Goal: Task Accomplishment & Management: Manage account settings

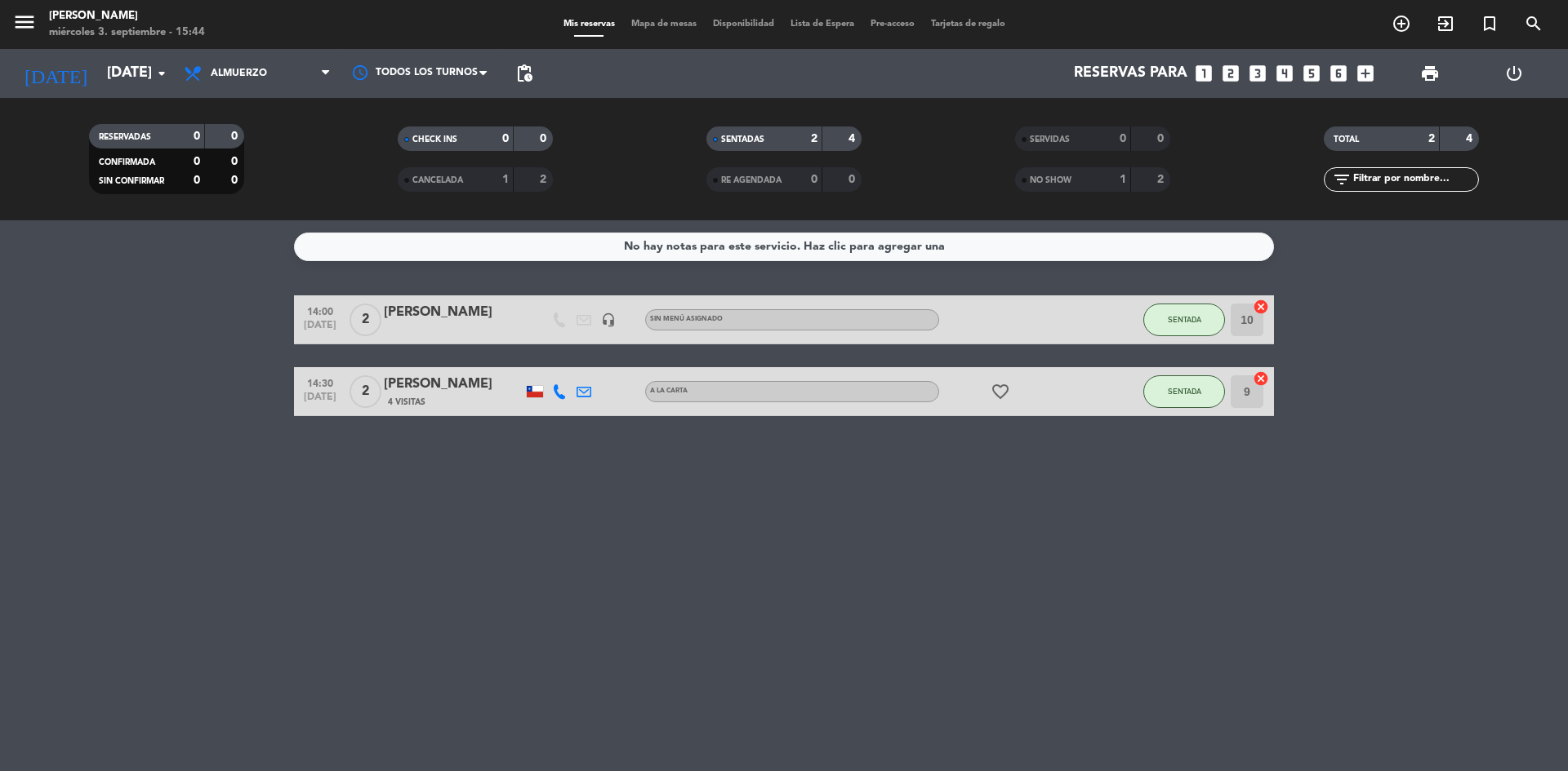
click at [245, 81] on span "Almuerzo" at bounding box center [257, 74] width 163 height 36
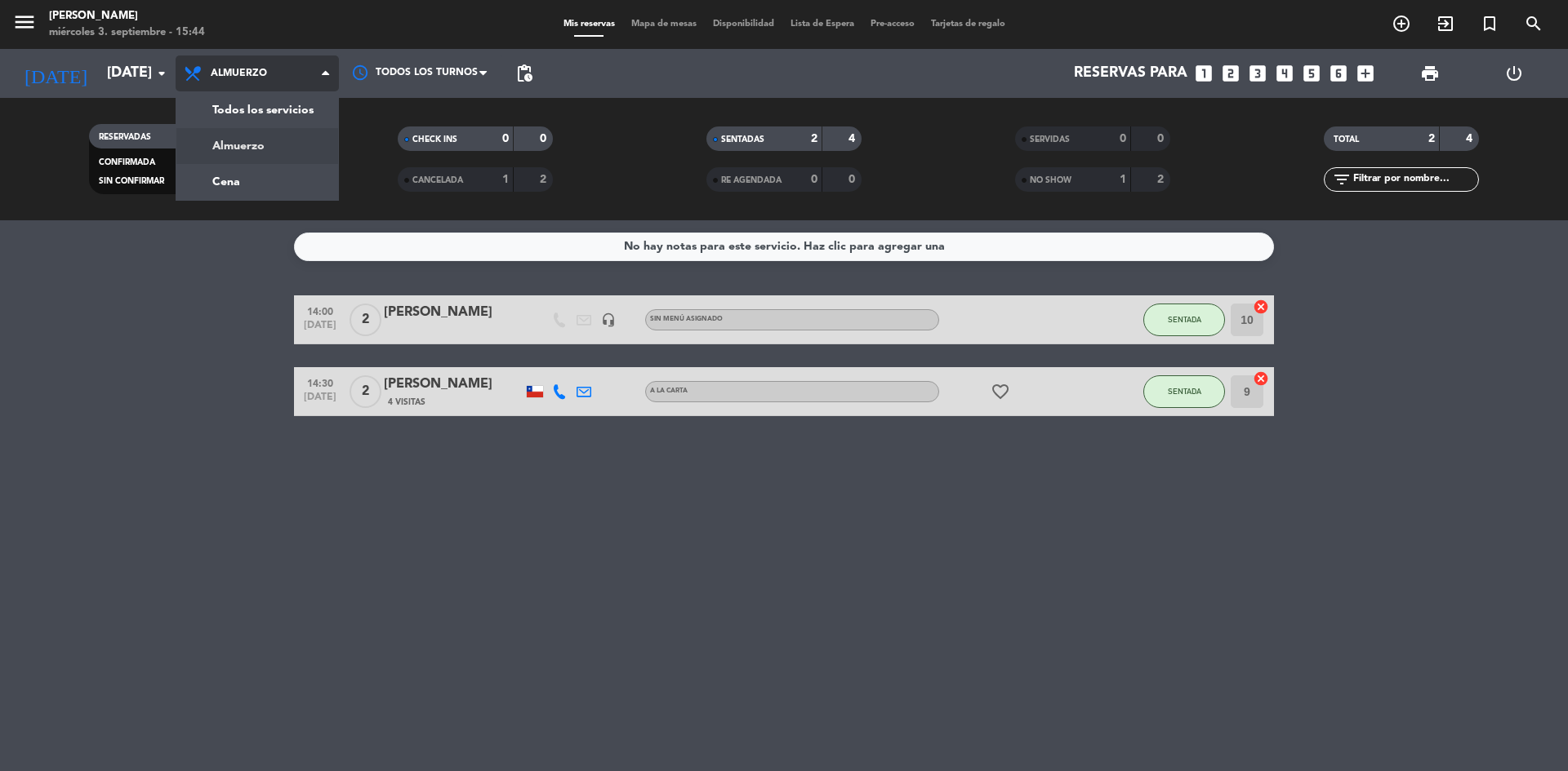
click at [267, 92] on span "Almuerzo Todos los servicios Almuerzo Cena" at bounding box center [257, 74] width 163 height 36
click at [254, 169] on div "menu Sumoku Nikkei [DATE] 3. septiembre - 15:44 Mis reservas Mapa de mesas Disp…" at bounding box center [784, 110] width 1568 height 221
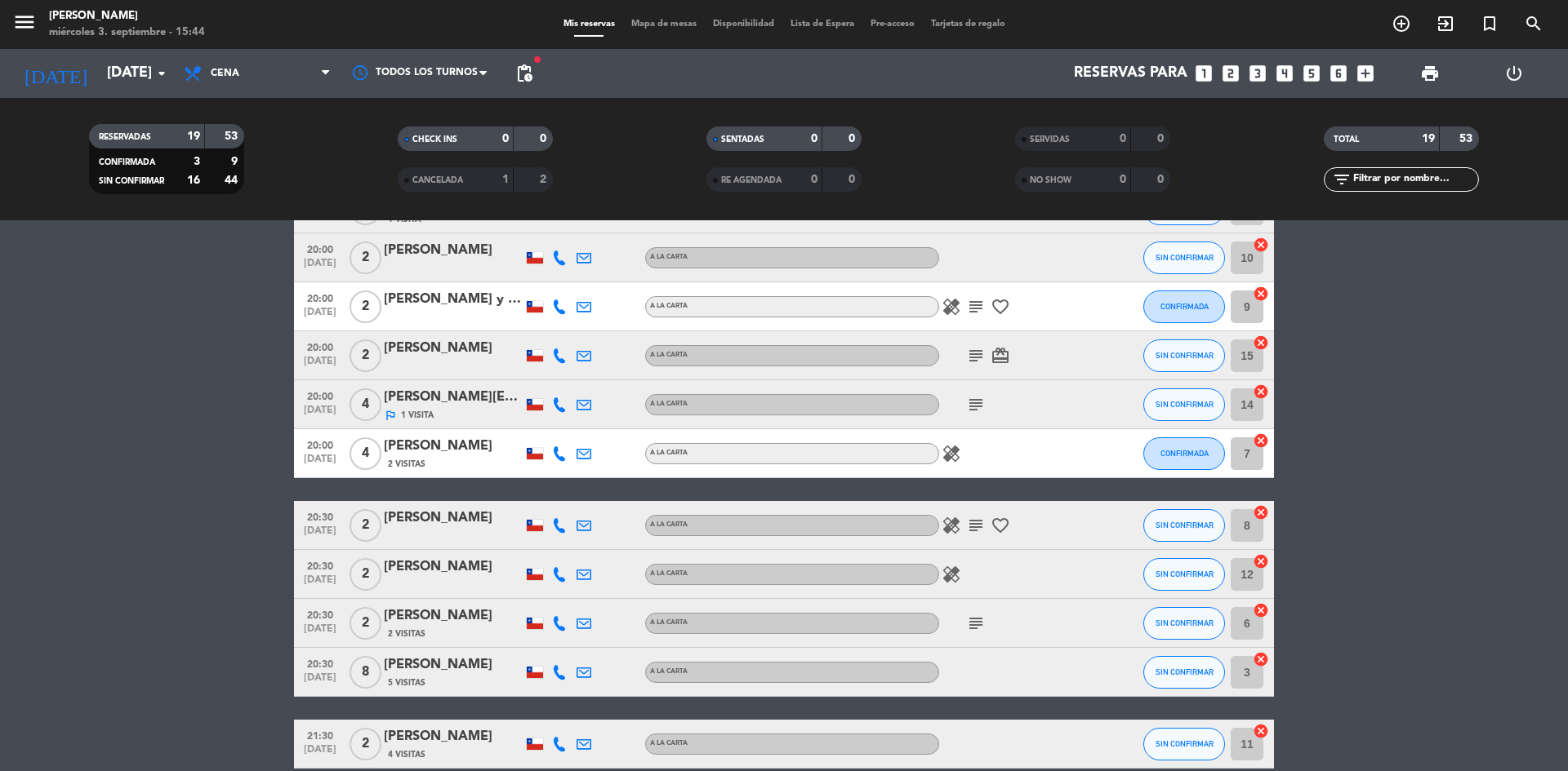
scroll to position [651, 0]
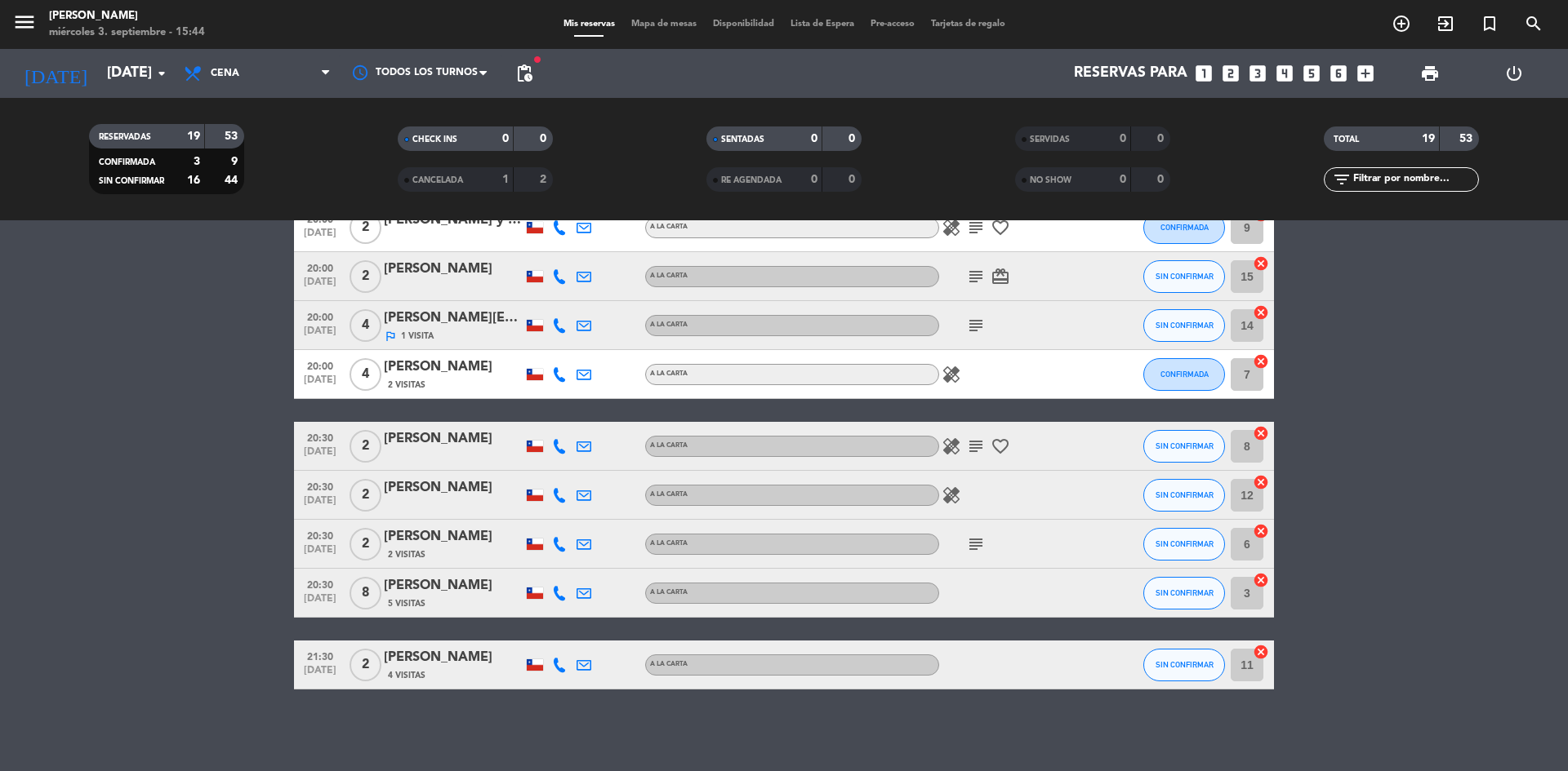
click at [971, 551] on icon "subject" at bounding box center [976, 545] width 20 height 20
click at [759, 711] on div "No hay notas para este servicio. Haz clic para agregar una 18:00 [DATE] 2 [PERS…" at bounding box center [784, 496] width 1568 height 551
click at [978, 450] on icon "subject" at bounding box center [976, 446] width 20 height 20
click at [1311, 407] on bookings-row "18:00 [DATE] 2 [PERSON_NAME] A LA CARTA card_giftcard SIN CONFIRMAR 10 cancel 1…" at bounding box center [784, 167] width 1568 height 1045
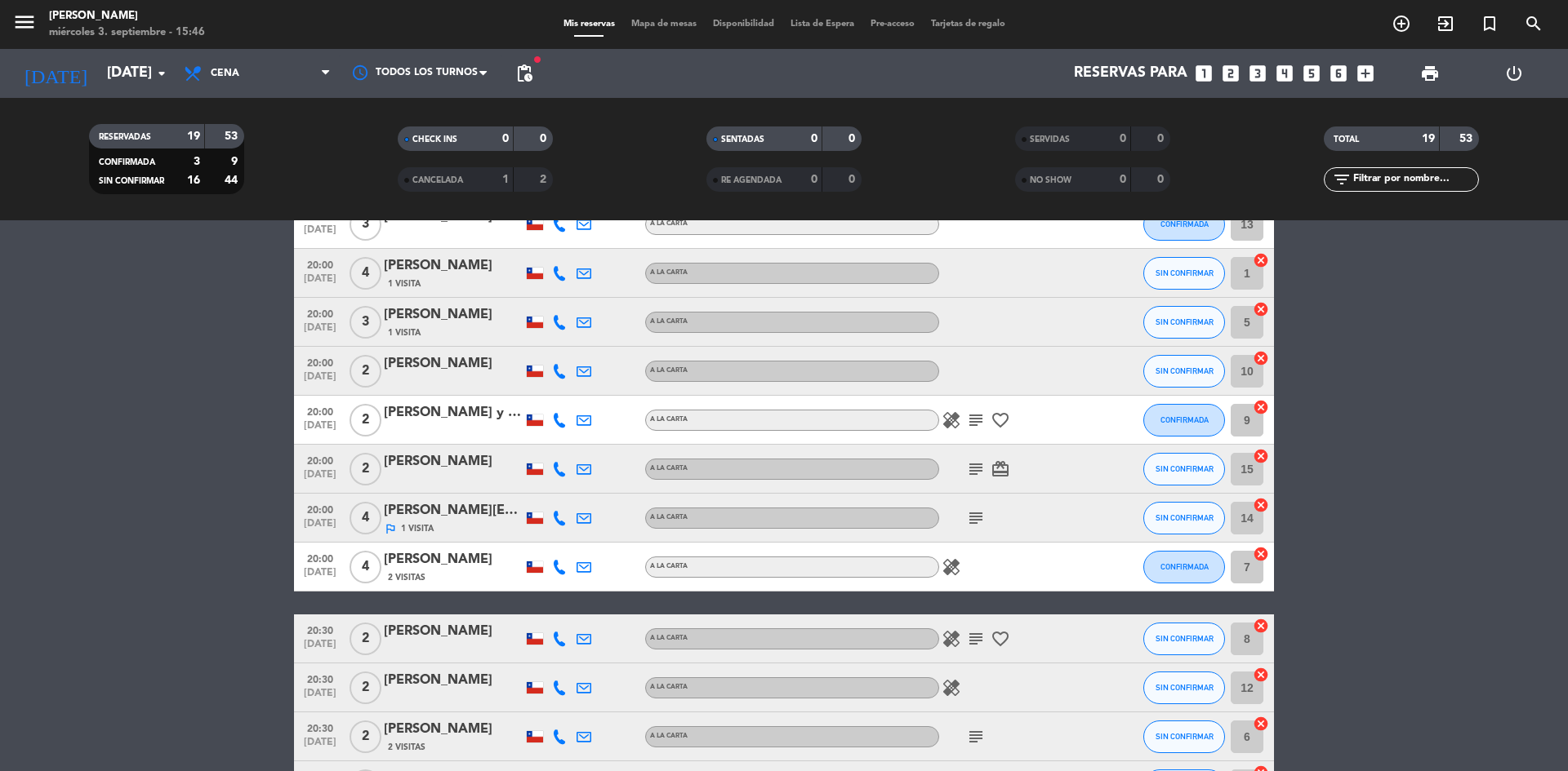
scroll to position [408, 0]
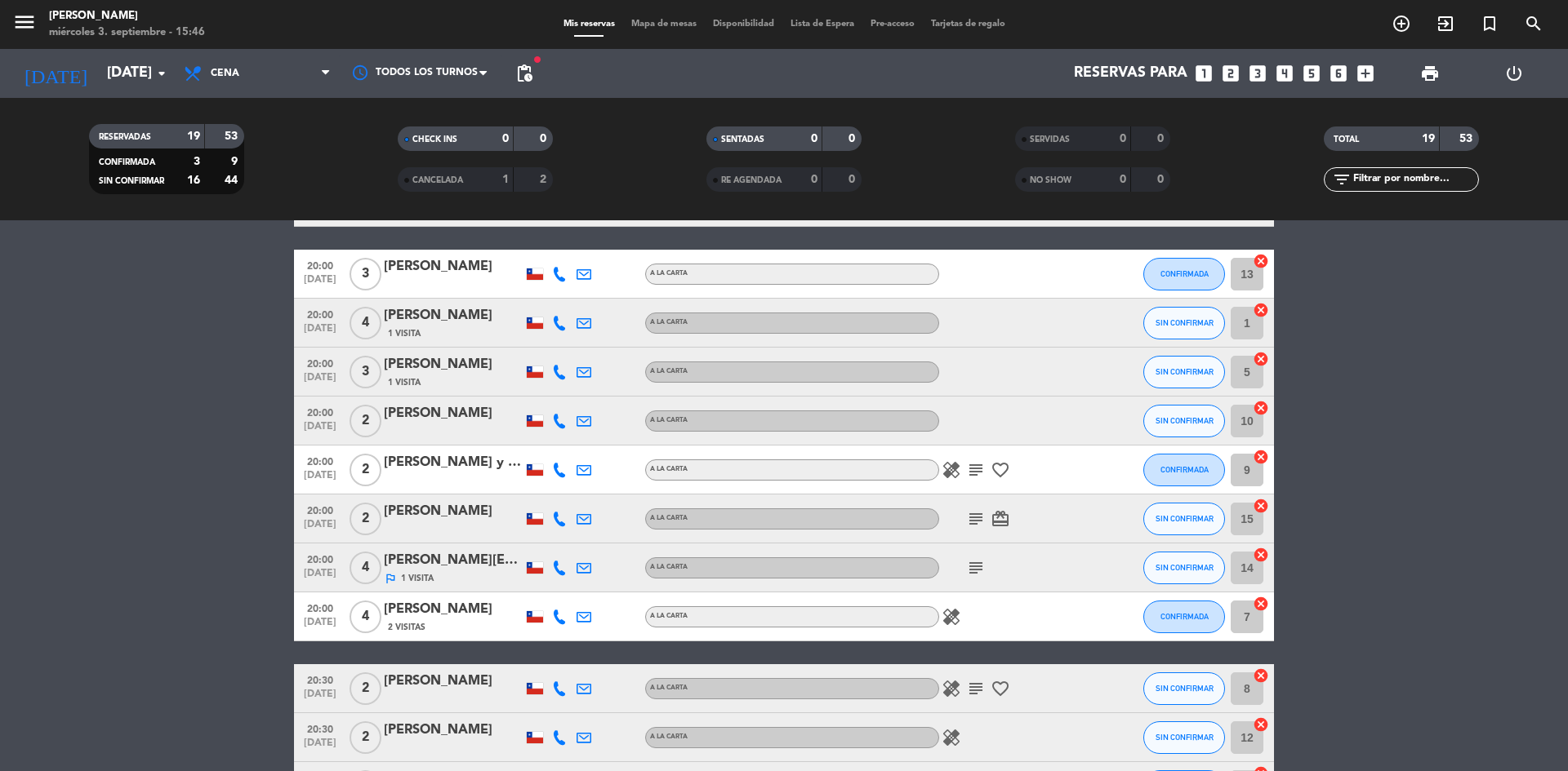
click at [978, 468] on icon "subject" at bounding box center [976, 470] width 20 height 20
click at [969, 518] on icon "subject" at bounding box center [976, 519] width 20 height 20
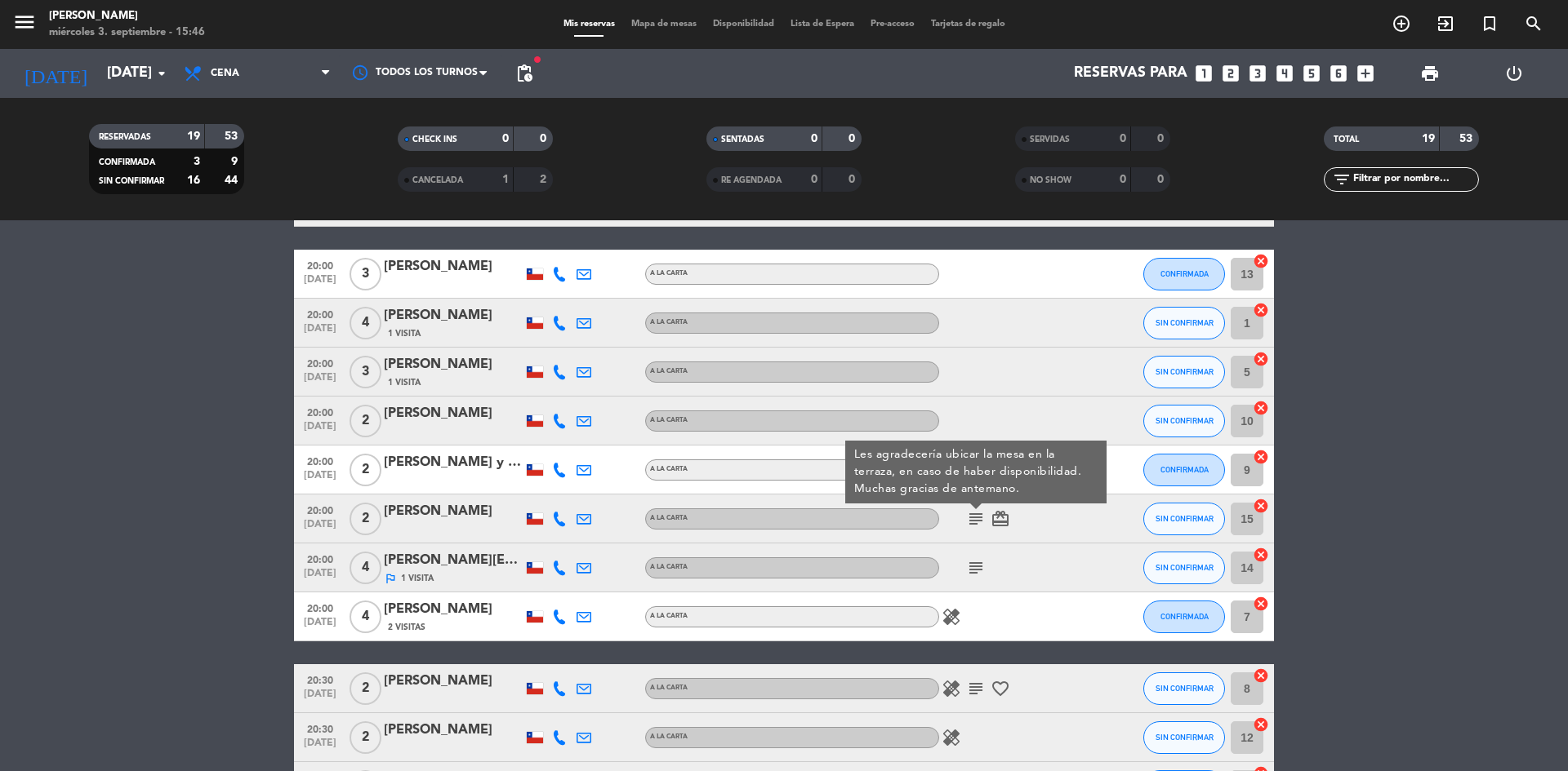
click at [977, 561] on icon "subject" at bounding box center [976, 568] width 20 height 20
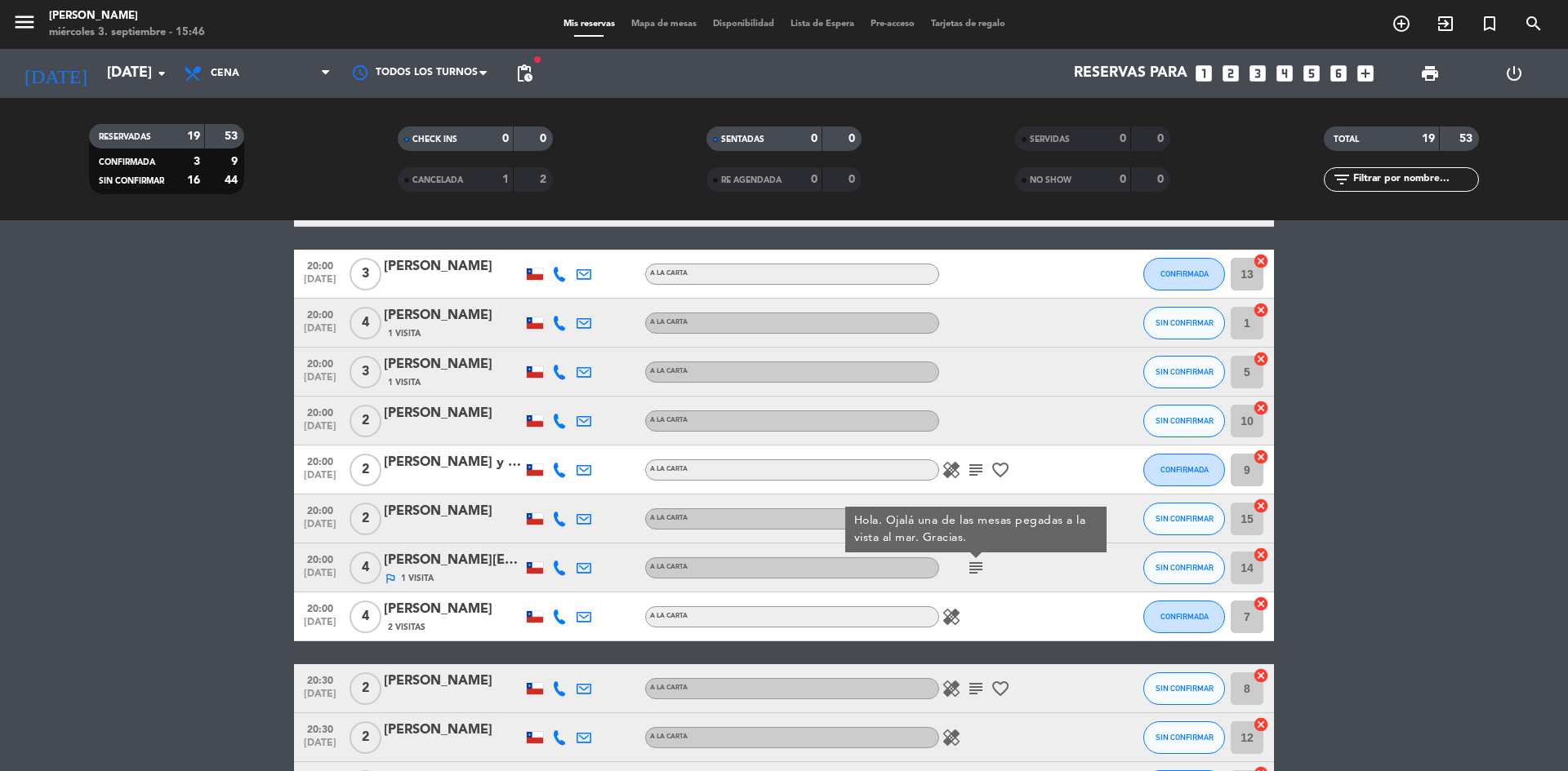
click at [1471, 503] on bookings-row "18:00 [DATE] 2 [PERSON_NAME] A LA CARTA card_giftcard SIN CONFIRMAR 10 cancel 1…" at bounding box center [784, 410] width 1568 height 1045
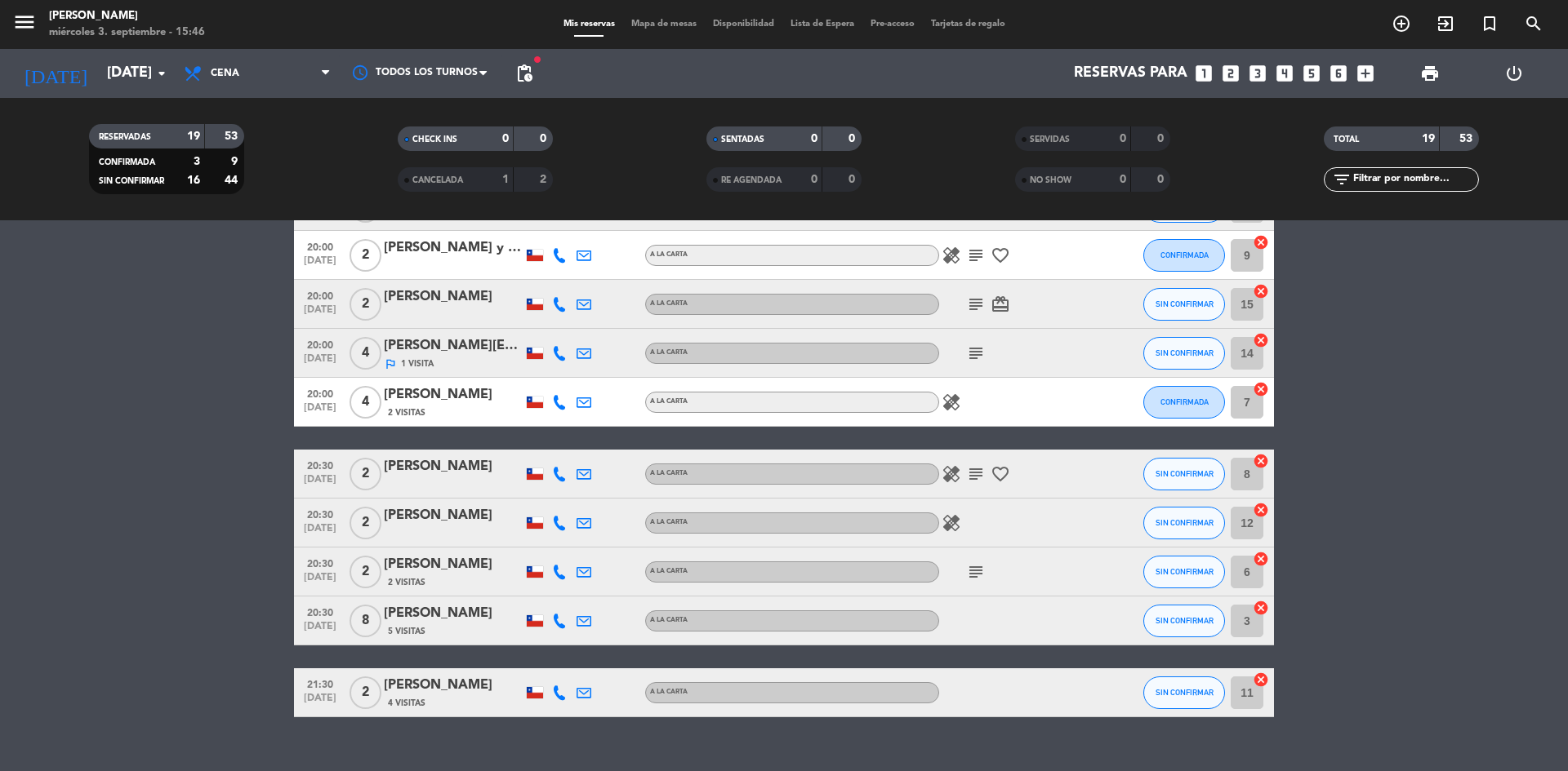
scroll to position [651, 0]
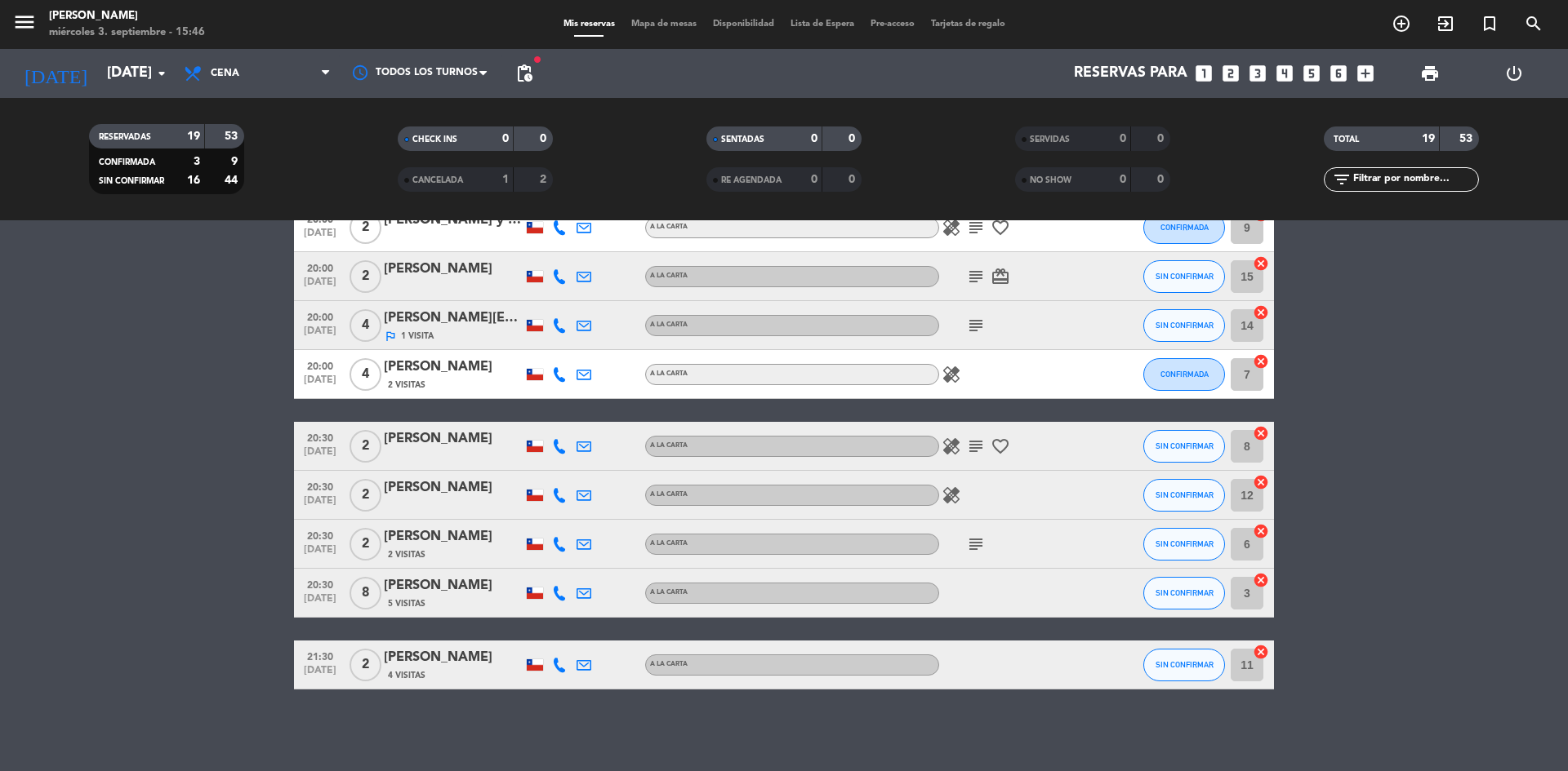
click at [977, 542] on icon "subject" at bounding box center [976, 545] width 20 height 20
click at [1421, 590] on bookings-row "18:00 [DATE] 2 [PERSON_NAME] A LA CARTA card_giftcard SIN CONFIRMAR 10 cancel 1…" at bounding box center [784, 167] width 1568 height 1045
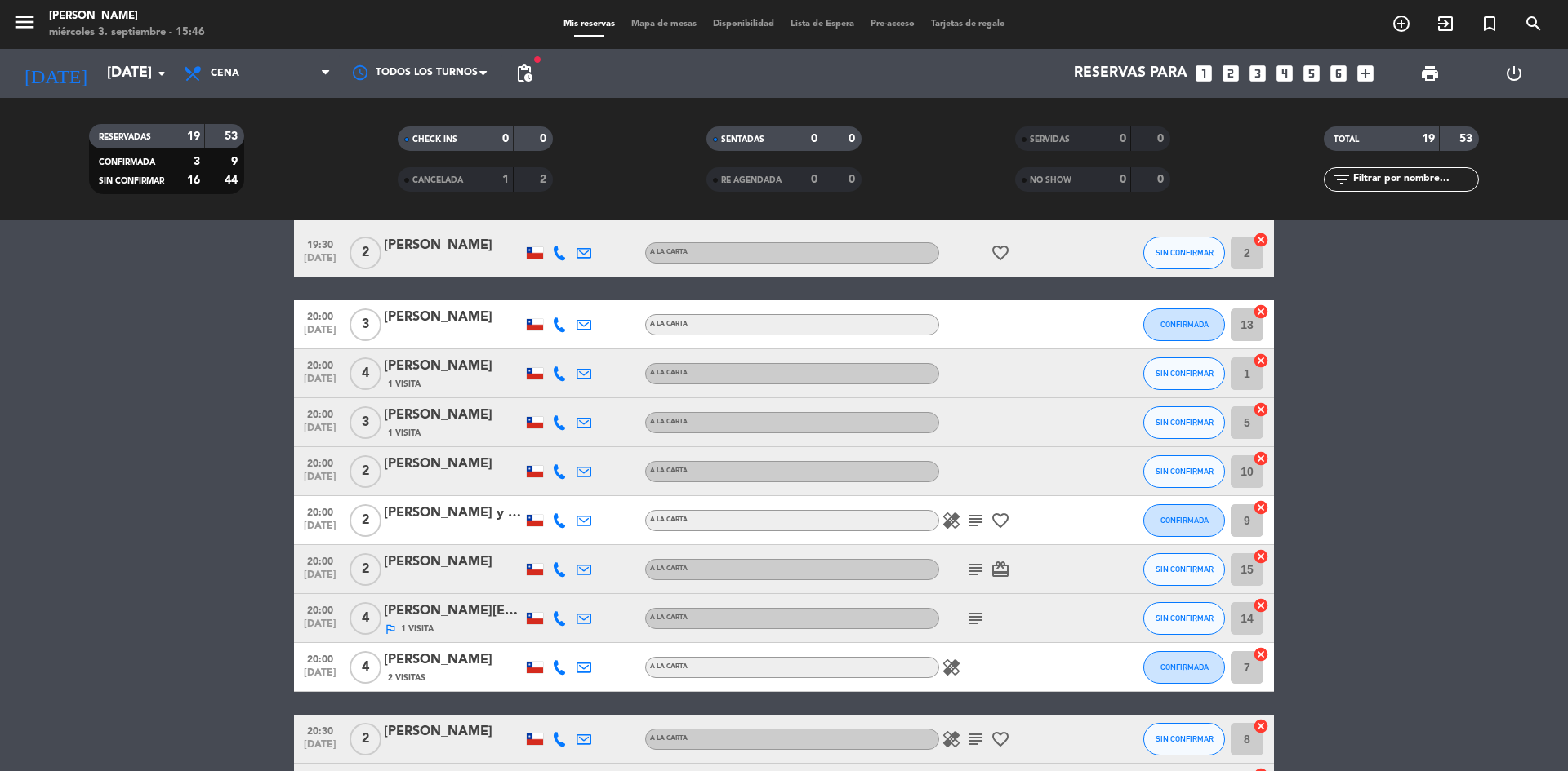
scroll to position [408, 0]
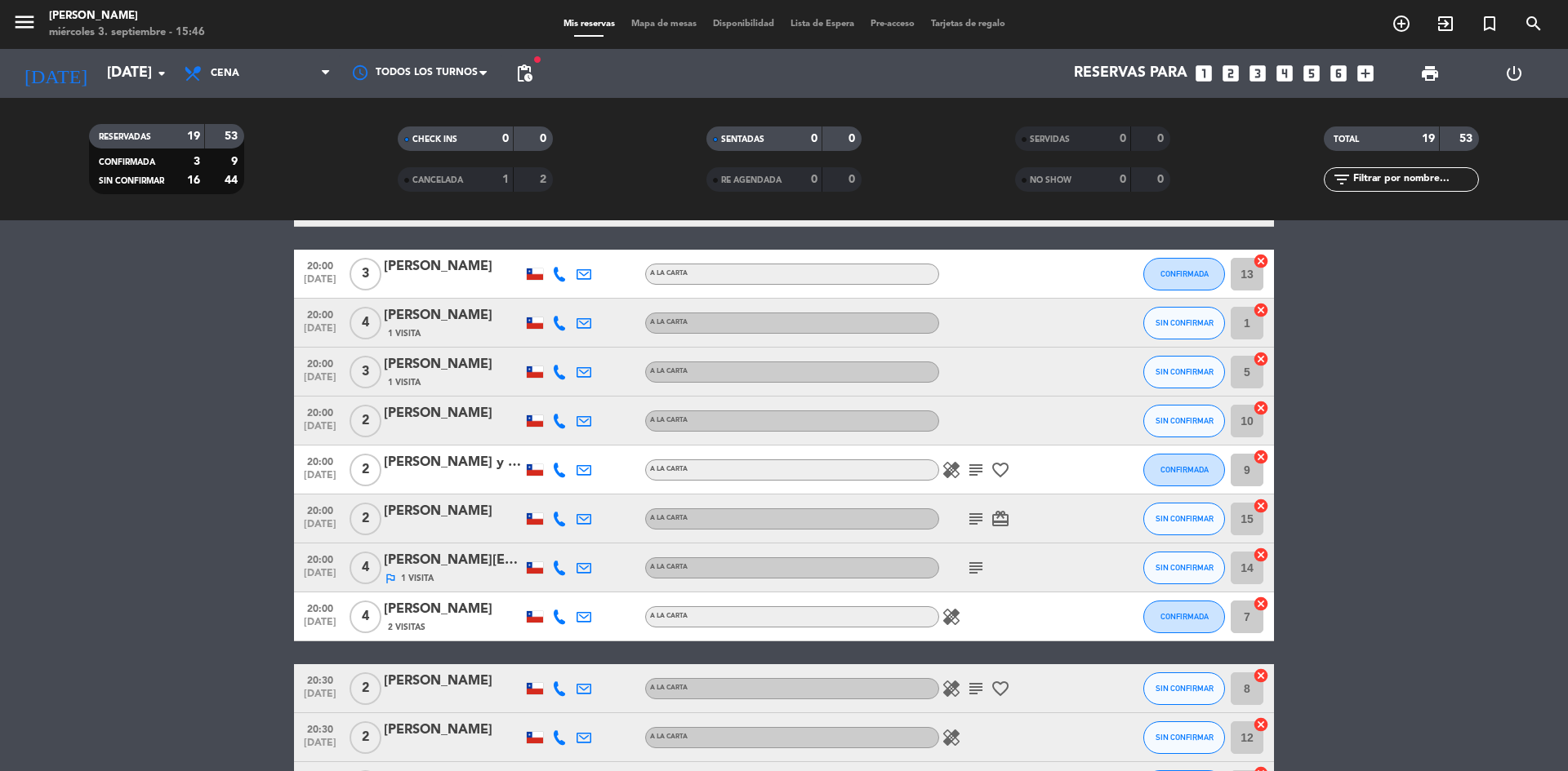
click at [973, 476] on icon "subject" at bounding box center [976, 470] width 20 height 20
click at [982, 519] on icon "subject" at bounding box center [976, 519] width 20 height 20
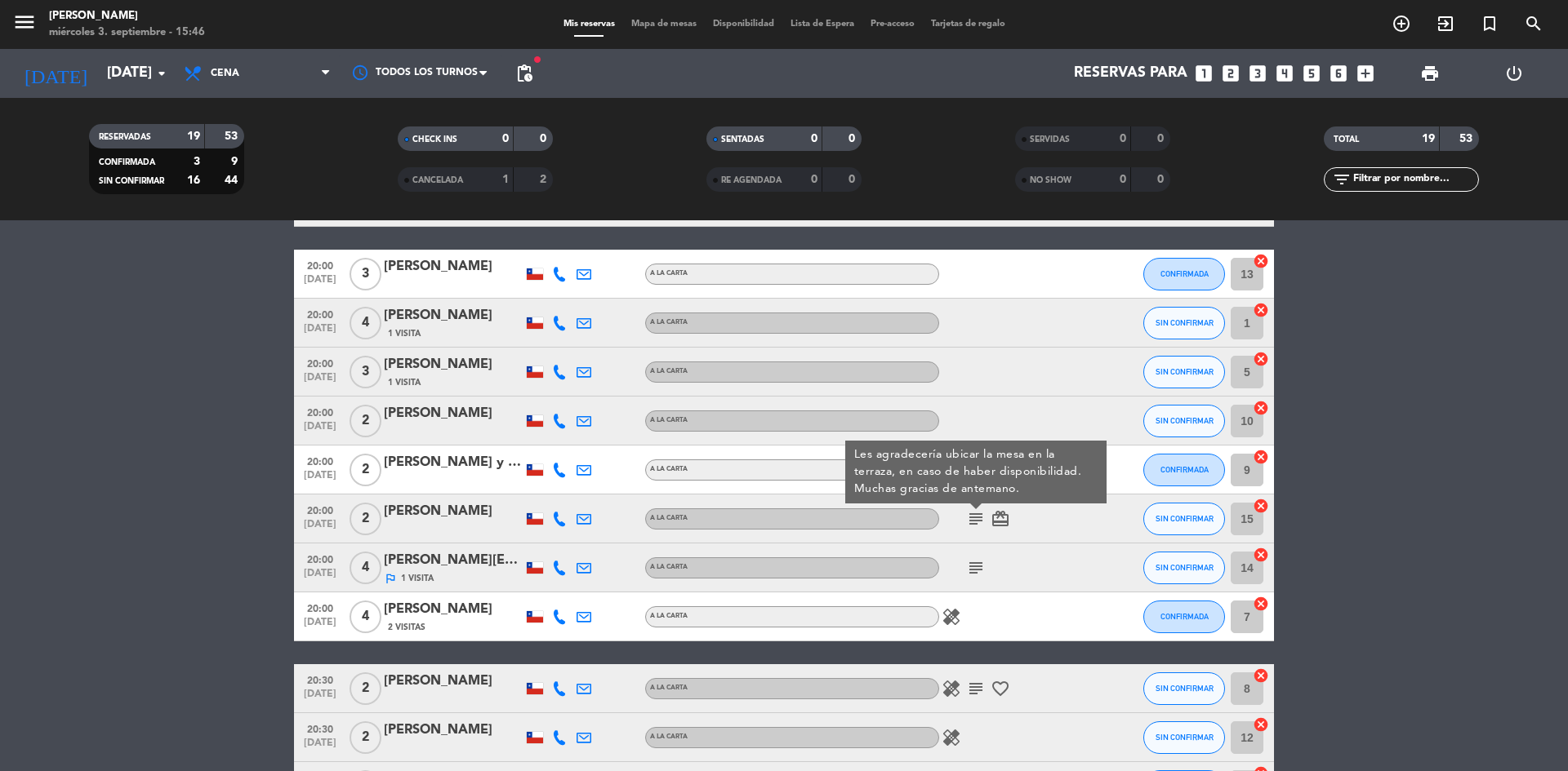
click at [1509, 553] on bookings-row "18:00 [DATE] 2 [PERSON_NAME] A LA CARTA card_giftcard SIN CONFIRMAR 10 cancel 1…" at bounding box center [784, 410] width 1568 height 1045
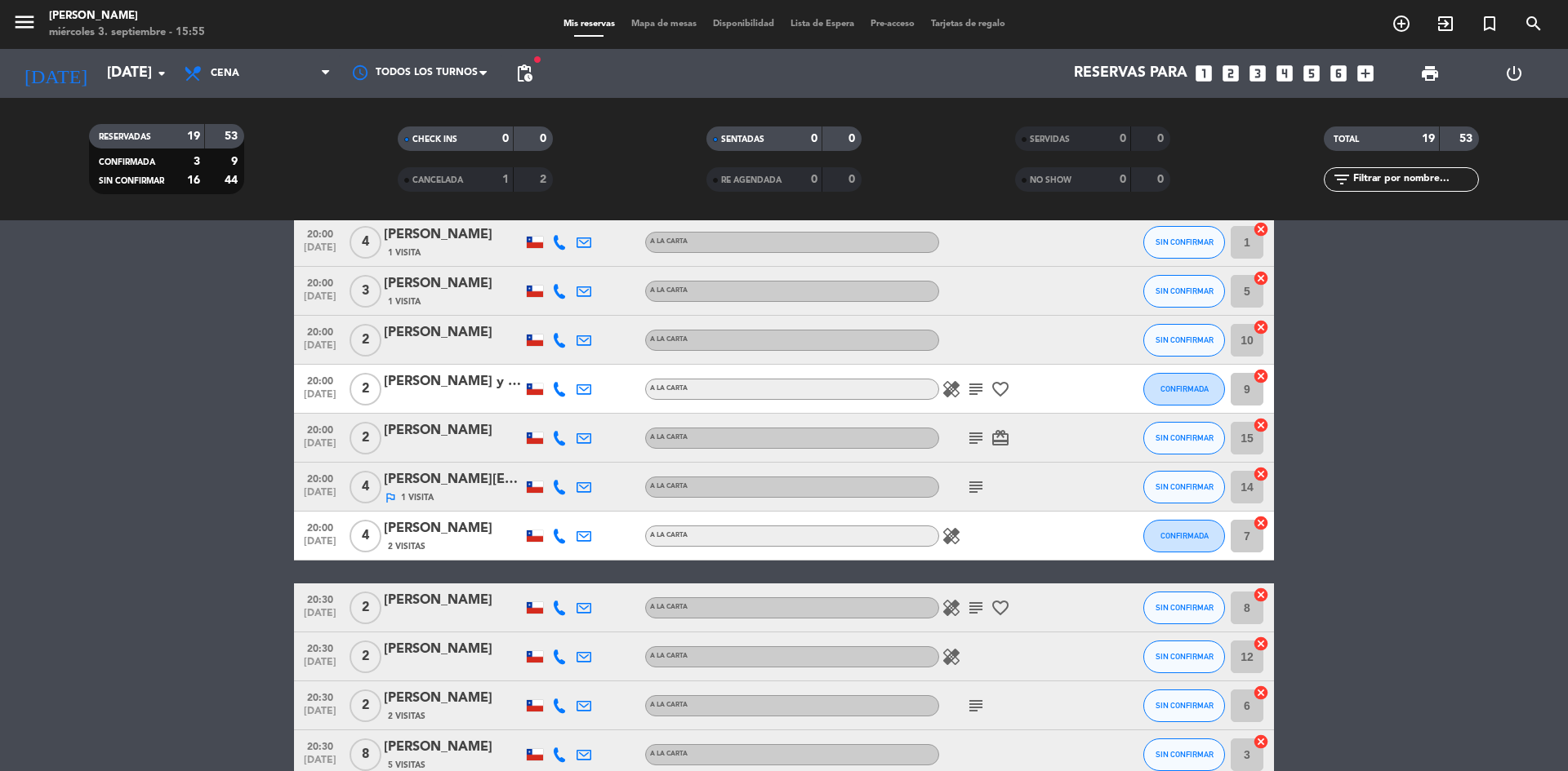
scroll to position [487, 0]
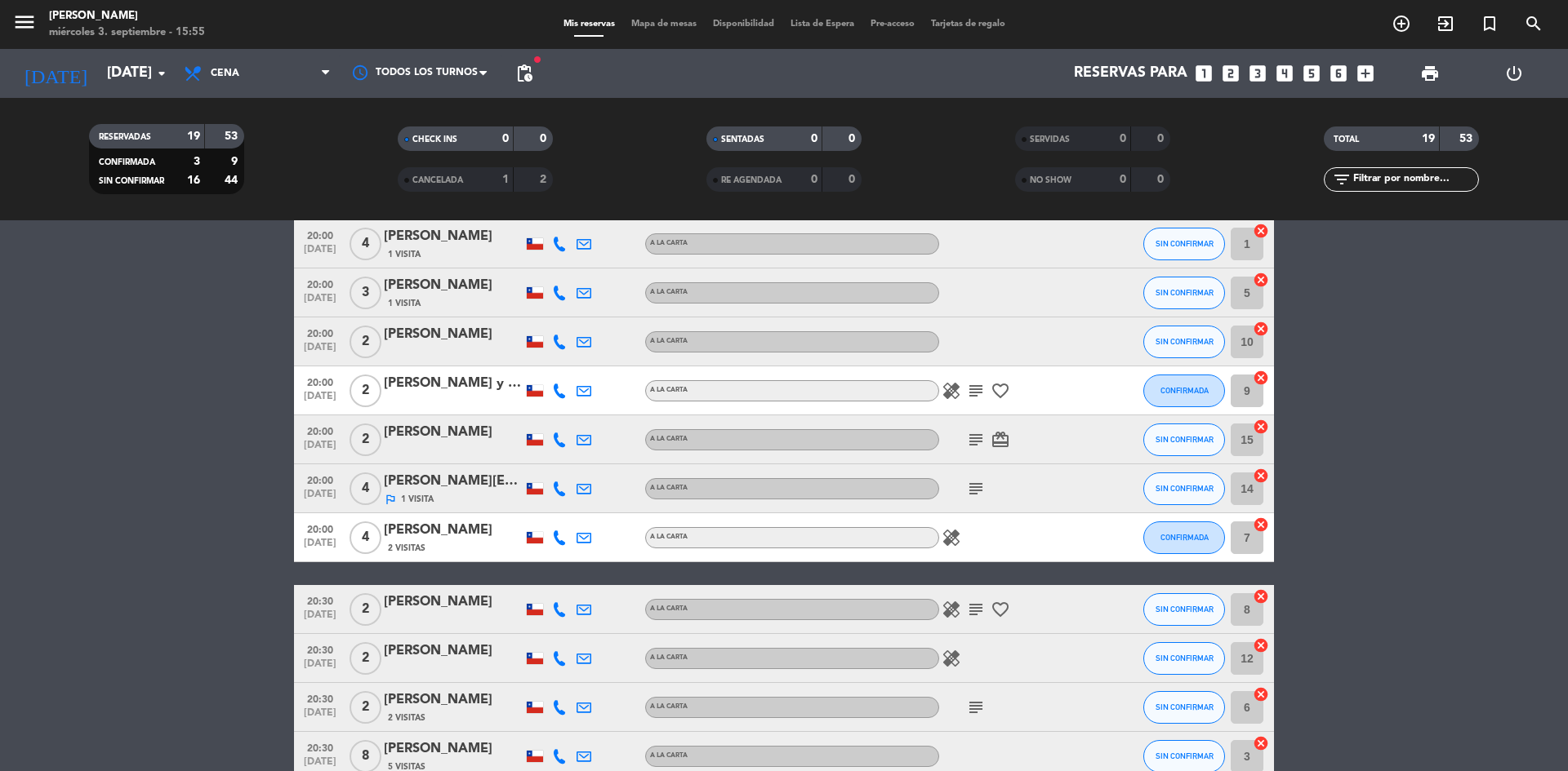
click at [978, 485] on icon "subject" at bounding box center [976, 489] width 20 height 20
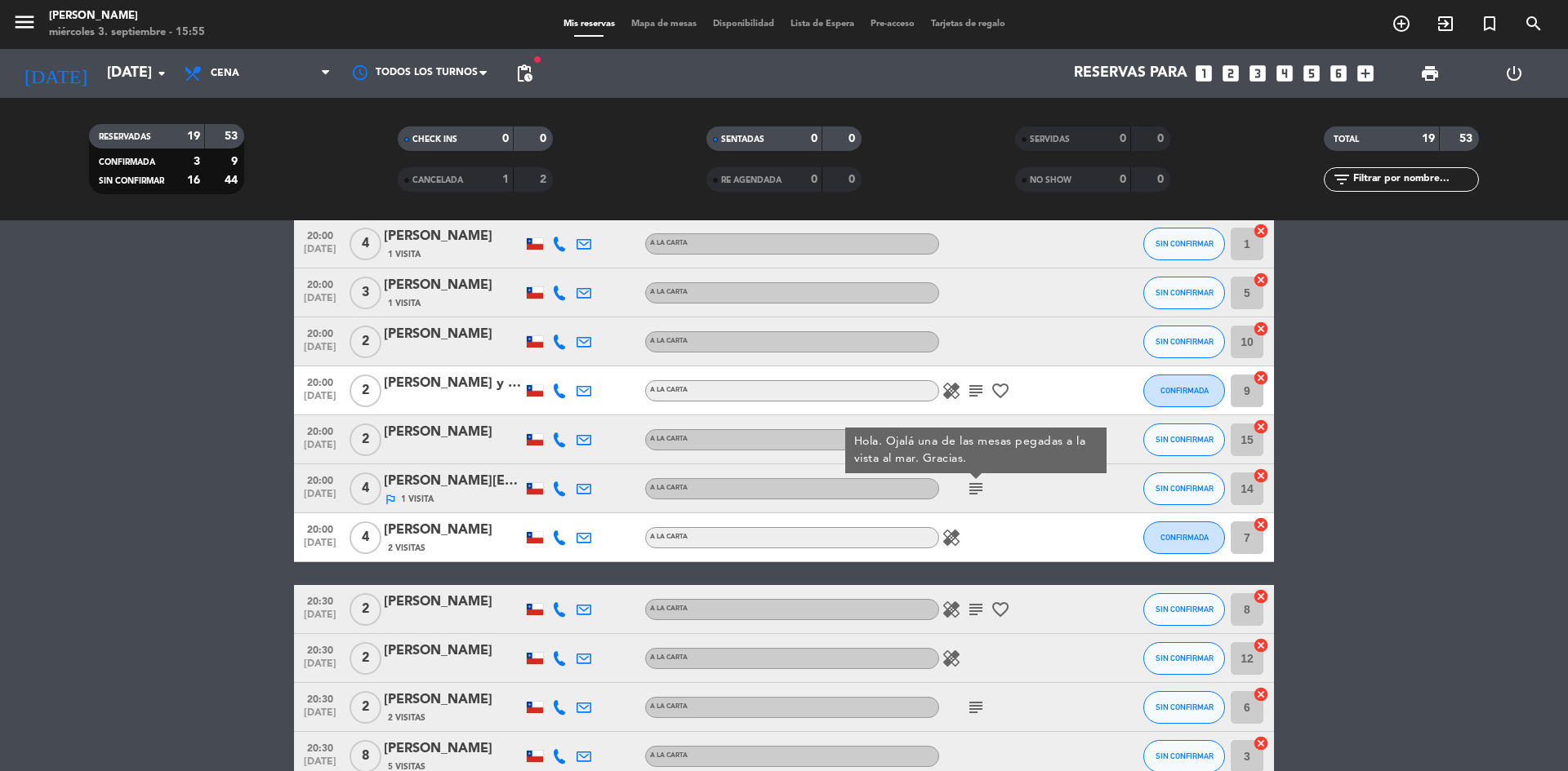
click at [1394, 441] on bookings-row "18:00 [DATE] 2 [PERSON_NAME] A LA CARTA card_giftcard SIN CONFIRMAR 10 cancel 1…" at bounding box center [784, 331] width 1568 height 1045
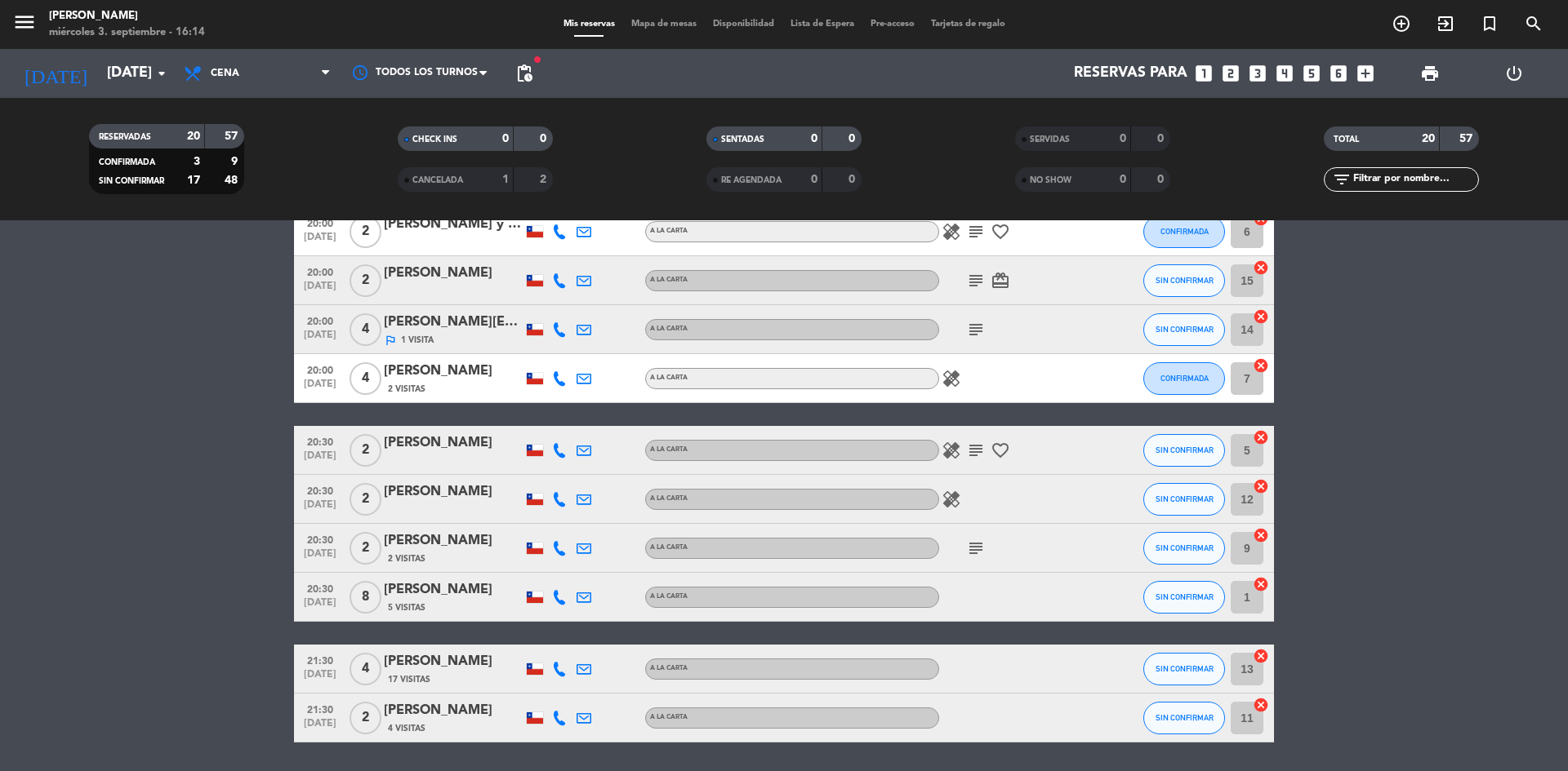
scroll to position [536, 0]
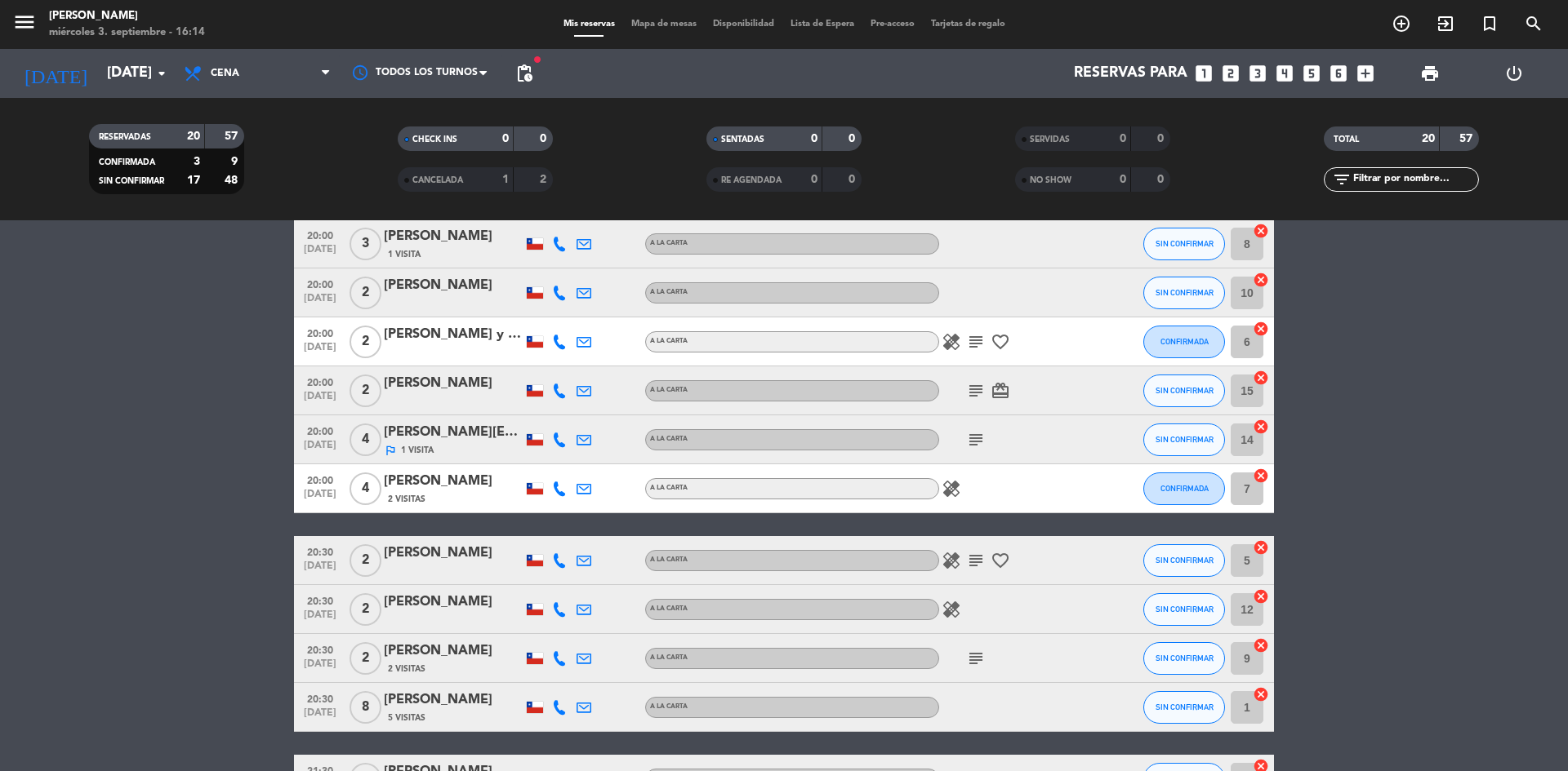
click at [530, 75] on span "pending_actions" at bounding box center [524, 74] width 20 height 20
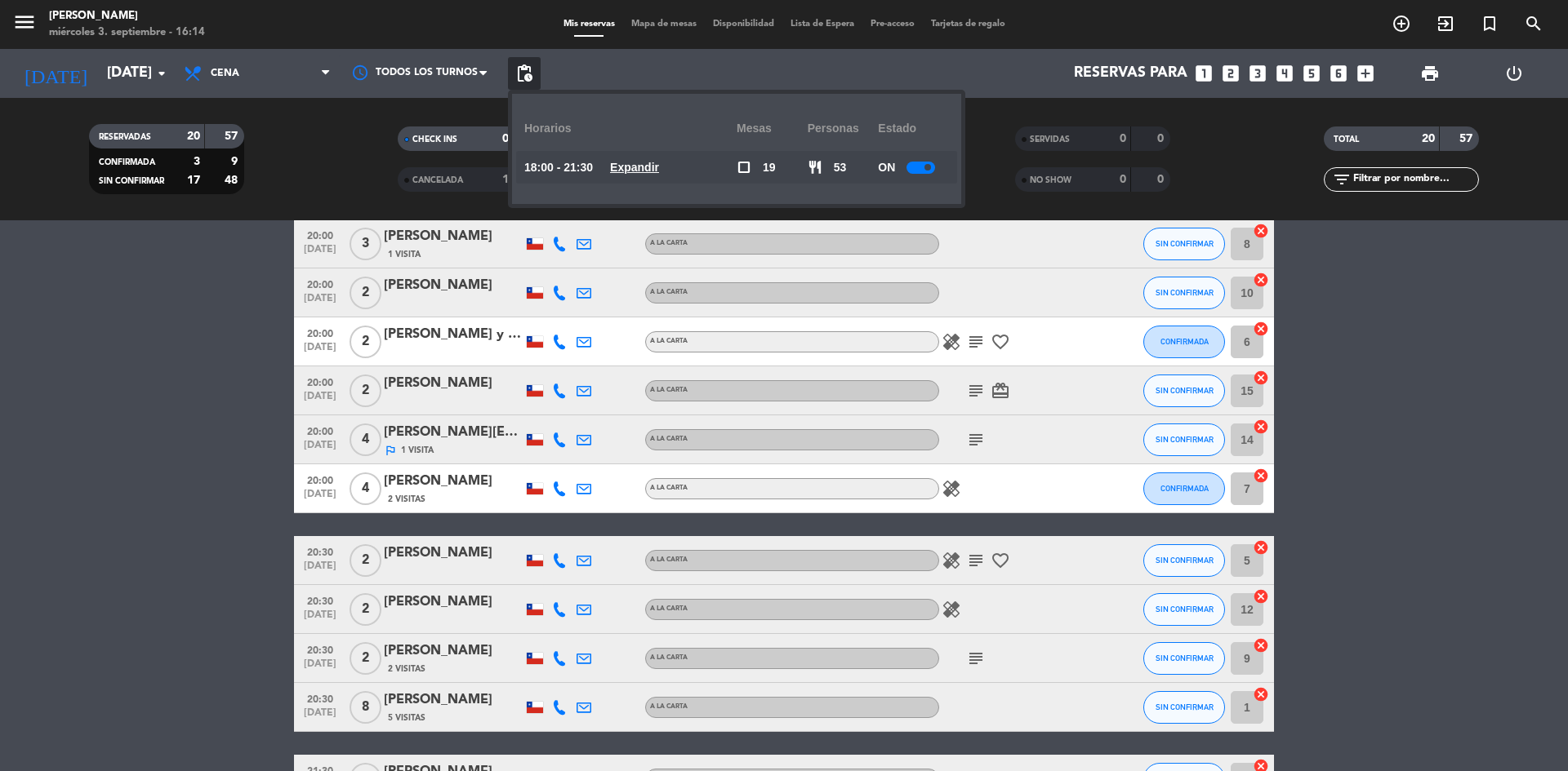
click at [659, 172] on u "Expandir" at bounding box center [634, 167] width 49 height 13
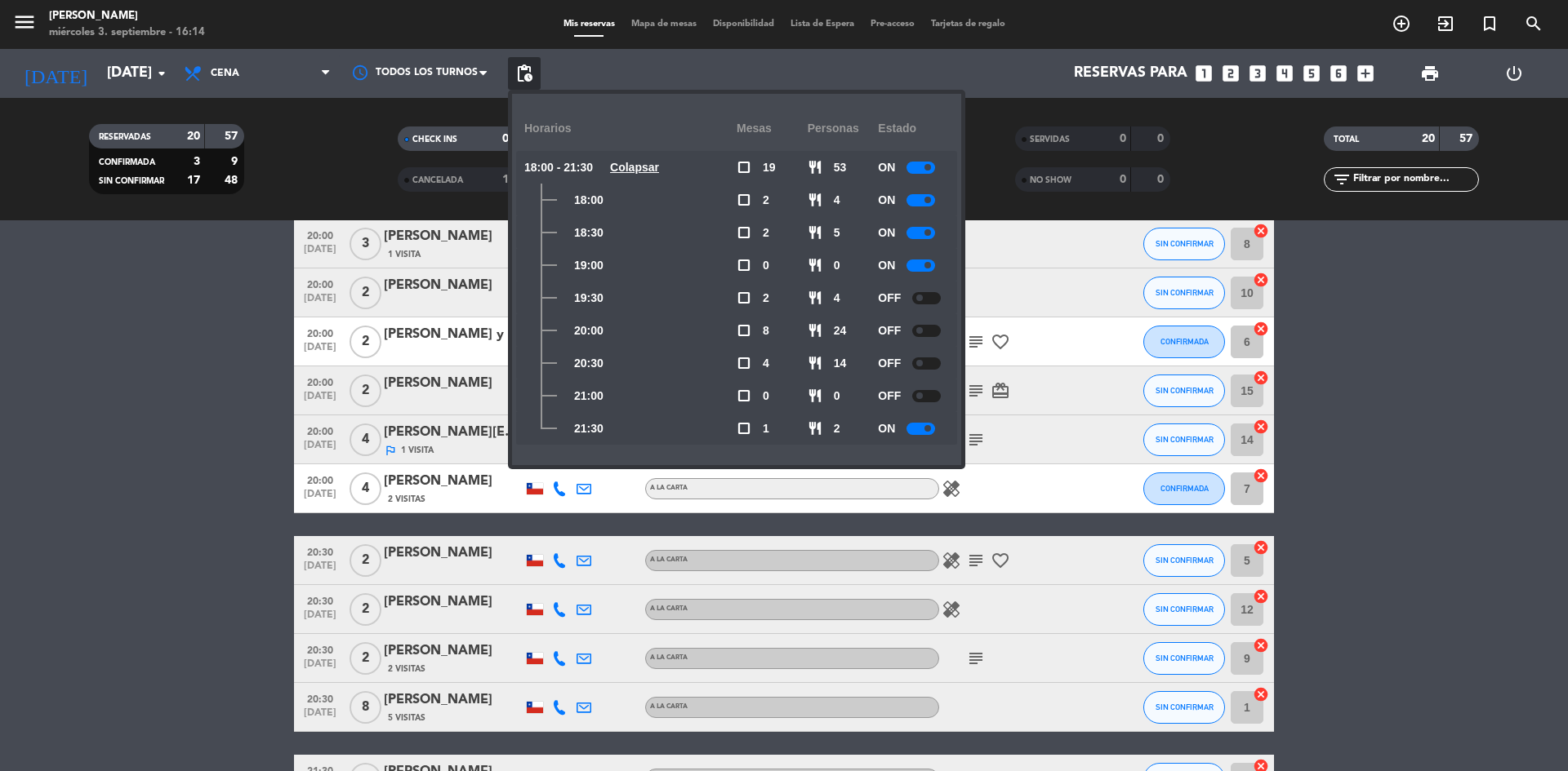
click at [922, 423] on div at bounding box center [920, 429] width 29 height 12
click at [165, 439] on bookings-row "18:00 [DATE] 2 [PERSON_NAME] A LA CARTA card_giftcard SIN CONFIRMAR 10 cancel 1…" at bounding box center [784, 306] width 1568 height 1094
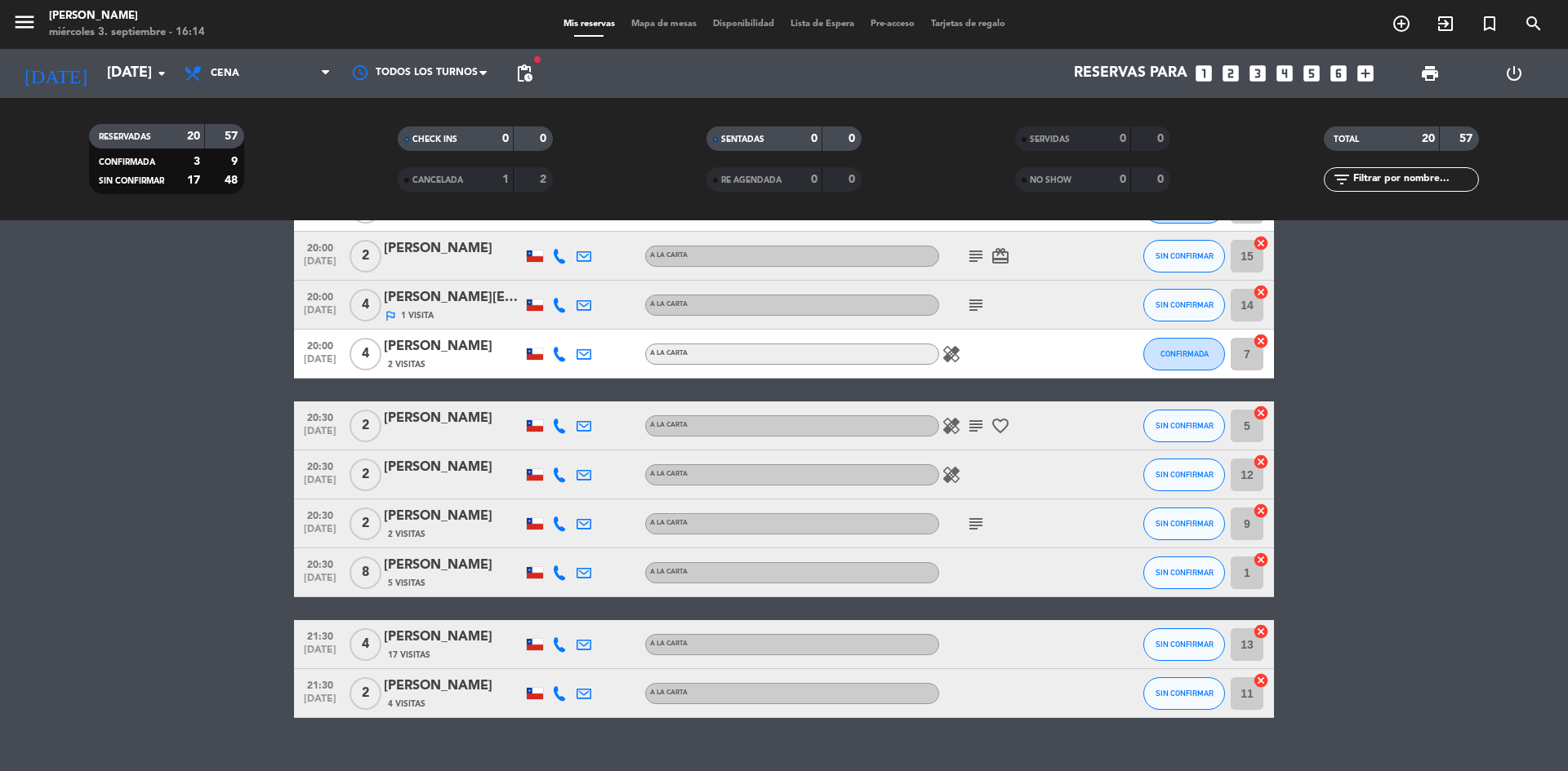
scroll to position [699, 0]
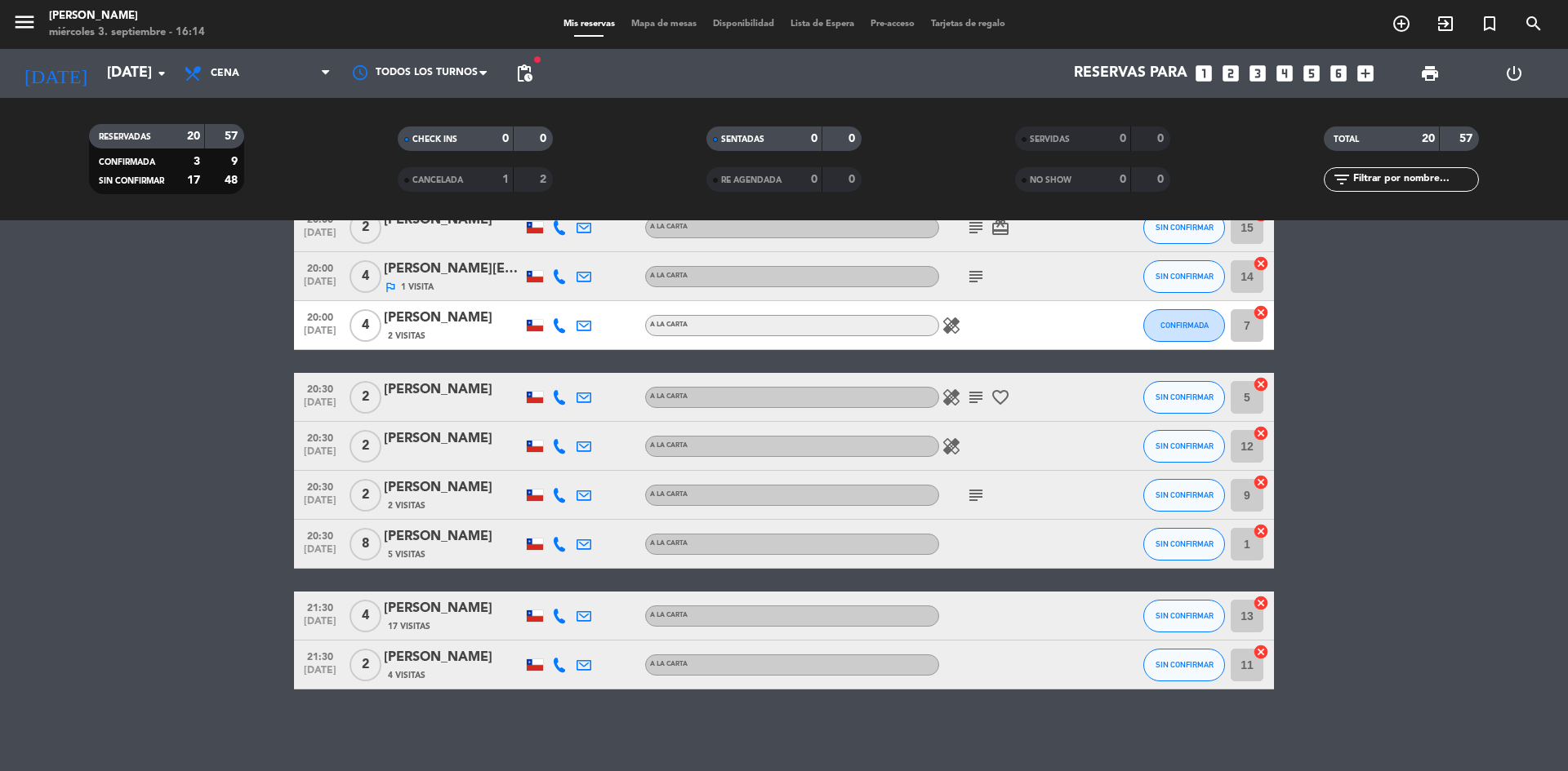
click at [222, 583] on bookings-row "18:00 [DATE] 2 [PERSON_NAME] A LA CARTA card_giftcard SIN CONFIRMAR 10 cancel 1…" at bounding box center [784, 142] width 1568 height 1094
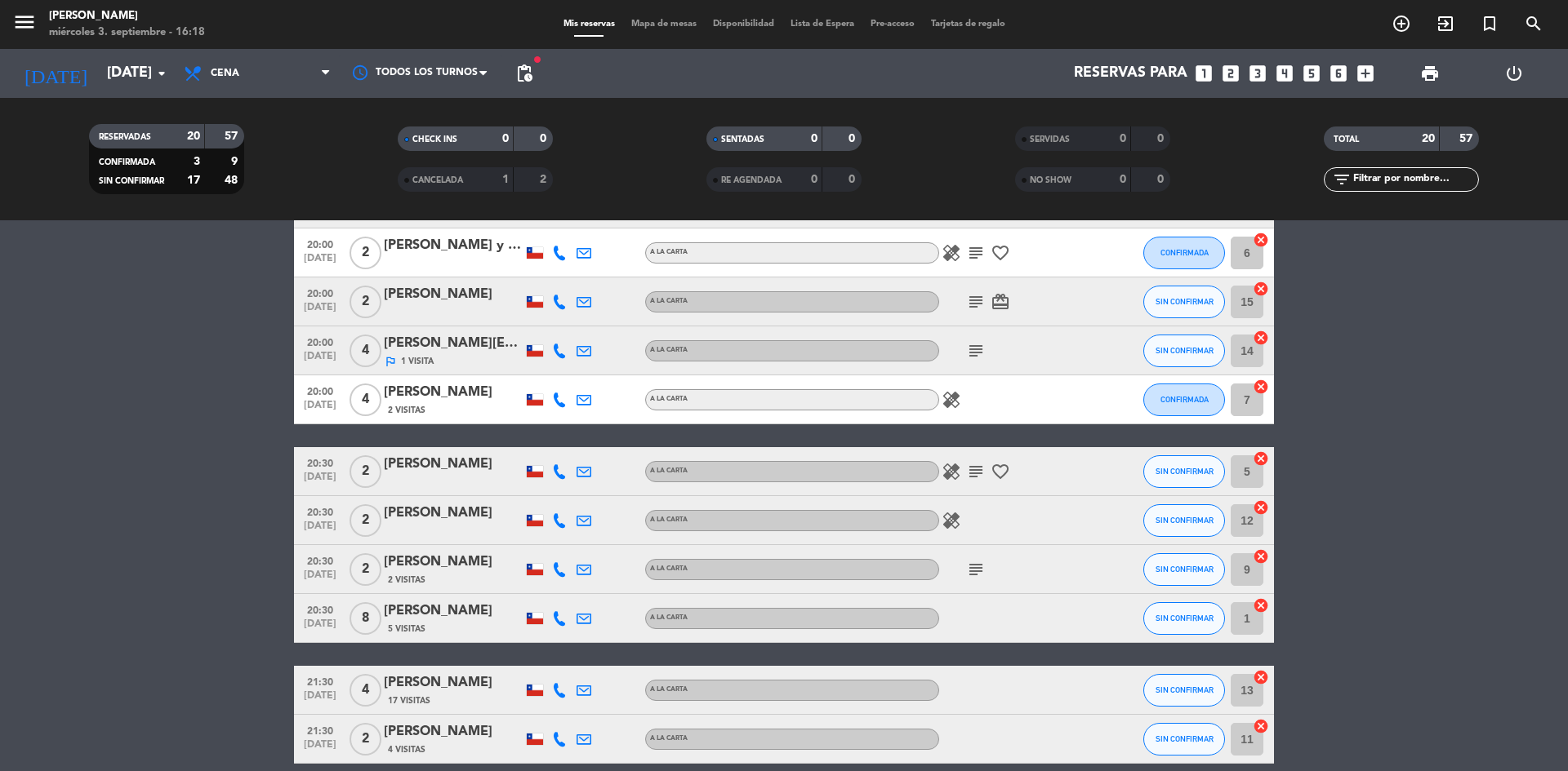
scroll to position [653, 0]
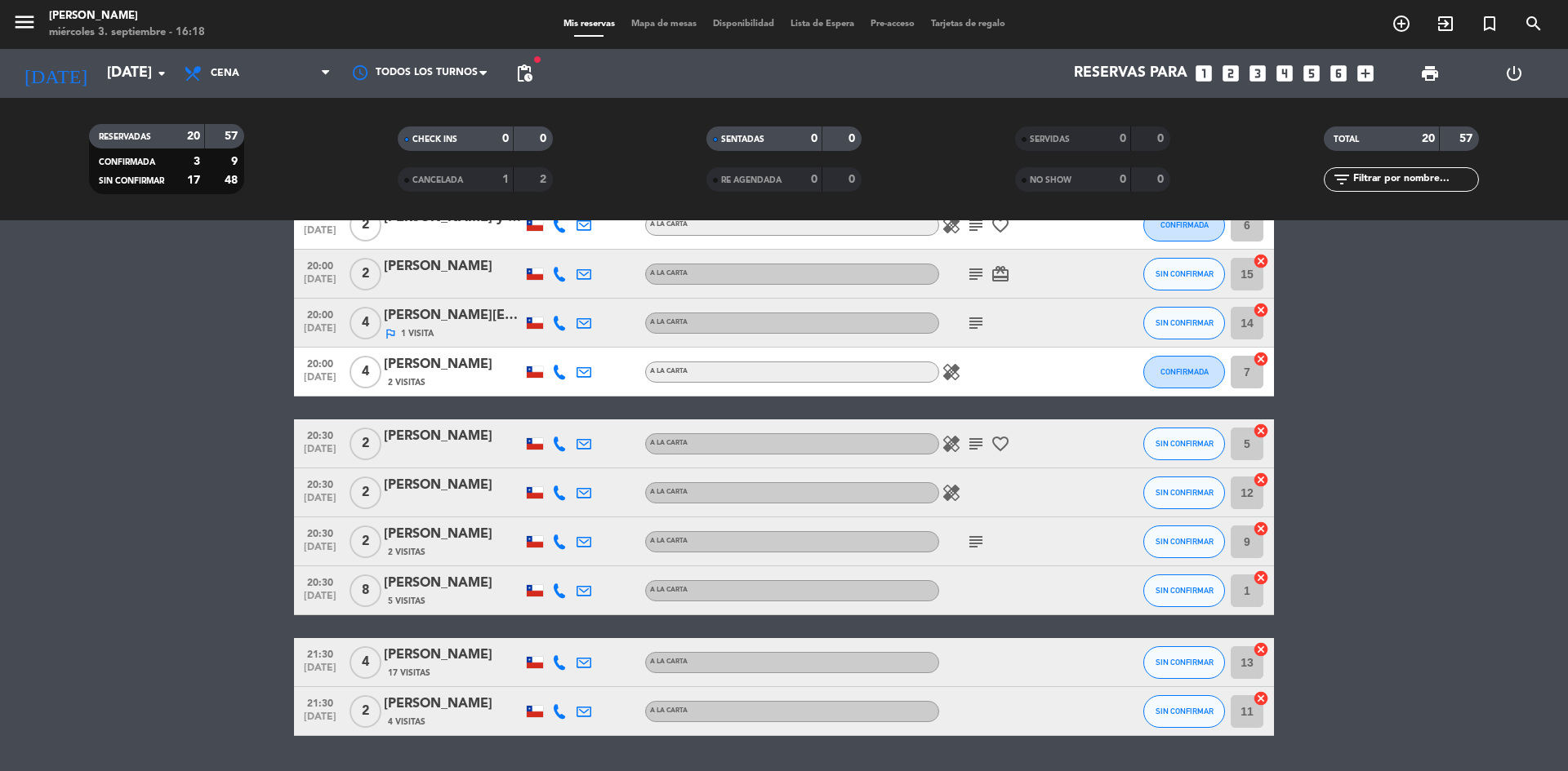
click at [362, 488] on span "2" at bounding box center [365, 493] width 32 height 32
click at [302, 496] on span "[DATE]" at bounding box center [320, 503] width 41 height 19
click at [311, 491] on span "20:30" at bounding box center [320, 483] width 41 height 19
click at [386, 480] on div "[PERSON_NAME]" at bounding box center [453, 485] width 139 height 21
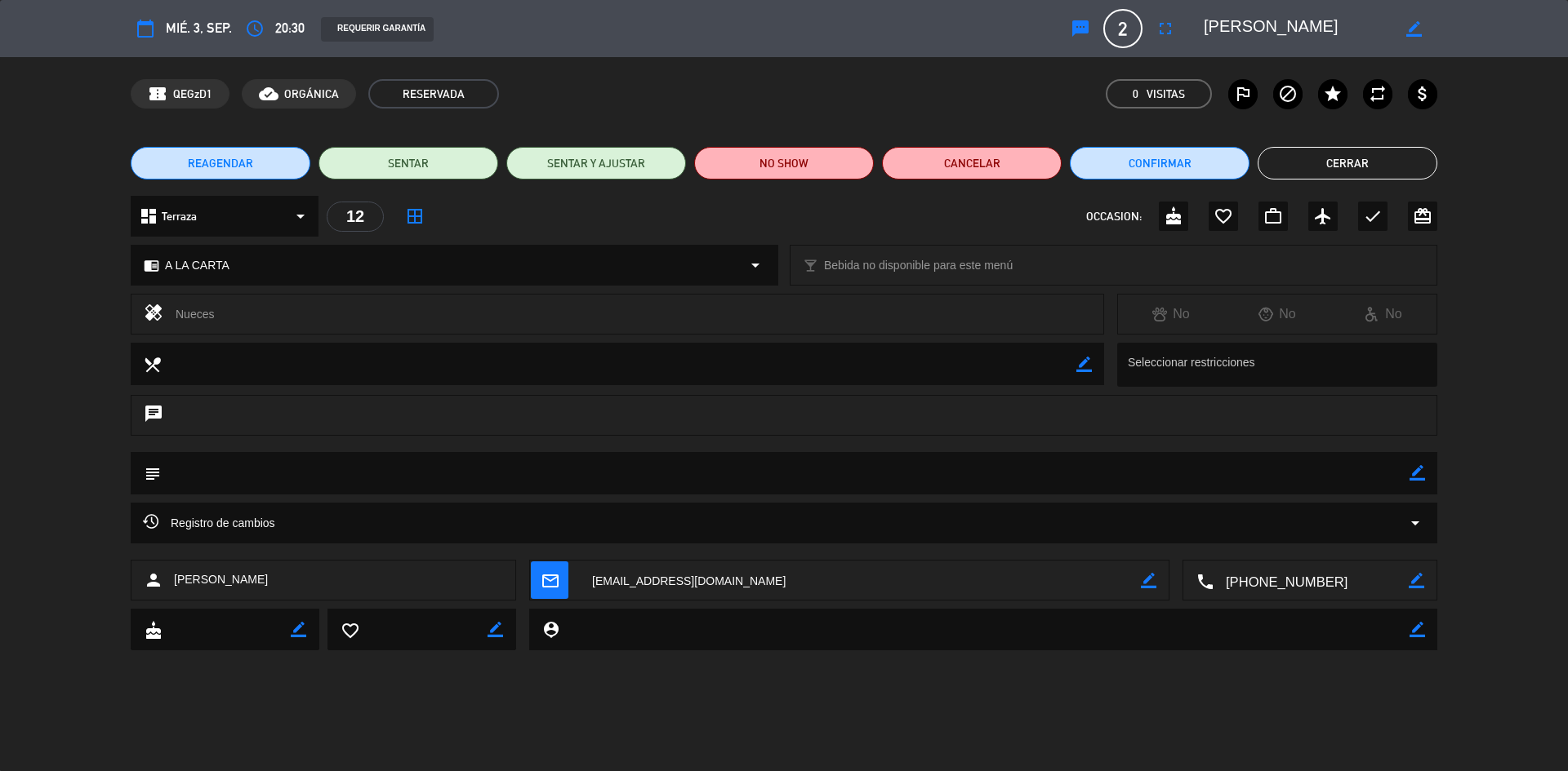
click at [275, 25] on span "20:30" at bounding box center [290, 28] width 30 height 22
click at [251, 25] on icon "access_time" at bounding box center [254, 29] width 20 height 20
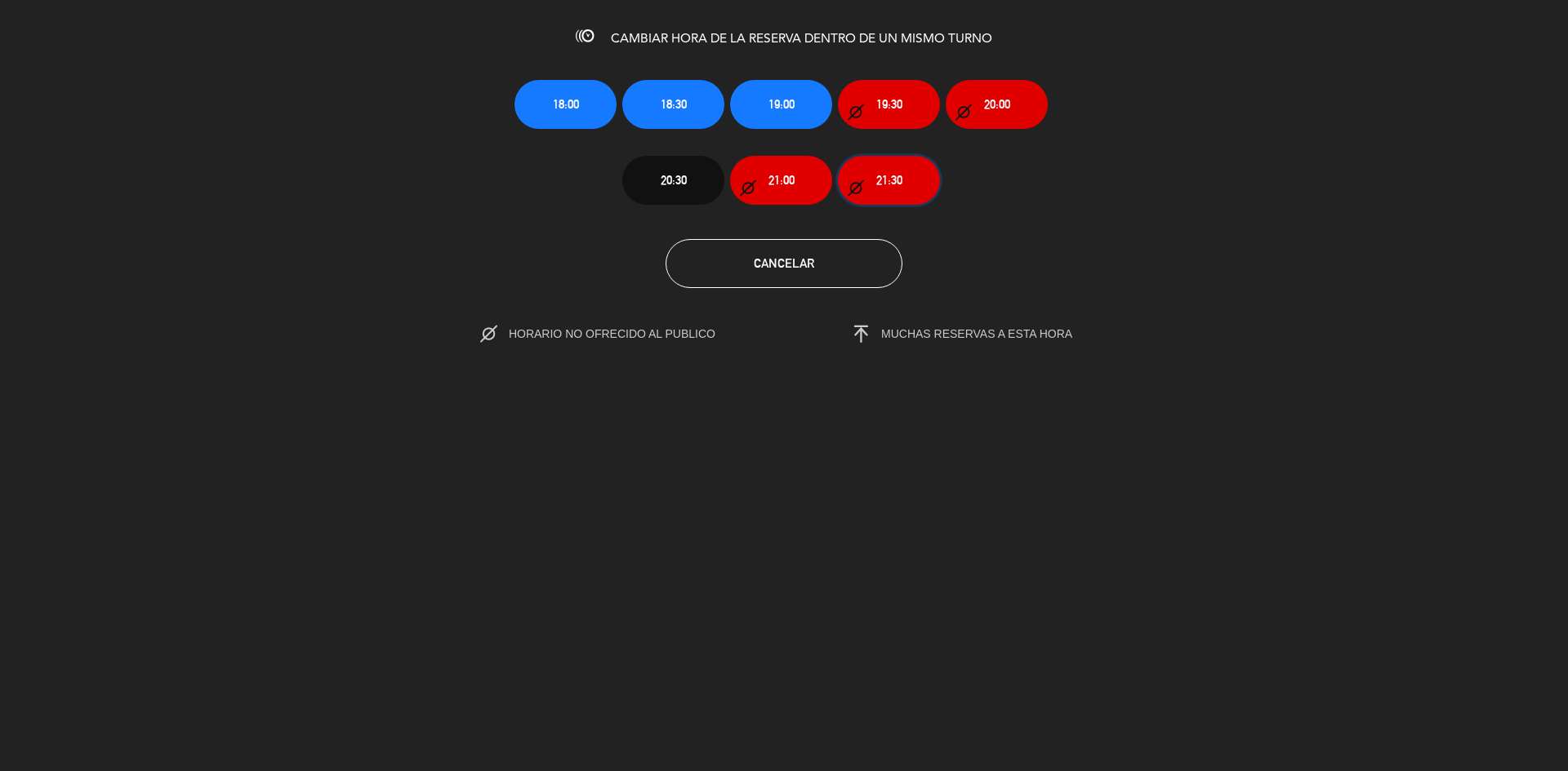
click at [871, 166] on button "21:30" at bounding box center [889, 180] width 102 height 49
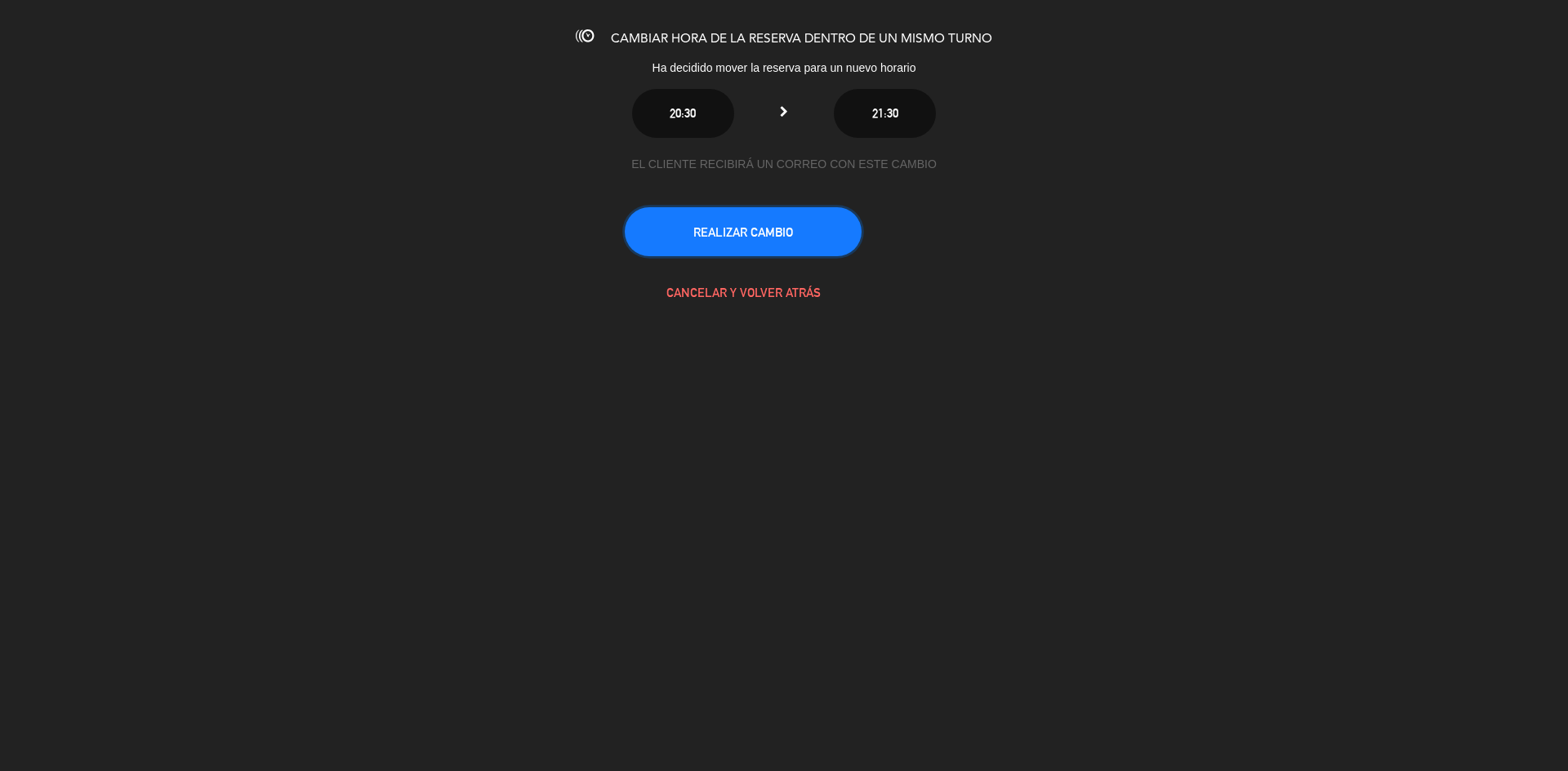
click at [771, 235] on button "REALIZAR CAMBIO" at bounding box center [743, 231] width 237 height 49
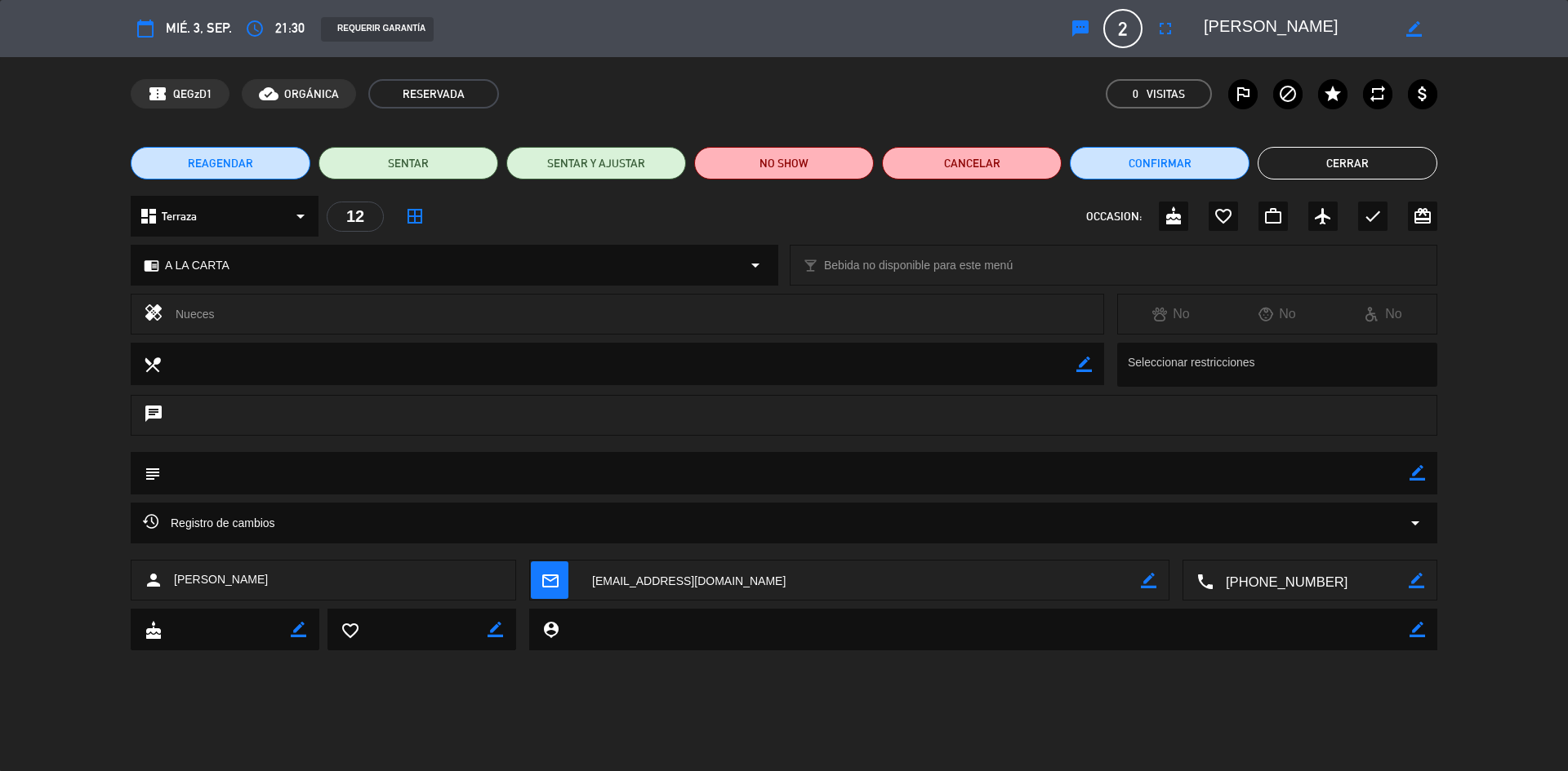
click at [1328, 162] on button "Cerrar" at bounding box center [1347, 163] width 180 height 32
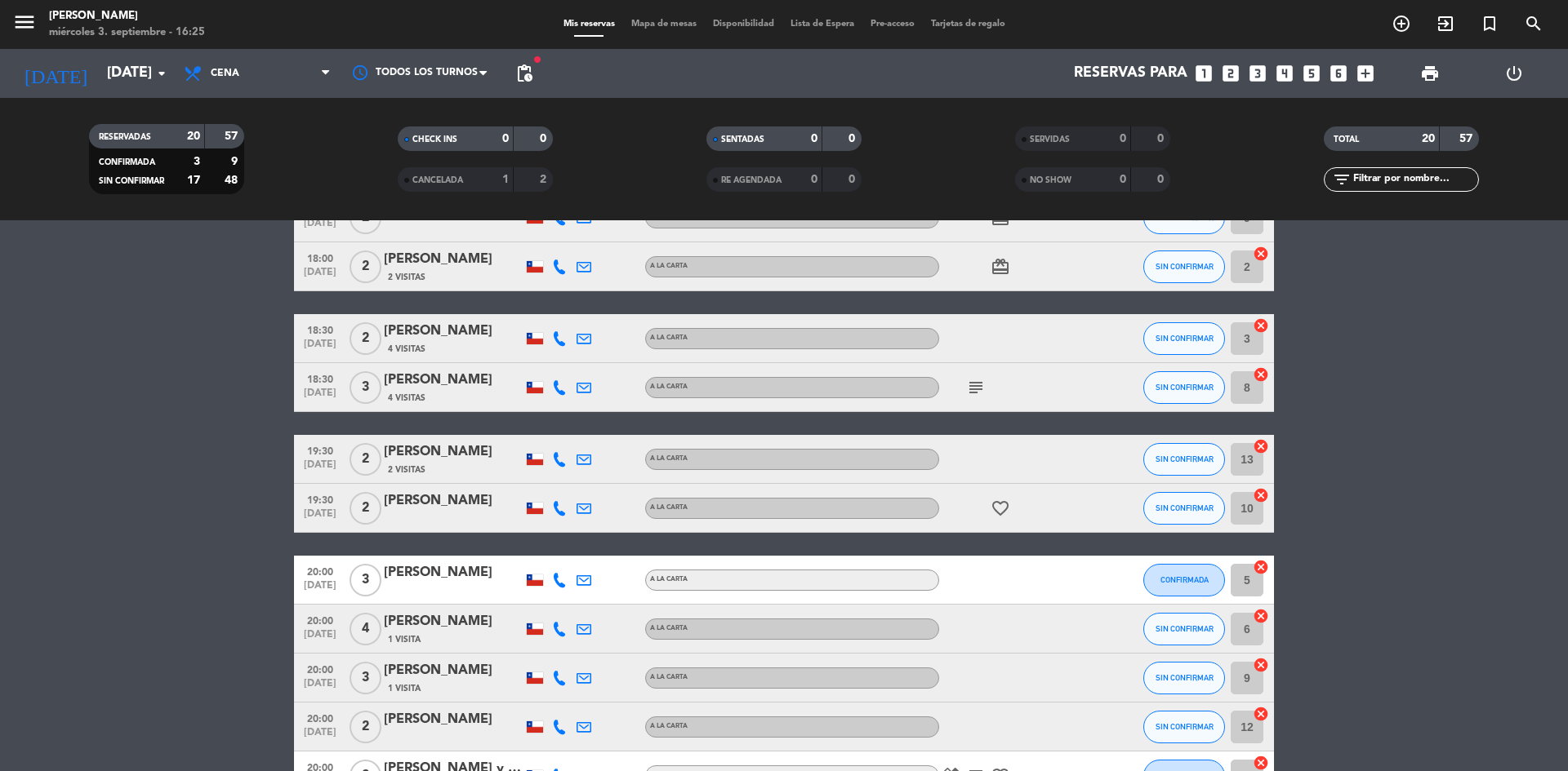
scroll to position [0, 0]
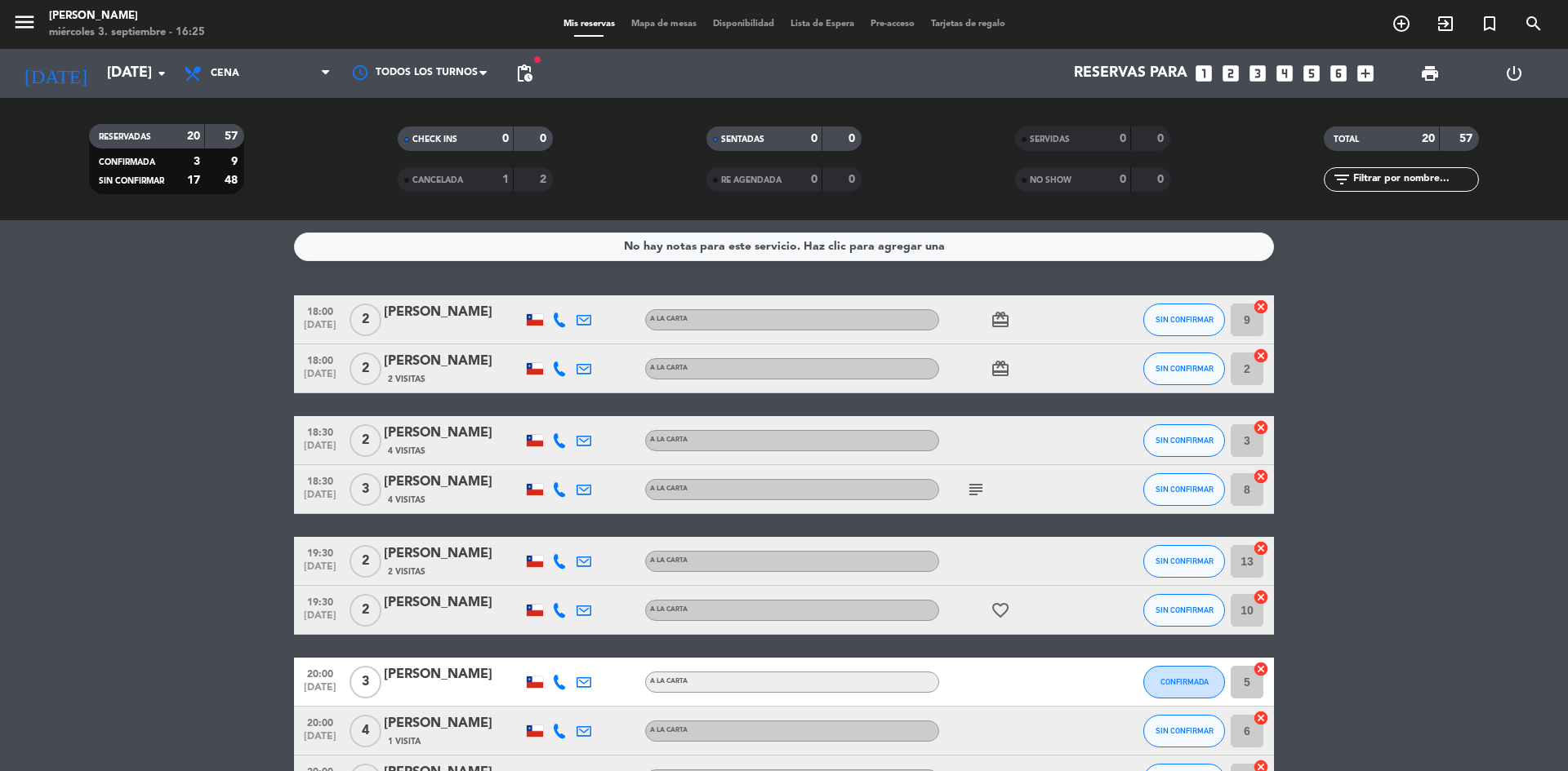
click at [979, 483] on icon "subject" at bounding box center [976, 489] width 20 height 20
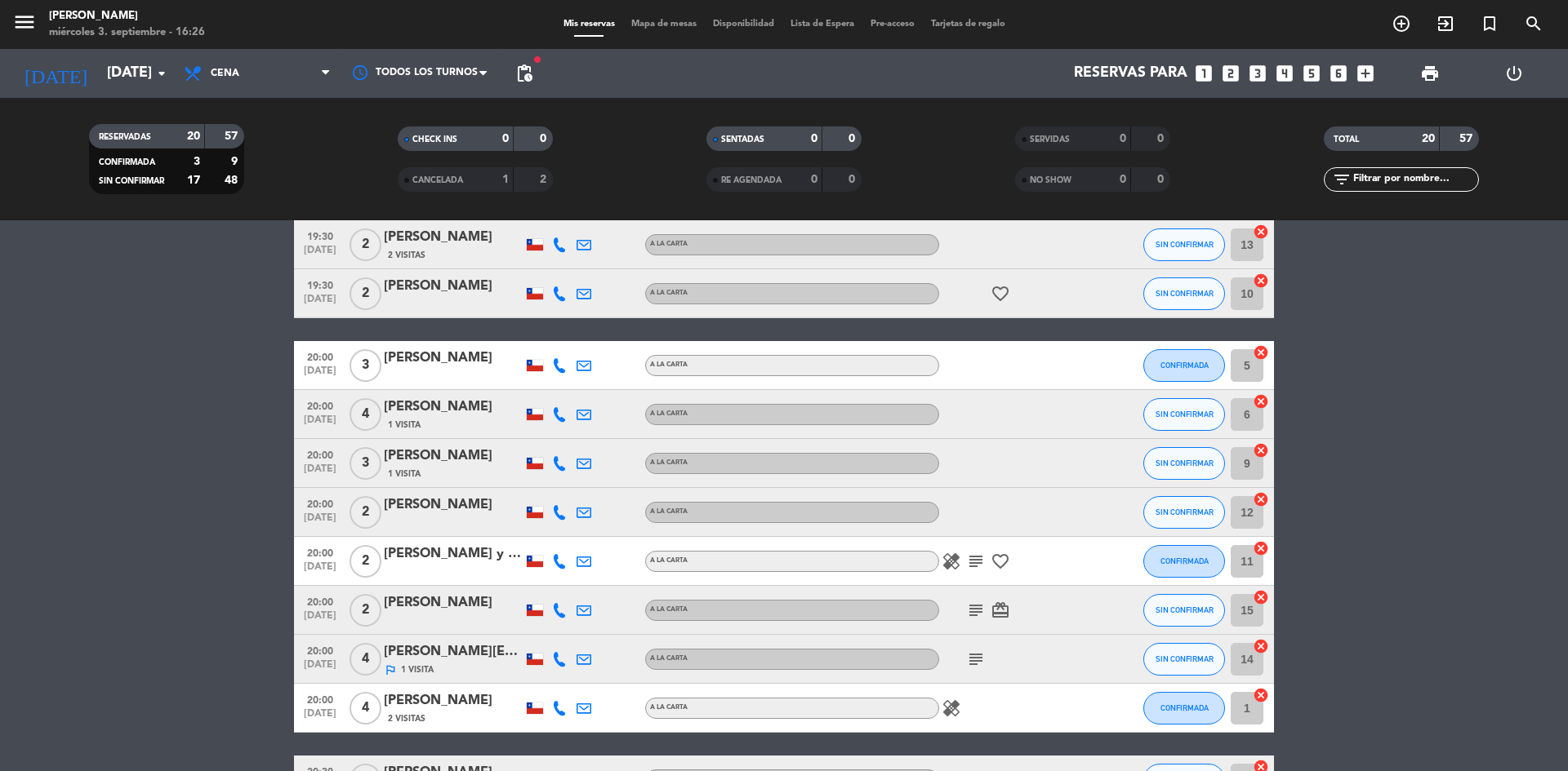
scroll to position [408, 0]
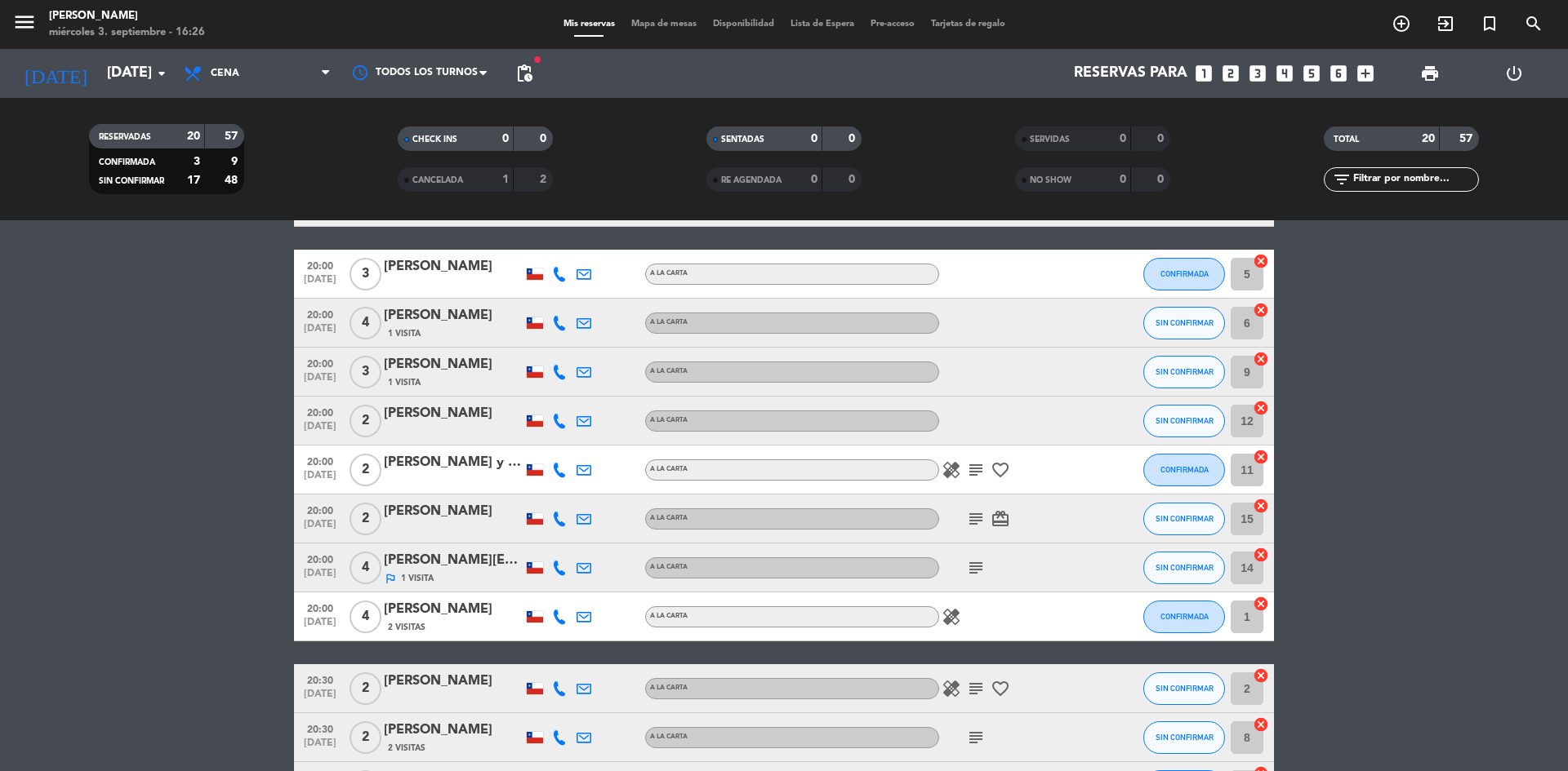
click at [973, 474] on icon "subject" at bounding box center [976, 470] width 20 height 20
click at [956, 473] on icon "healing" at bounding box center [951, 470] width 20 height 20
click at [997, 460] on icon "favorite_border" at bounding box center [999, 470] width 20 height 20
click at [977, 520] on icon "subject" at bounding box center [976, 519] width 20 height 20
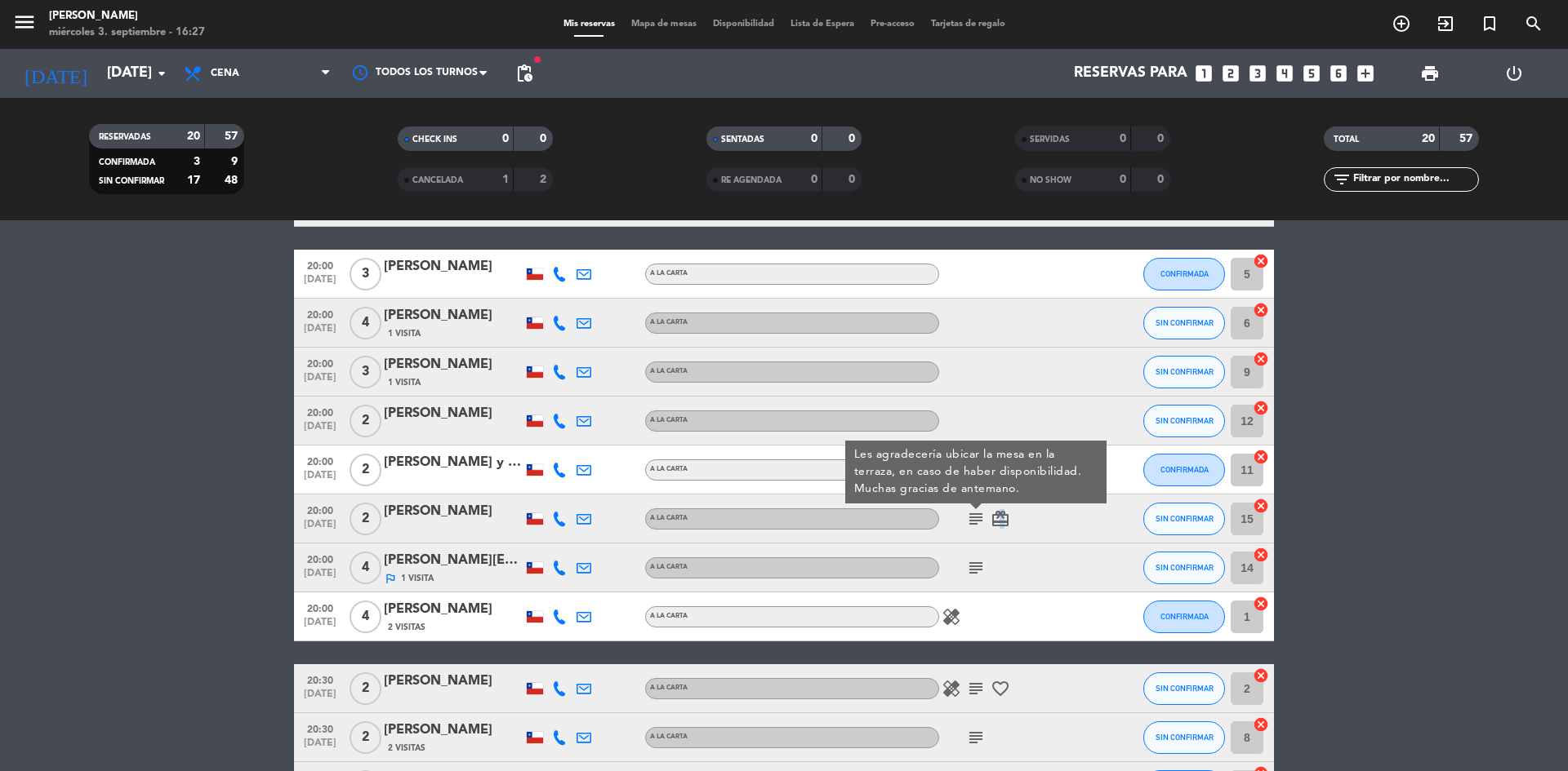
click at [1001, 523] on icon "card_giftcard" at bounding box center [999, 519] width 20 height 20
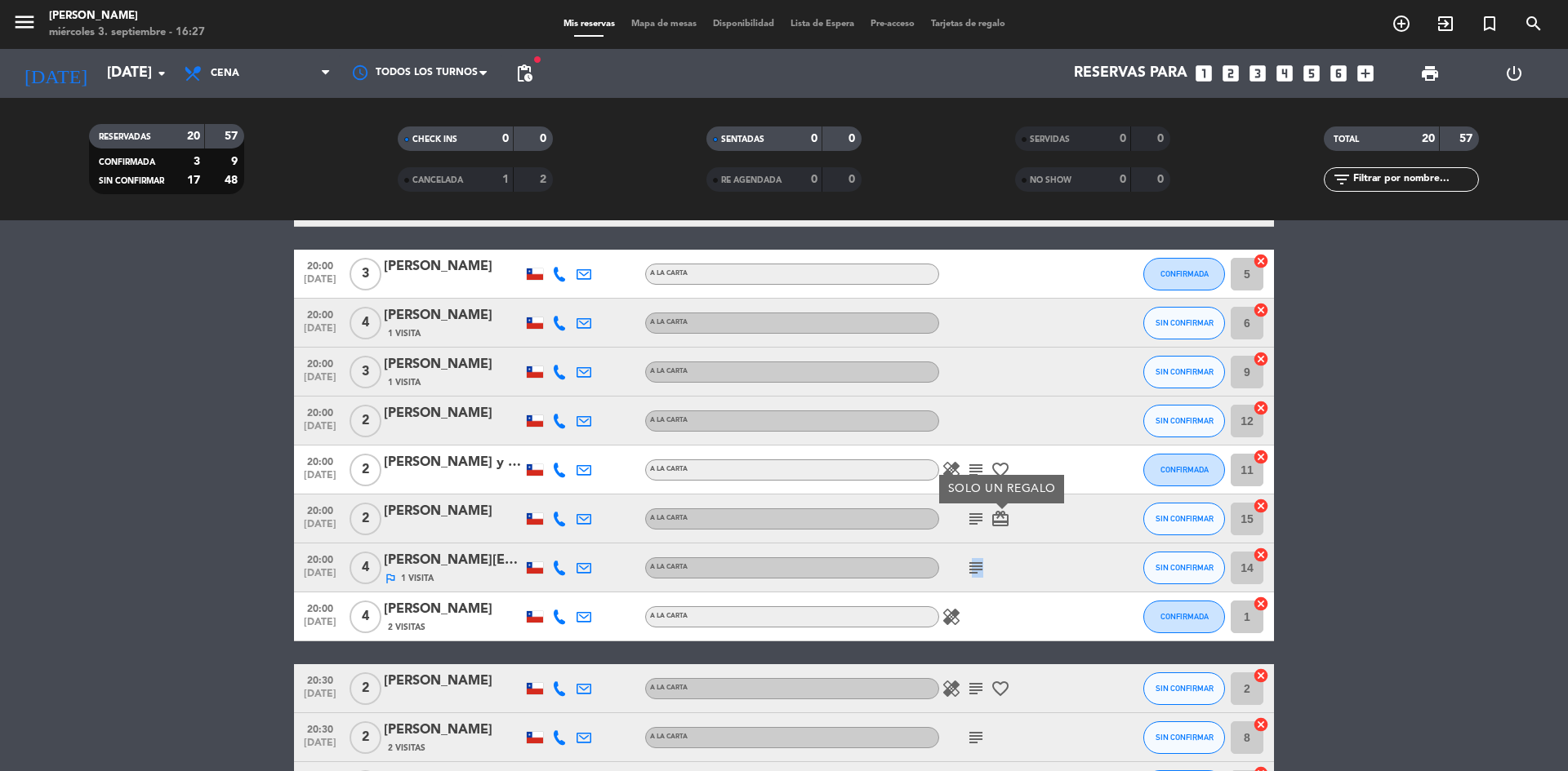
drag, startPoint x: 970, startPoint y: 559, endPoint x: 980, endPoint y: 546, distance: 16.4
click at [980, 547] on div "subject" at bounding box center [1013, 568] width 147 height 48
click at [970, 568] on icon "subject" at bounding box center [976, 568] width 20 height 20
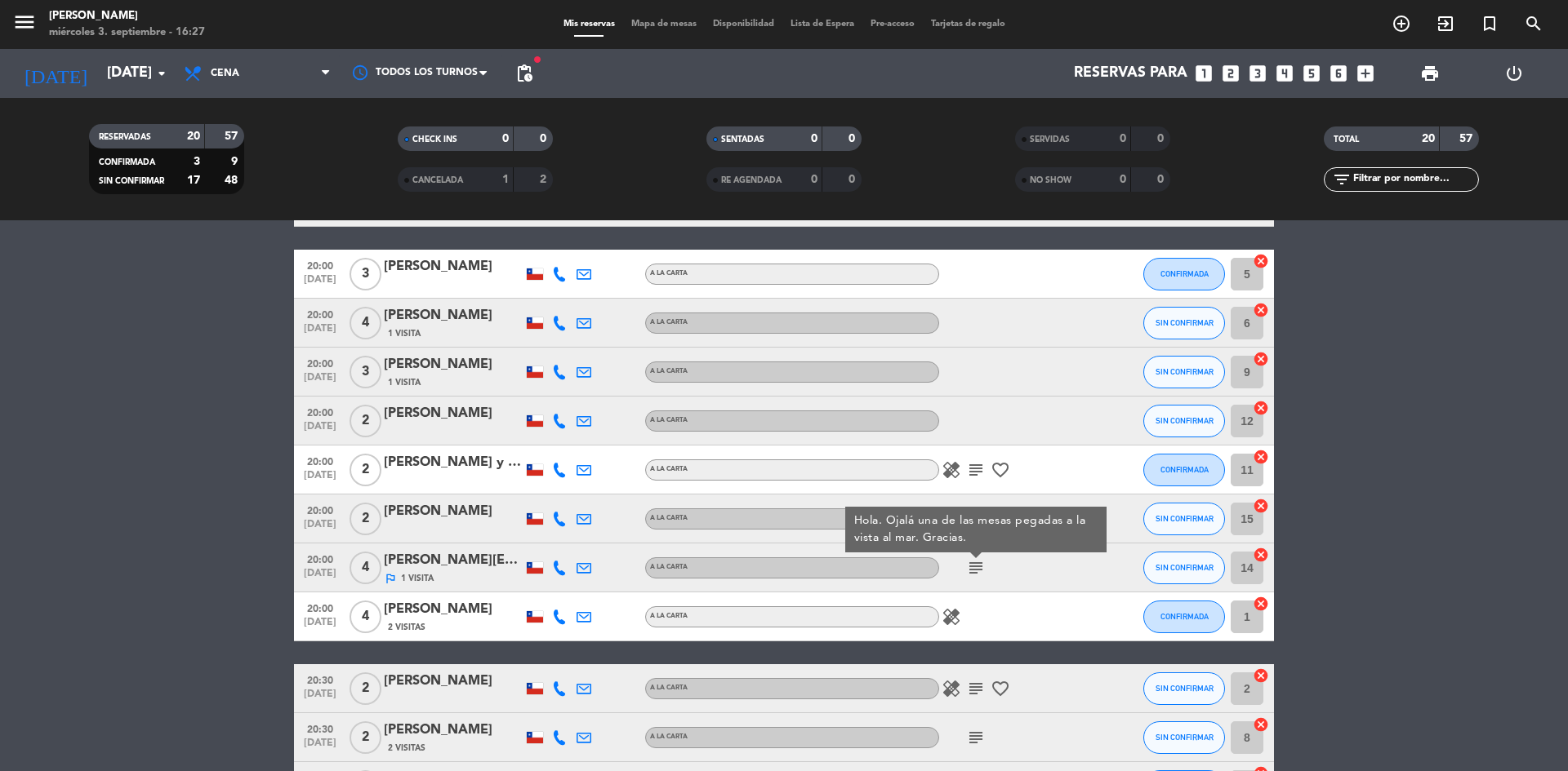
click at [1380, 461] on bookings-row "18:00 [DATE] 2 [PERSON_NAME] A LA CARTA card_giftcard SIN CONFIRMAR 9 cancel 18…" at bounding box center [784, 434] width 1568 height 1094
click at [390, 582] on icon "outlined_flag" at bounding box center [391, 579] width 13 height 13
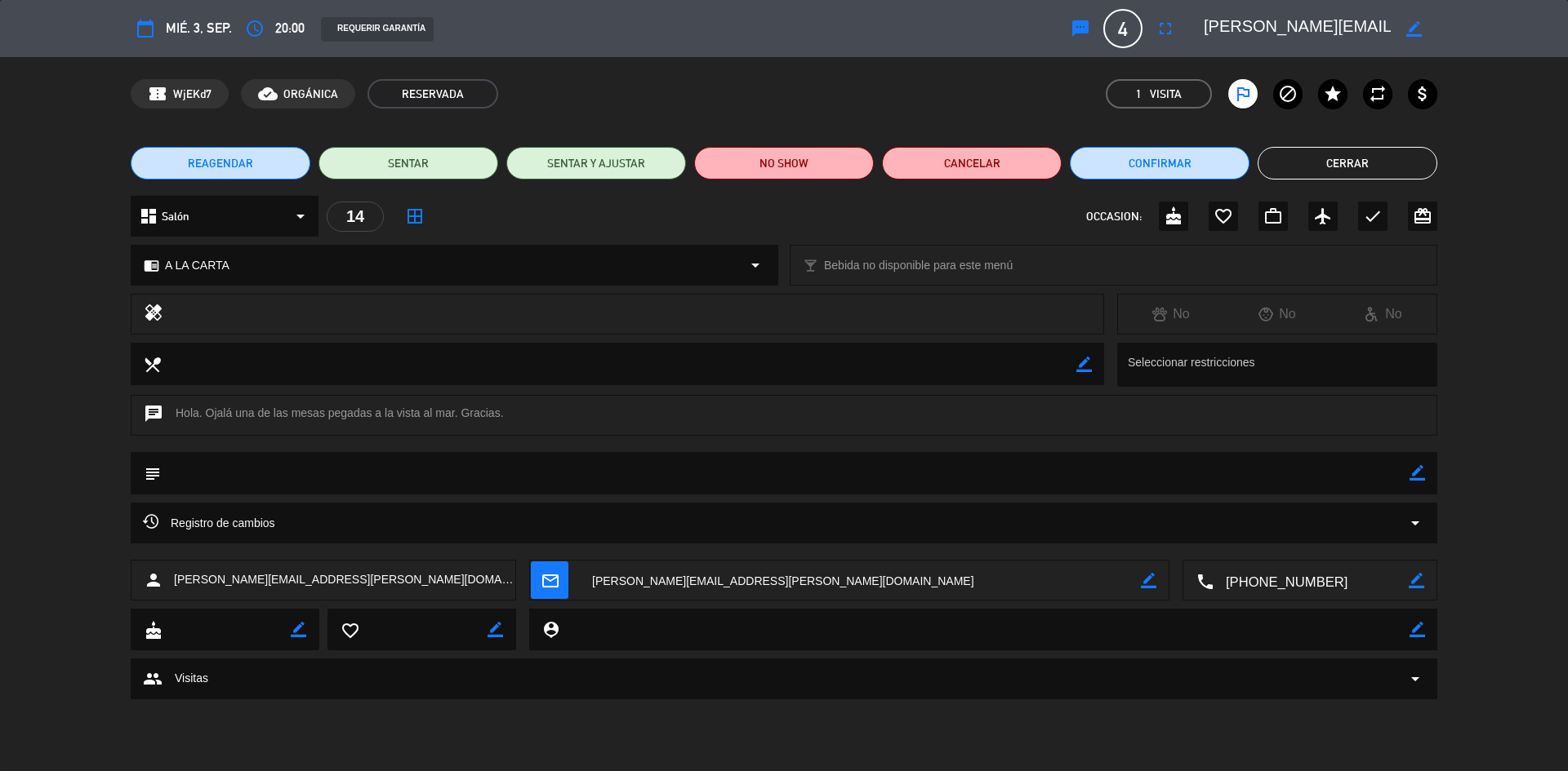
click at [1328, 165] on button "Cerrar" at bounding box center [1347, 163] width 180 height 32
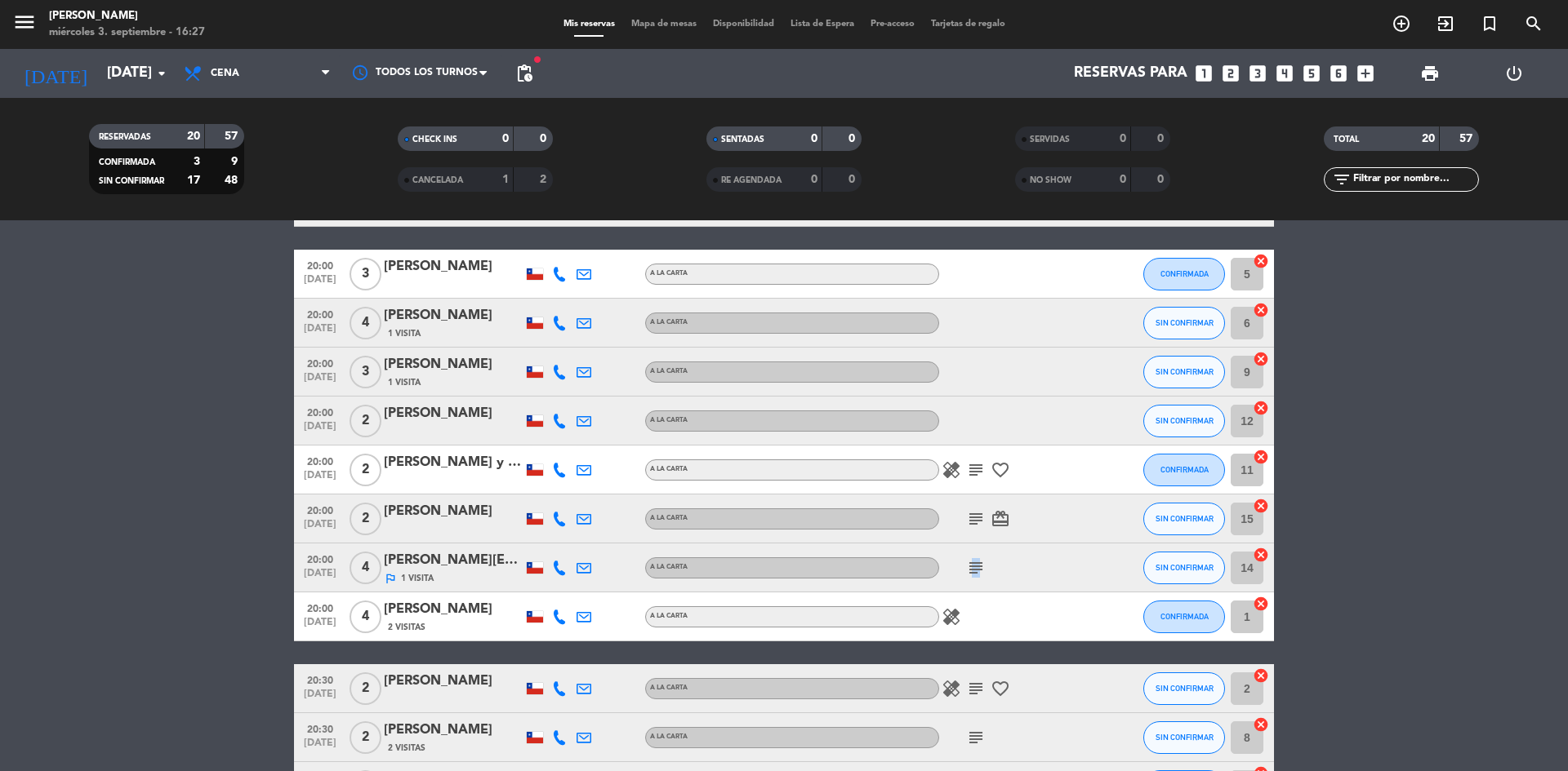
click at [976, 563] on icon "subject" at bounding box center [976, 568] width 20 height 20
click at [1433, 422] on bookings-row "18:00 [DATE] 2 [PERSON_NAME] A LA CARTA card_giftcard SIN CONFIRMAR 9 cancel 18…" at bounding box center [784, 434] width 1568 height 1094
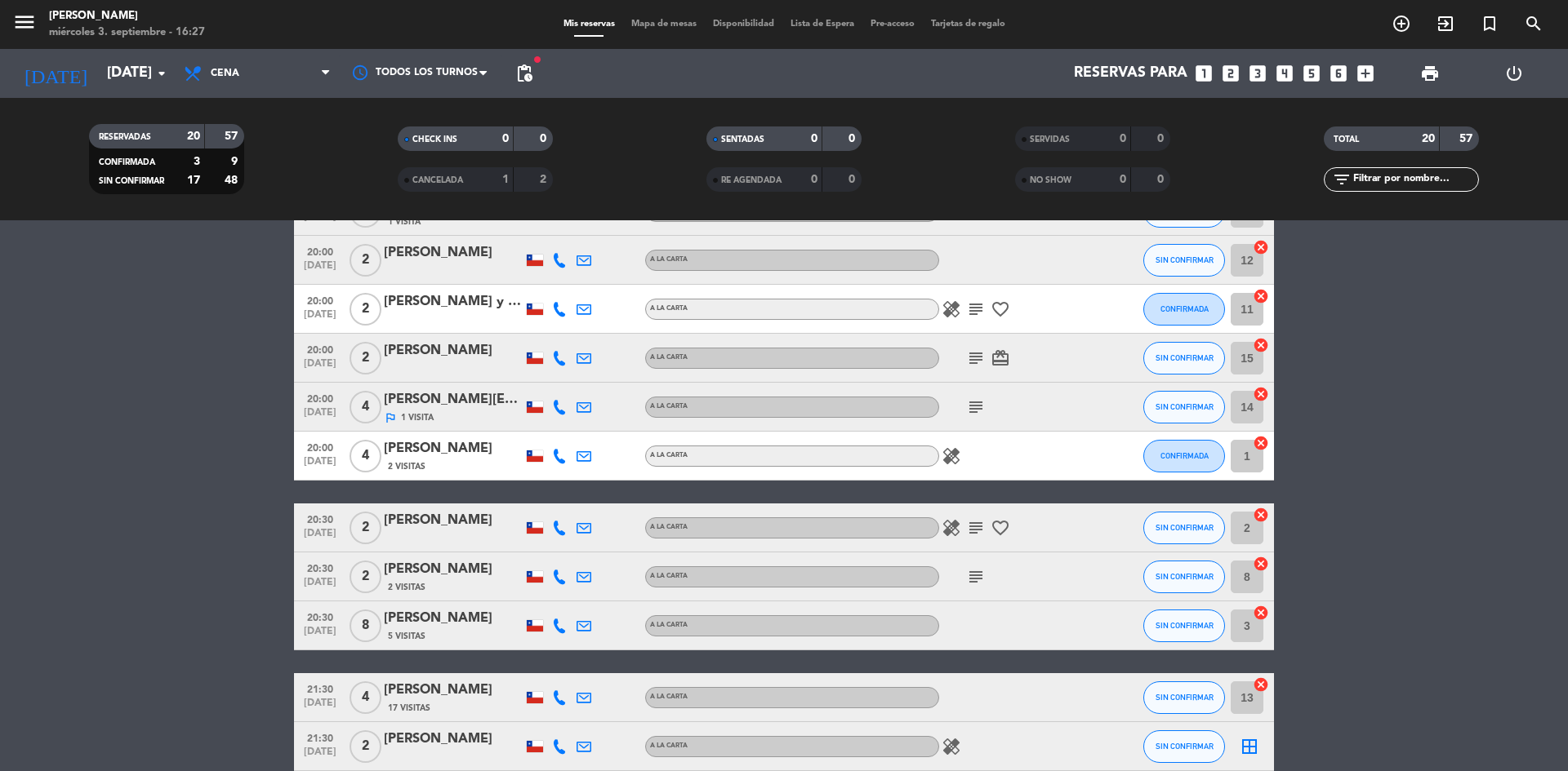
scroll to position [571, 0]
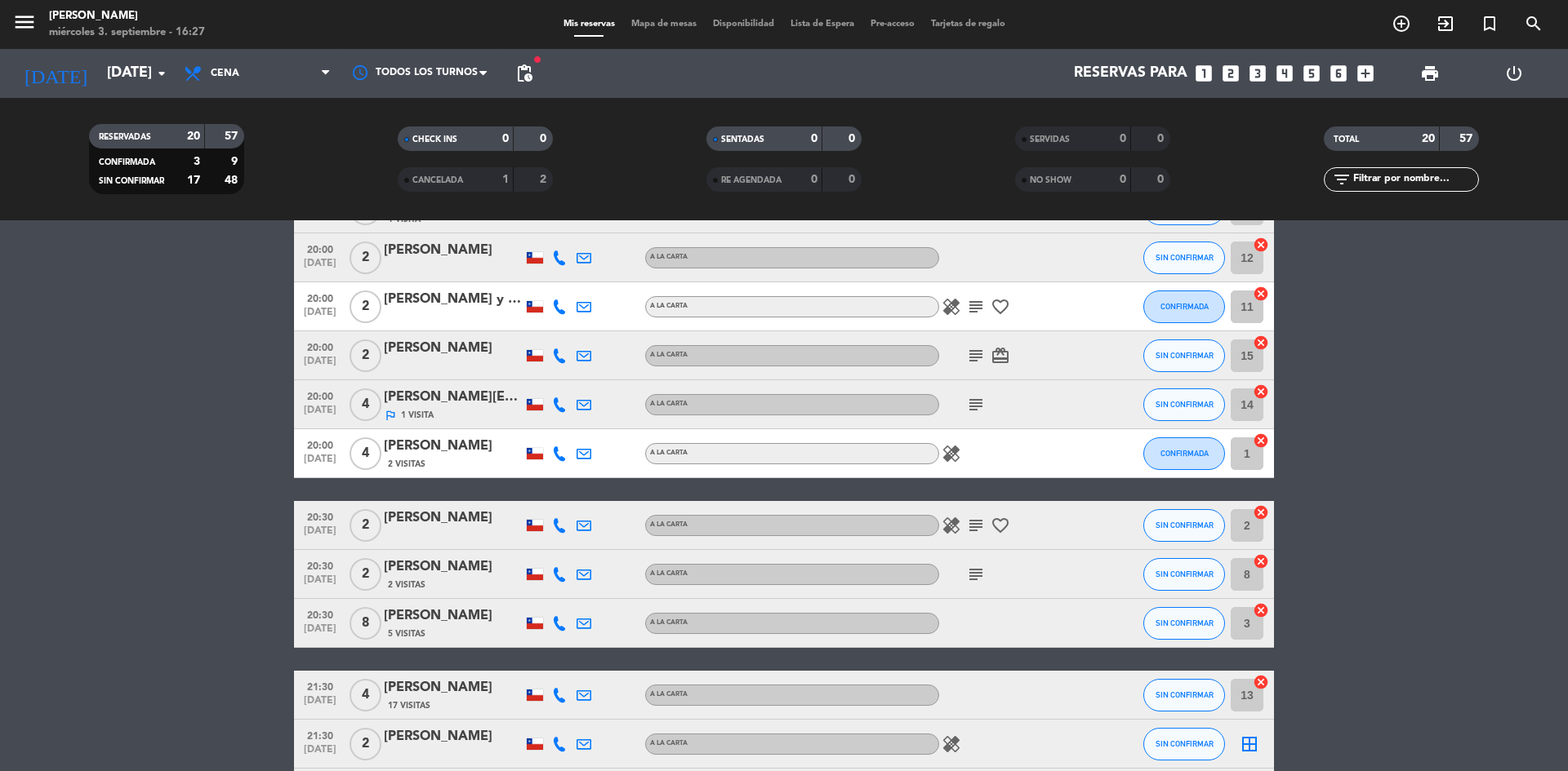
click at [978, 524] on icon "subject" at bounding box center [976, 525] width 20 height 20
click at [1448, 460] on bookings-row "18:00 [DATE] 2 [PERSON_NAME] A LA CARTA card_giftcard SIN CONFIRMAR 9 cancel 18…" at bounding box center [784, 270] width 1568 height 1094
click at [971, 583] on icon "subject" at bounding box center [976, 574] width 20 height 20
click at [1371, 475] on bookings-row "18:00 [DATE] 2 [PERSON_NAME] A LA CARTA card_giftcard SIN CONFIRMAR 9 cancel 18…" at bounding box center [784, 270] width 1568 height 1094
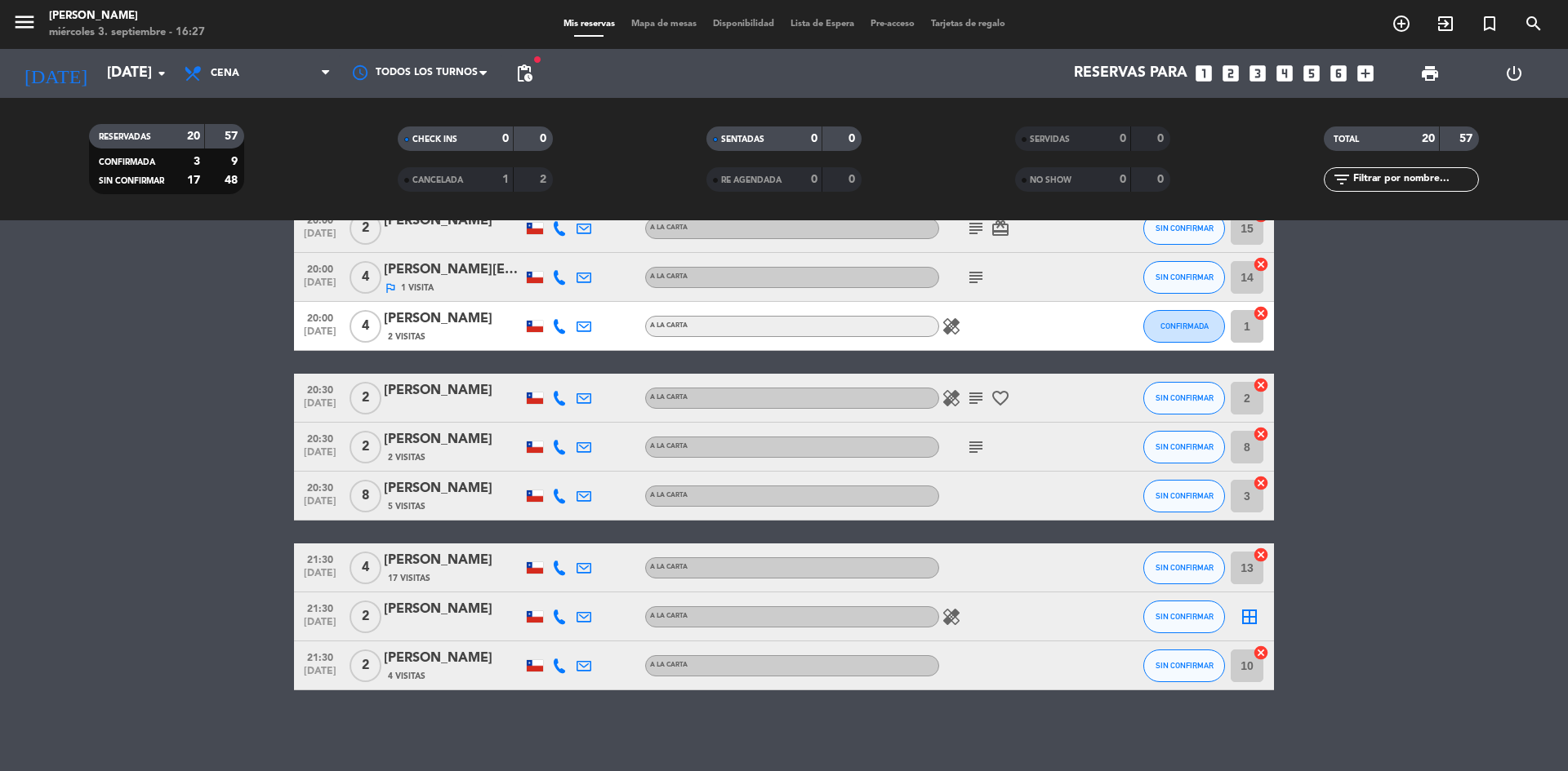
scroll to position [699, 0]
click at [956, 613] on icon "healing" at bounding box center [951, 616] width 20 height 20
click at [1345, 466] on bookings-row "18:00 [DATE] 2 [PERSON_NAME] A LA CARTA card_giftcard SIN CONFIRMAR 9 cancel 18…" at bounding box center [784, 142] width 1568 height 1094
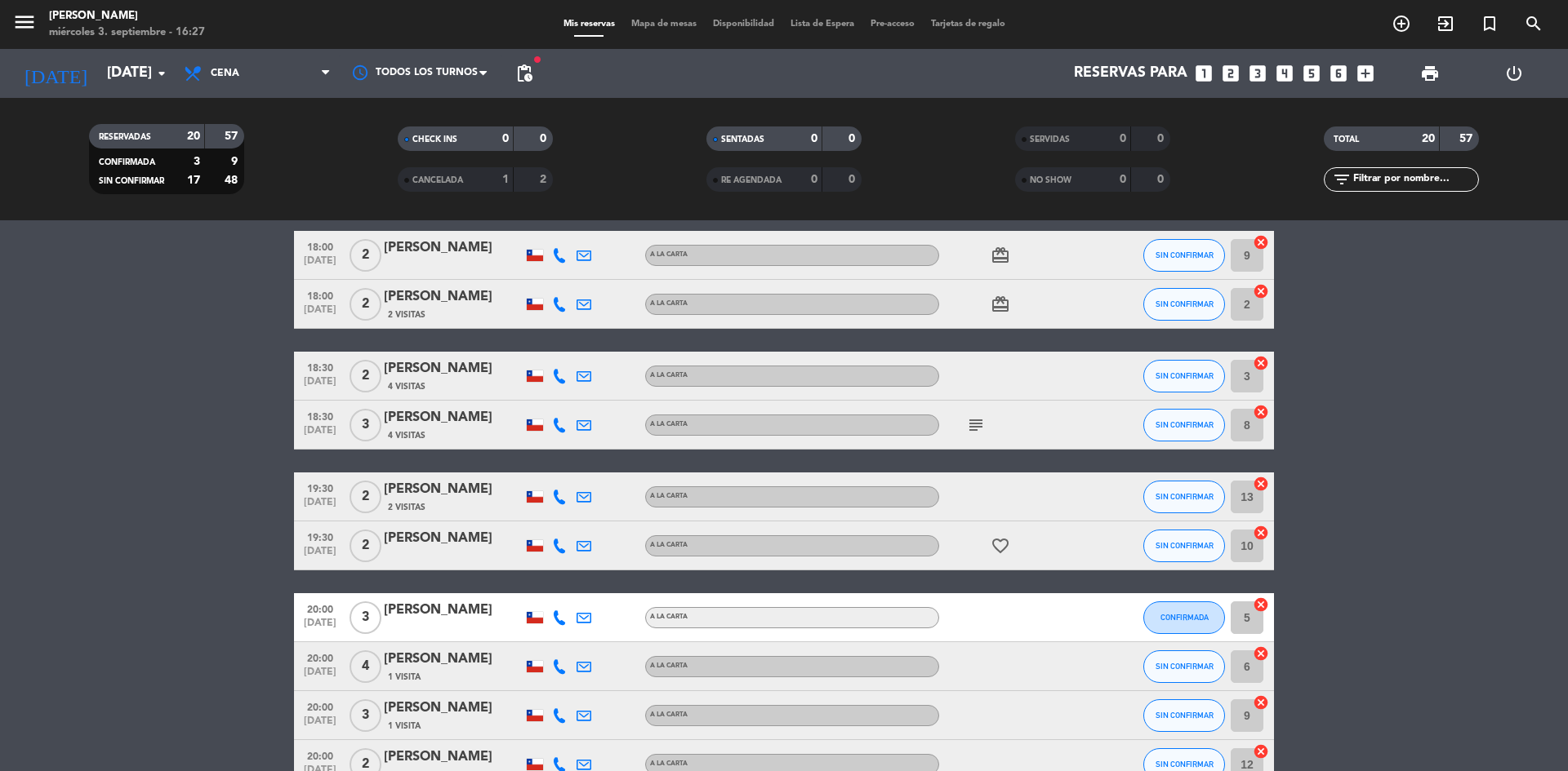
scroll to position [0, 0]
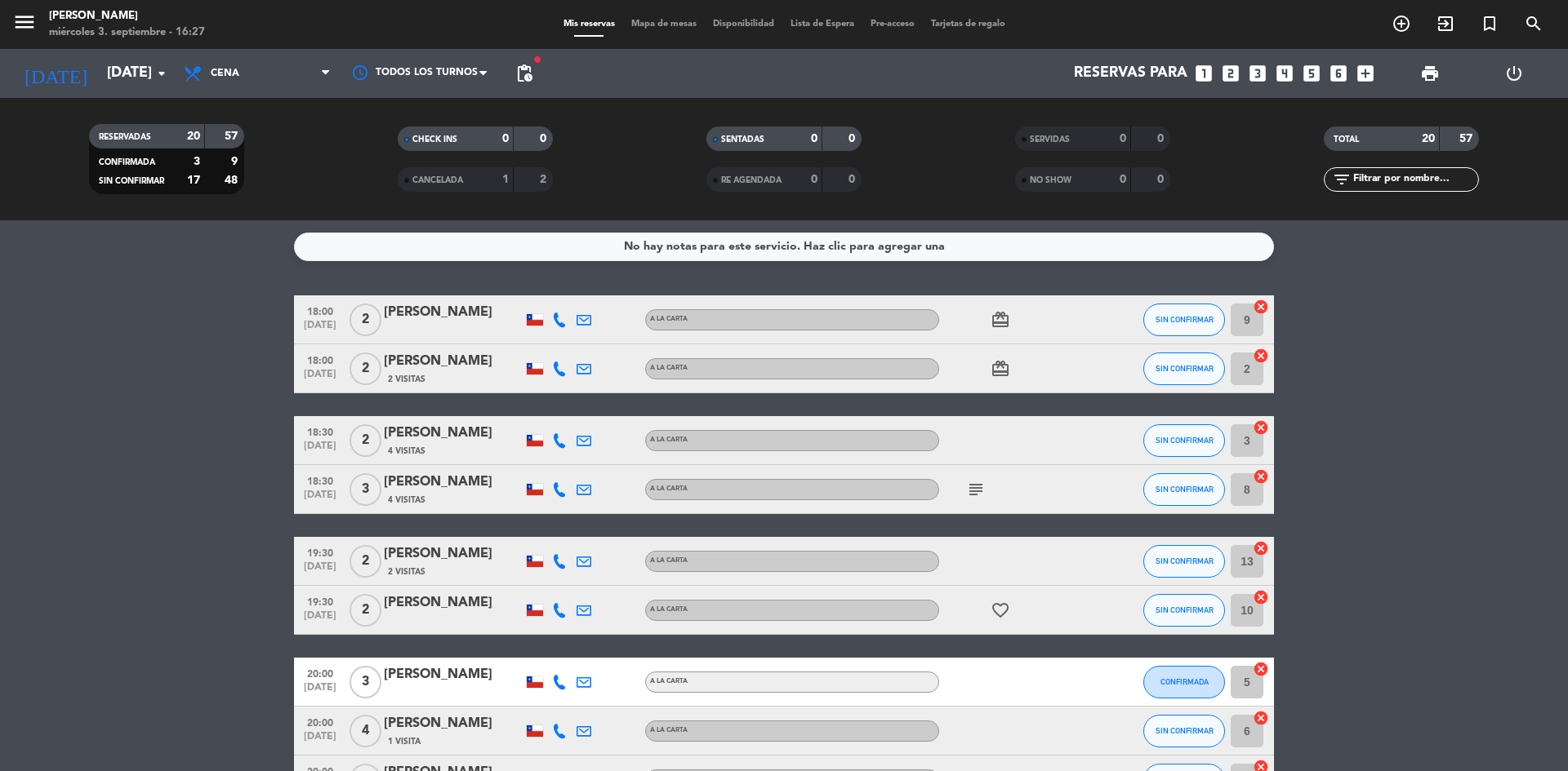
click at [985, 491] on span "subject" at bounding box center [976, 489] width 25 height 20
click at [981, 491] on icon "subject" at bounding box center [976, 489] width 20 height 20
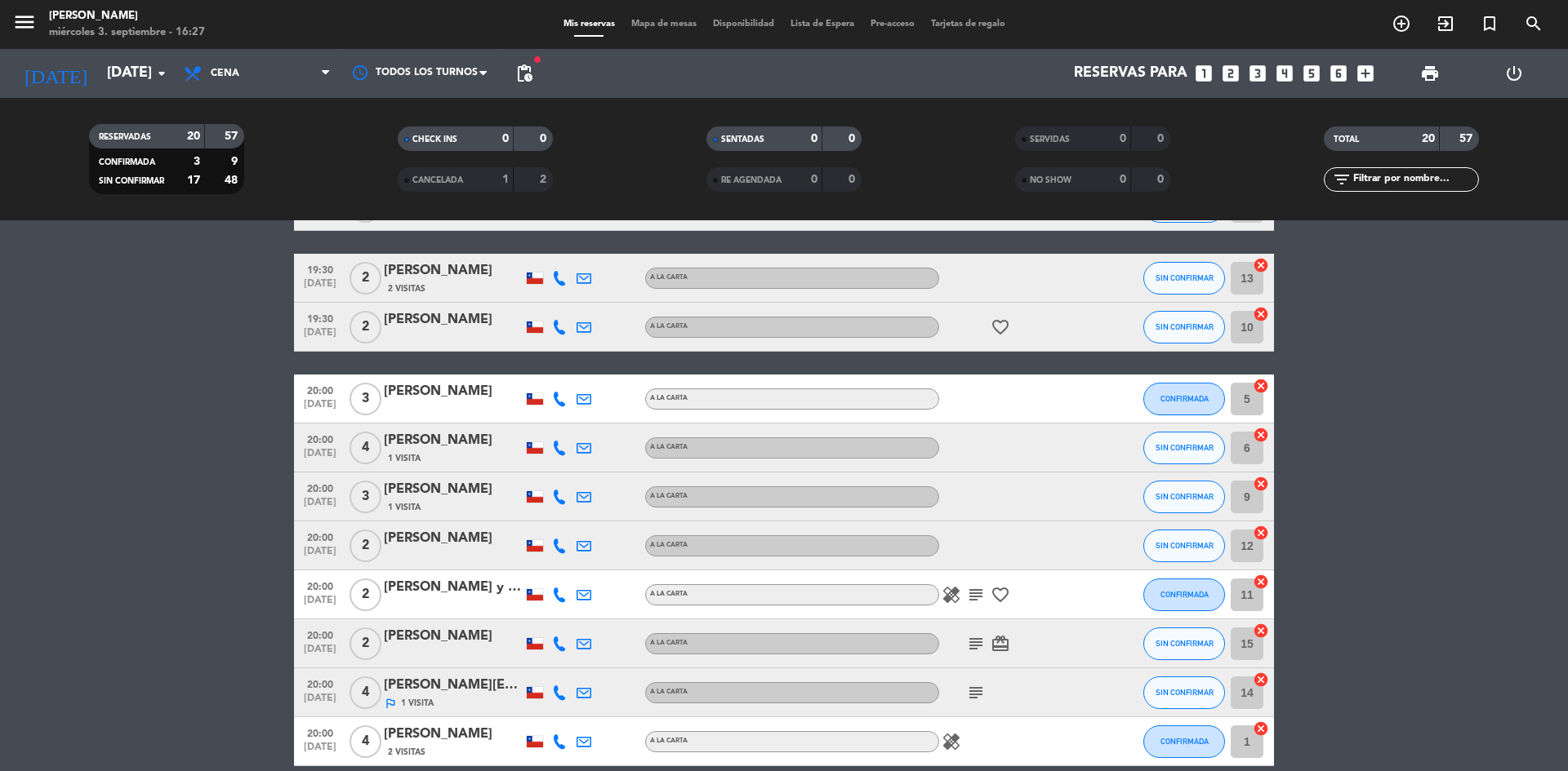
scroll to position [327, 0]
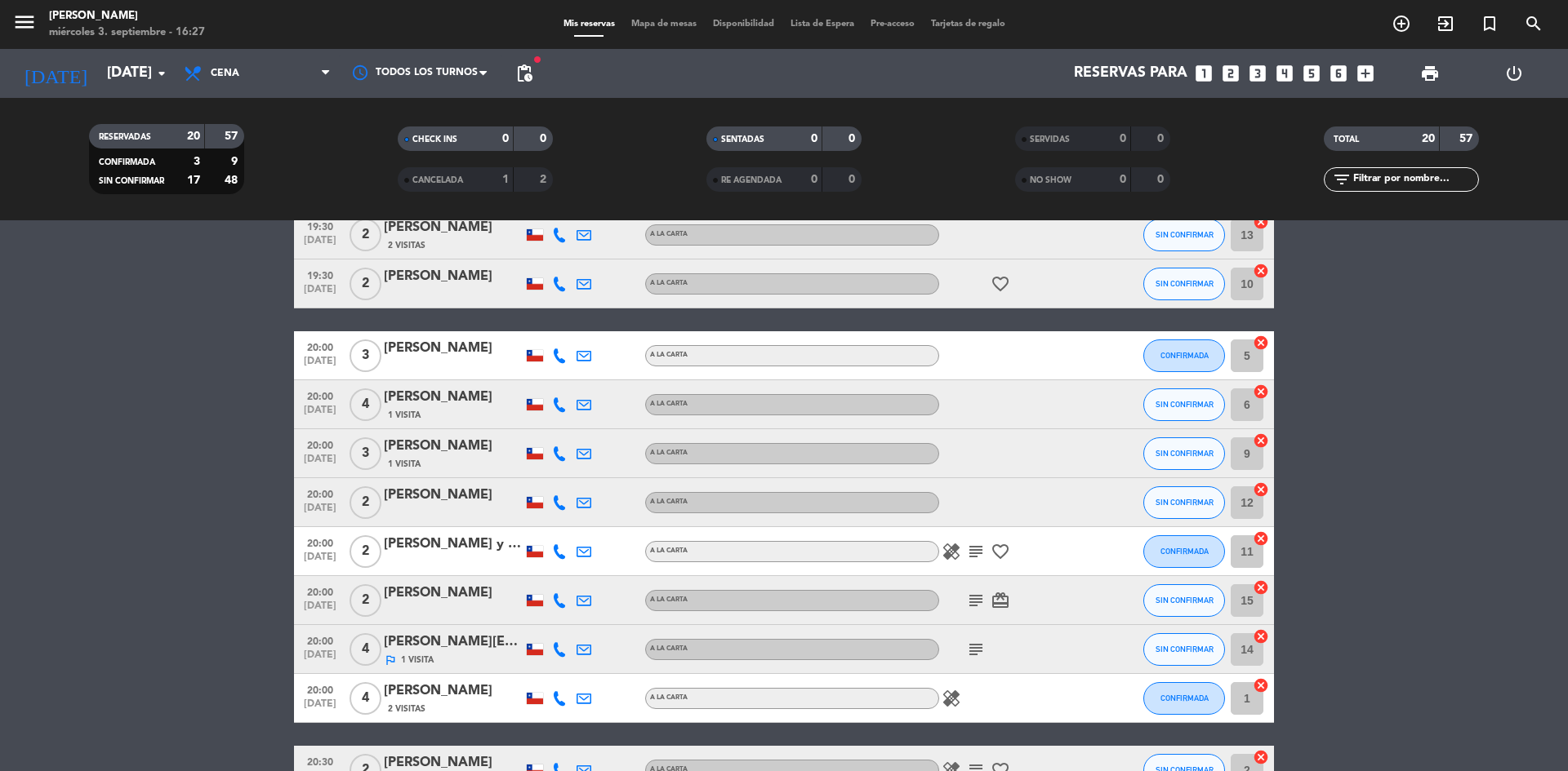
click at [982, 552] on icon "subject" at bounding box center [976, 551] width 20 height 20
click at [976, 582] on div "subject card_giftcard" at bounding box center [1013, 600] width 147 height 48
click at [971, 599] on icon "subject" at bounding box center [976, 601] width 20 height 20
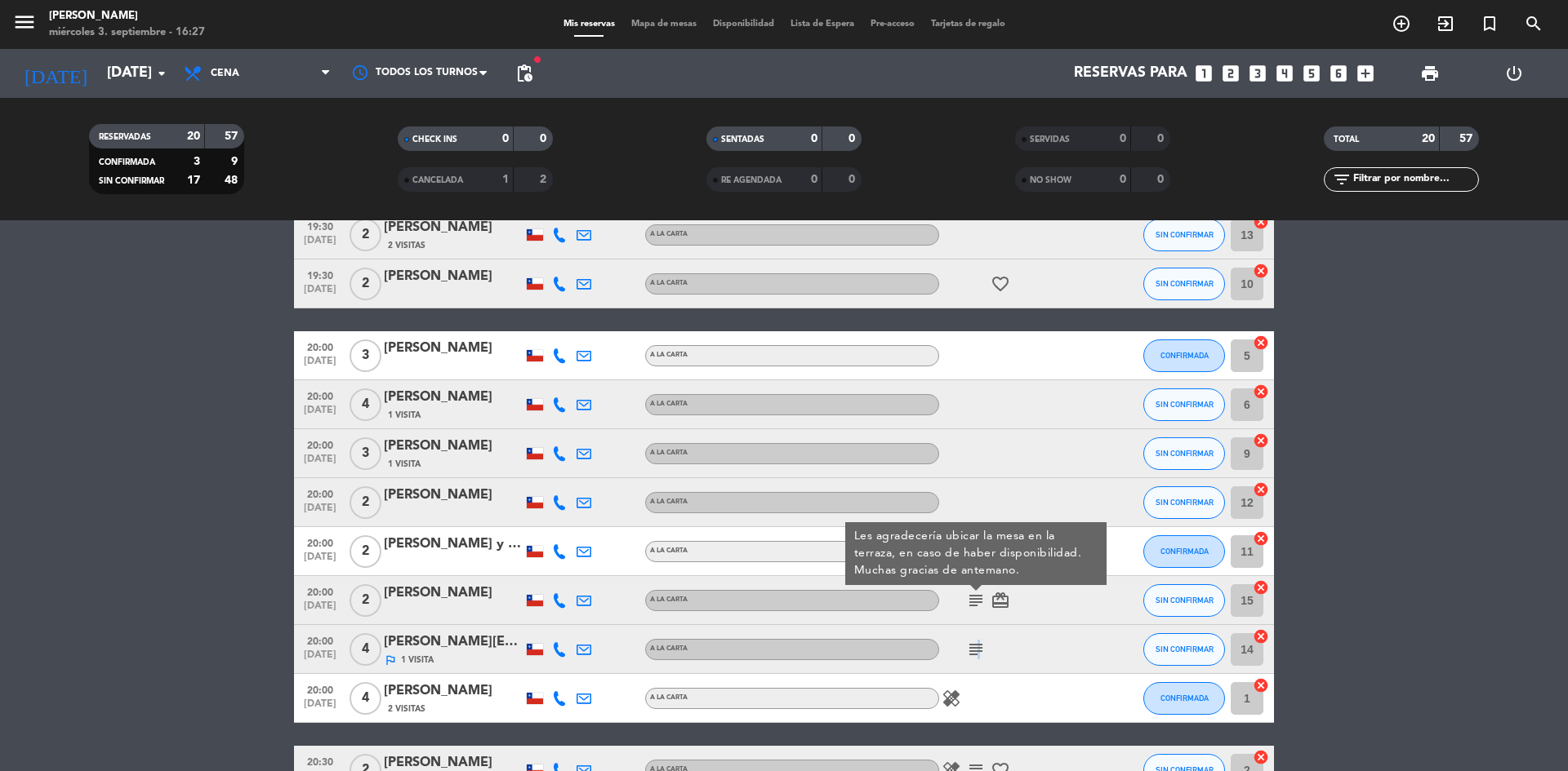
drag, startPoint x: 977, startPoint y: 643, endPoint x: 977, endPoint y: 632, distance: 11.0
click at [977, 636] on div "subject" at bounding box center [1013, 650] width 147 height 48
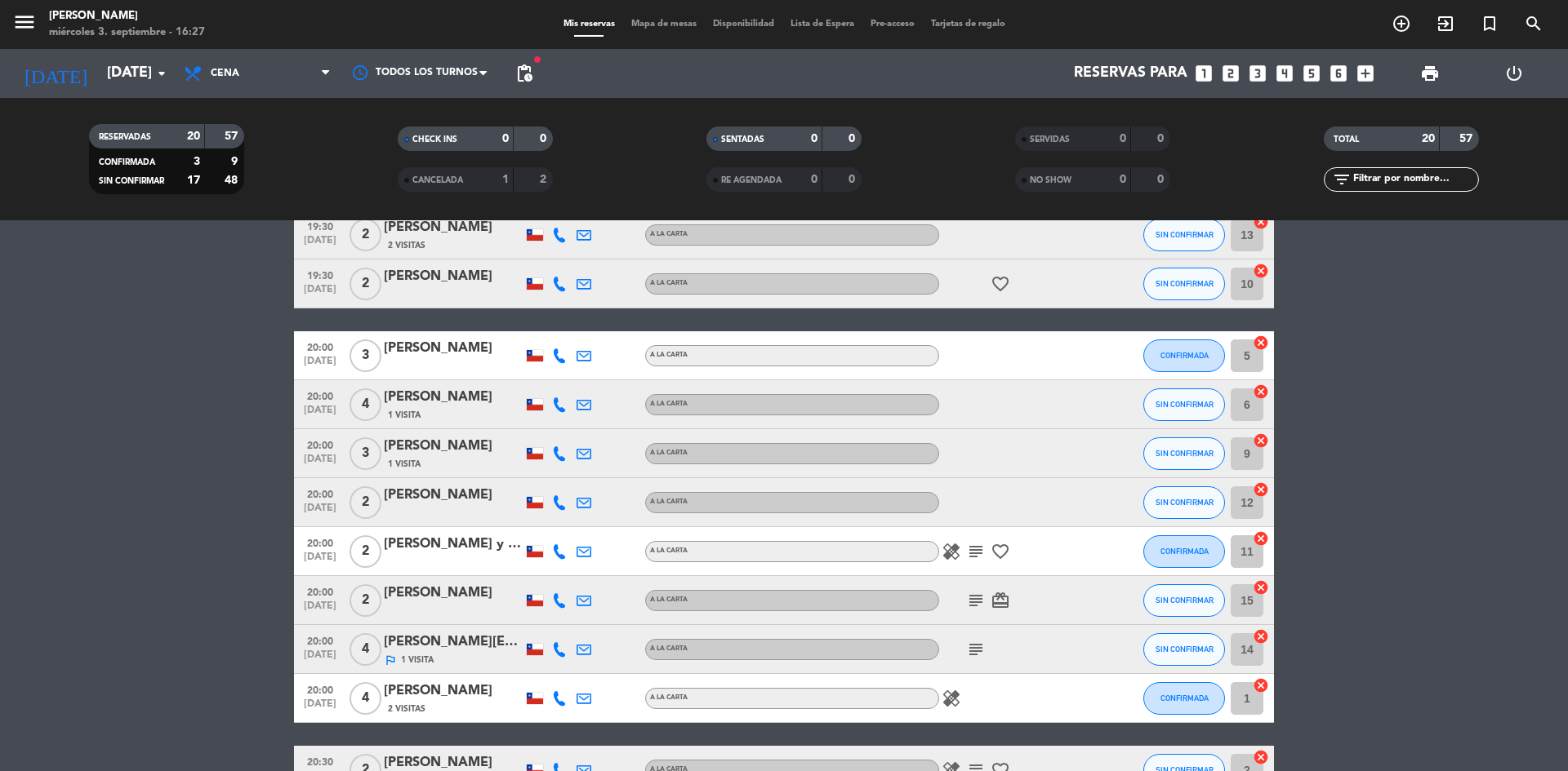
drag, startPoint x: 979, startPoint y: 648, endPoint x: 984, endPoint y: 636, distance: 13.0
click at [978, 647] on icon "subject" at bounding box center [976, 650] width 20 height 20
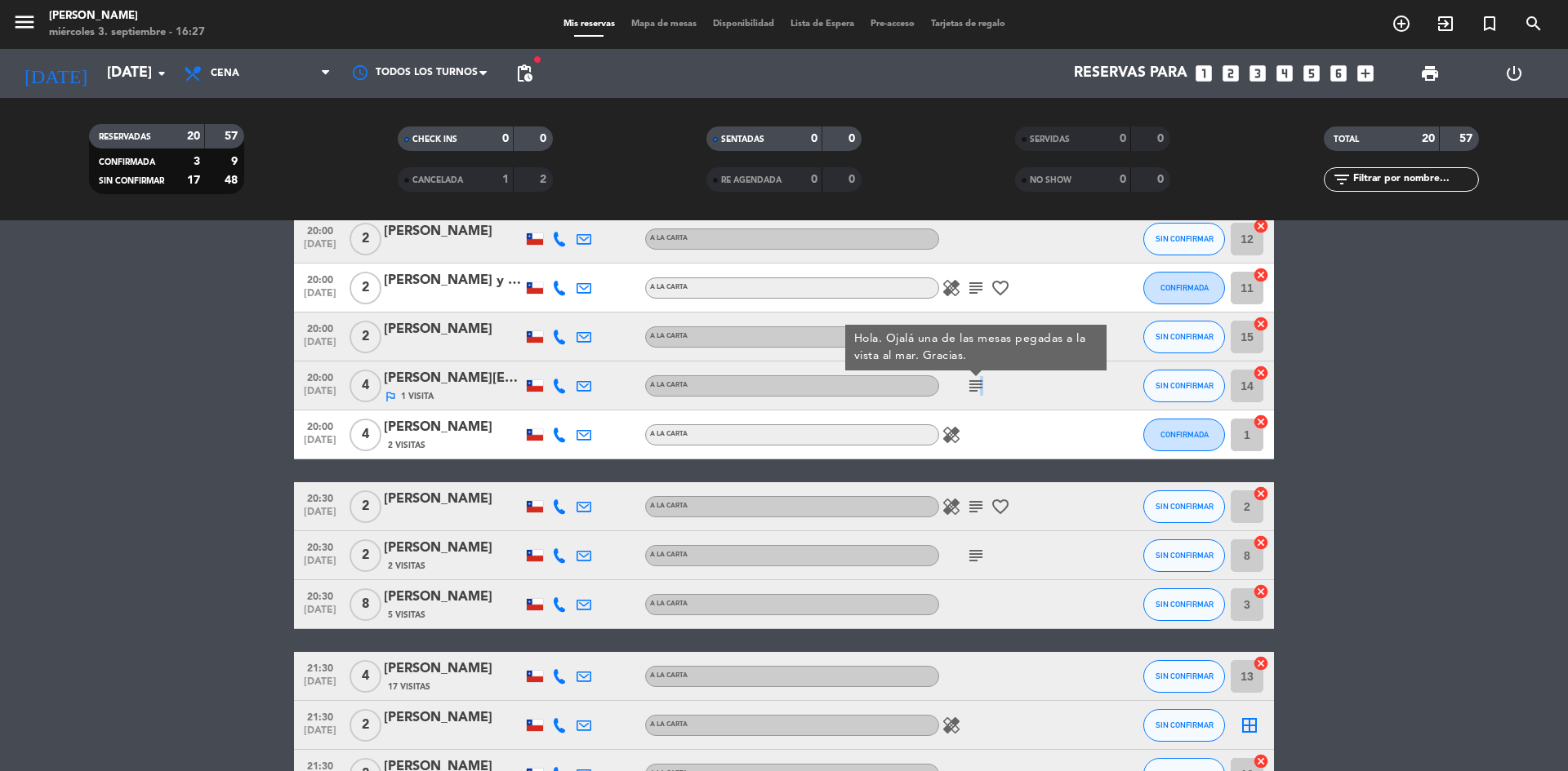
scroll to position [653, 0]
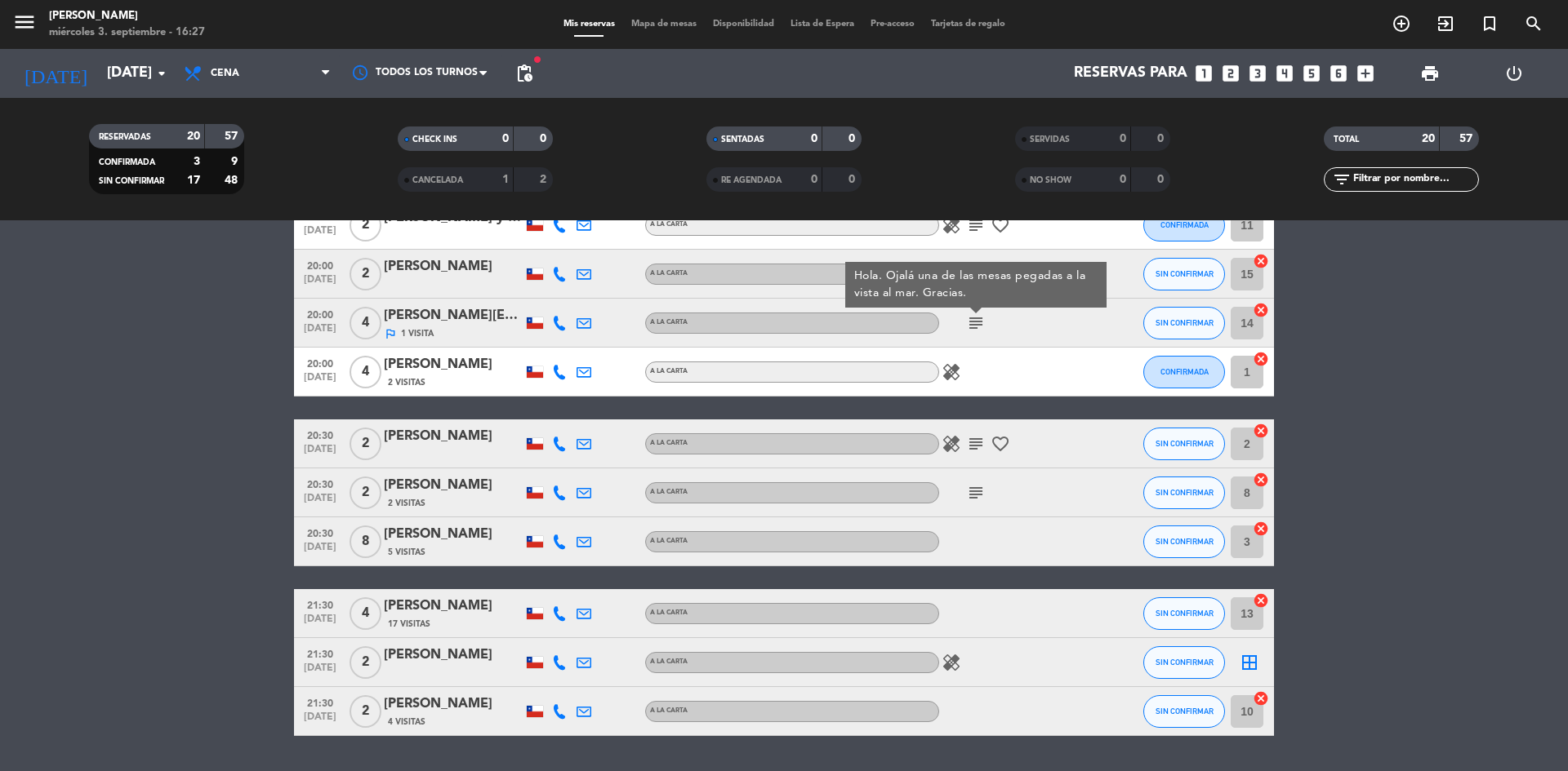
click at [976, 446] on icon "subject" at bounding box center [976, 444] width 20 height 20
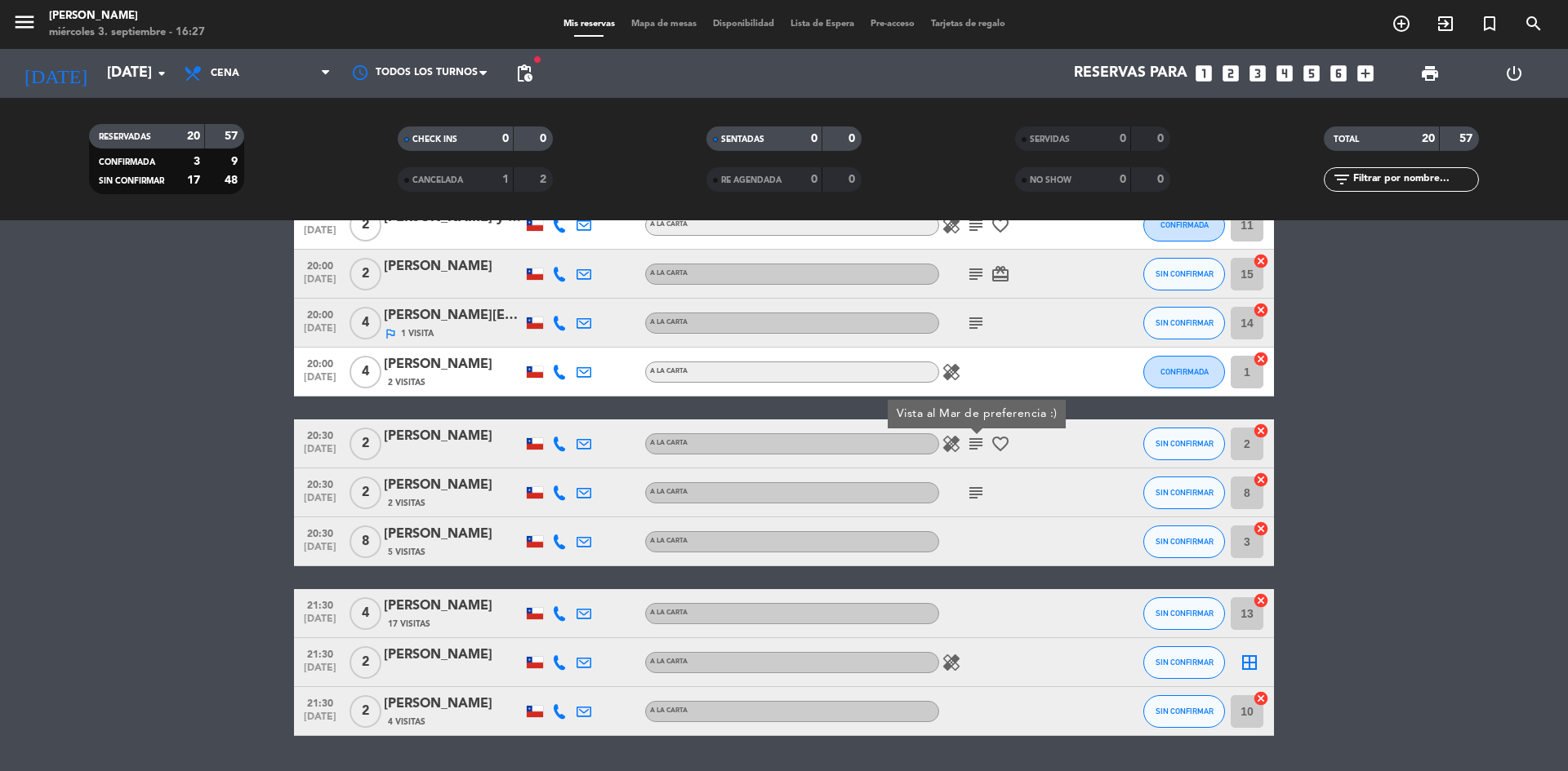
click at [976, 492] on icon "subject" at bounding box center [976, 493] width 20 height 20
drag, startPoint x: 1418, startPoint y: 457, endPoint x: 1428, endPoint y: 456, distance: 10.0
click at [1421, 460] on bookings-row "18:00 [DATE] 2 [PERSON_NAME] A LA CARTA card_giftcard SIN CONFIRMAR 9 cancel 18…" at bounding box center [784, 189] width 1568 height 1094
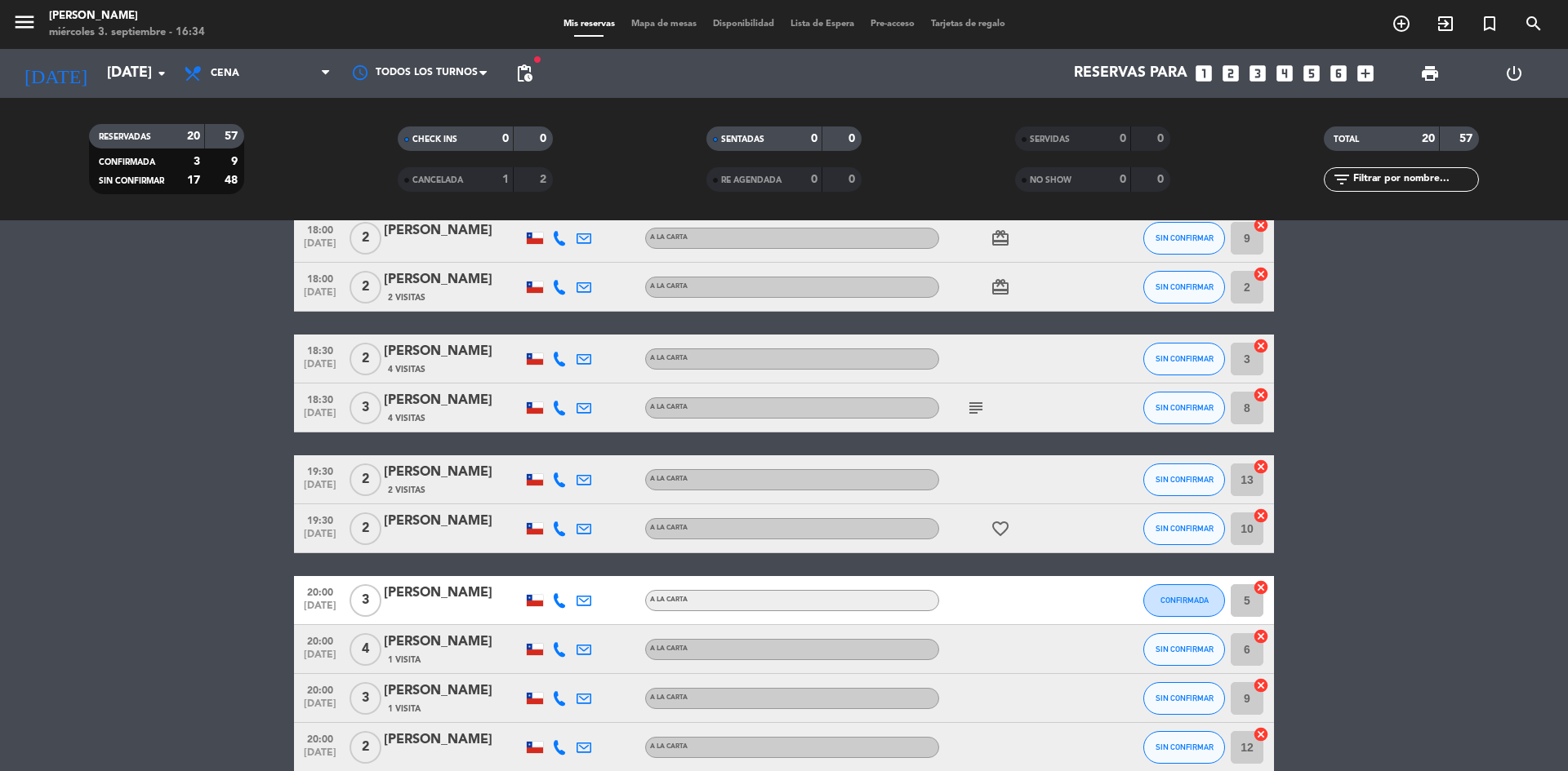
scroll to position [163, 0]
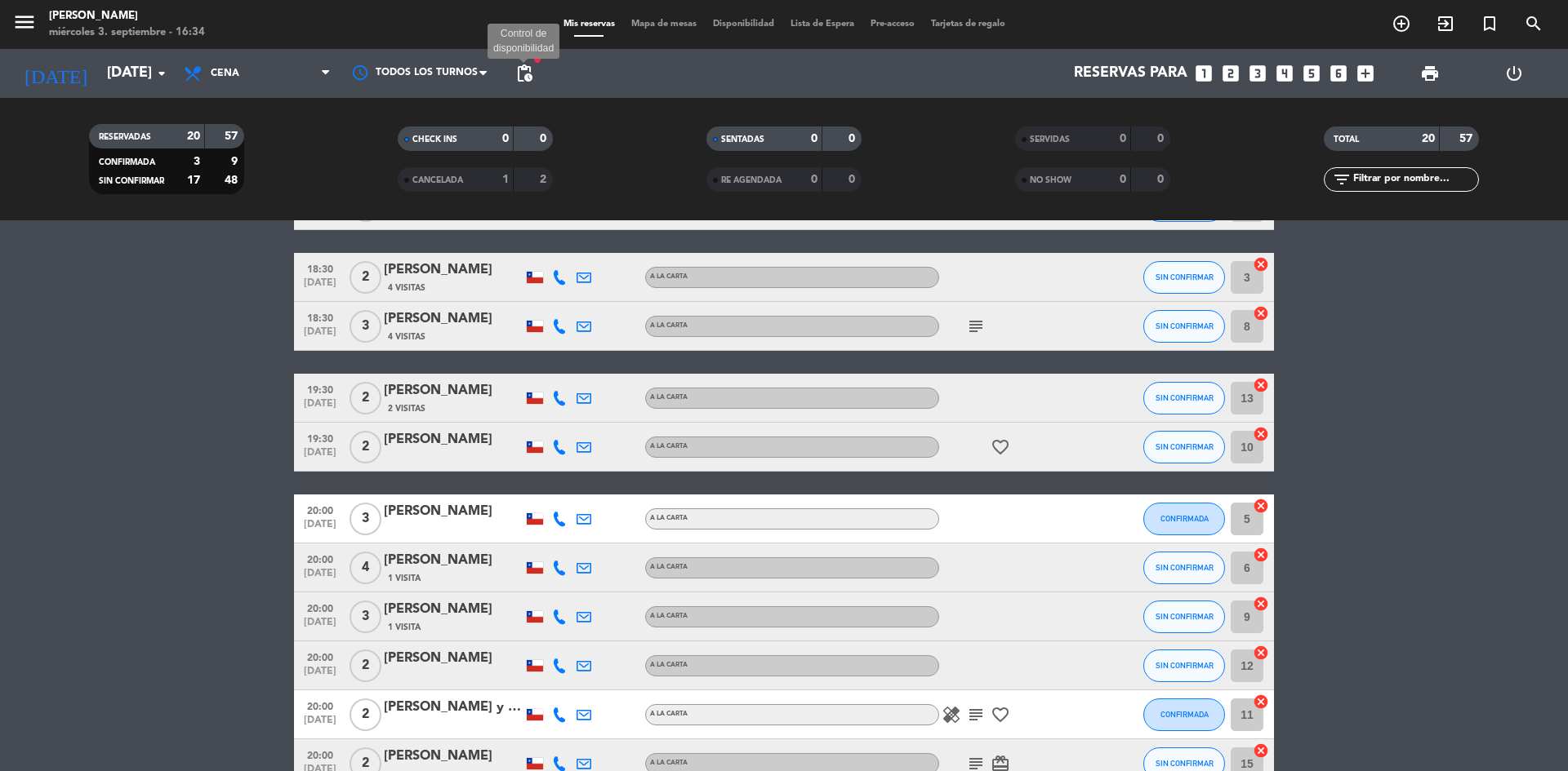
click at [530, 65] on span "pending_actions" at bounding box center [524, 74] width 20 height 20
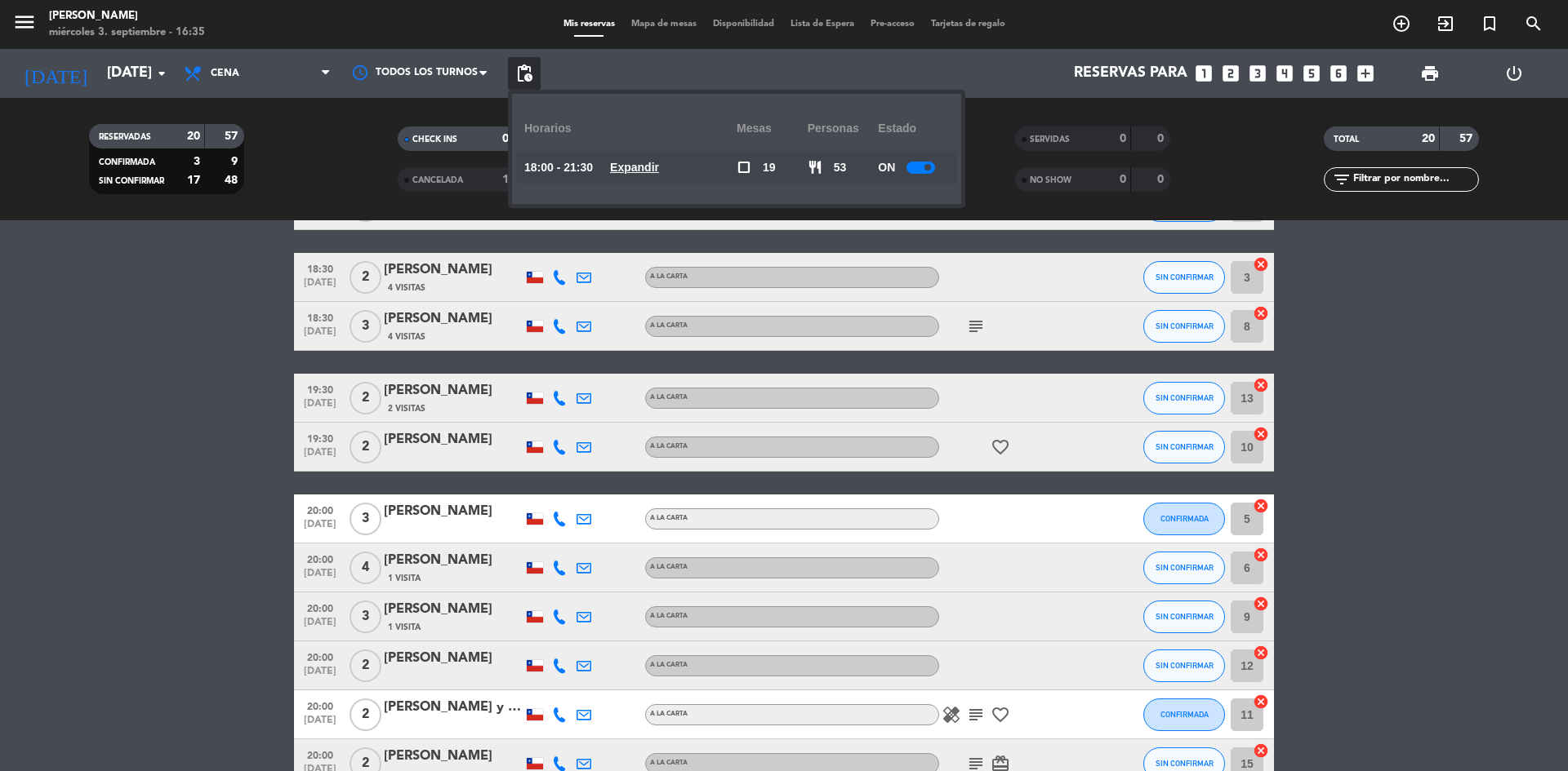
click at [650, 165] on u "Expandir" at bounding box center [634, 167] width 49 height 13
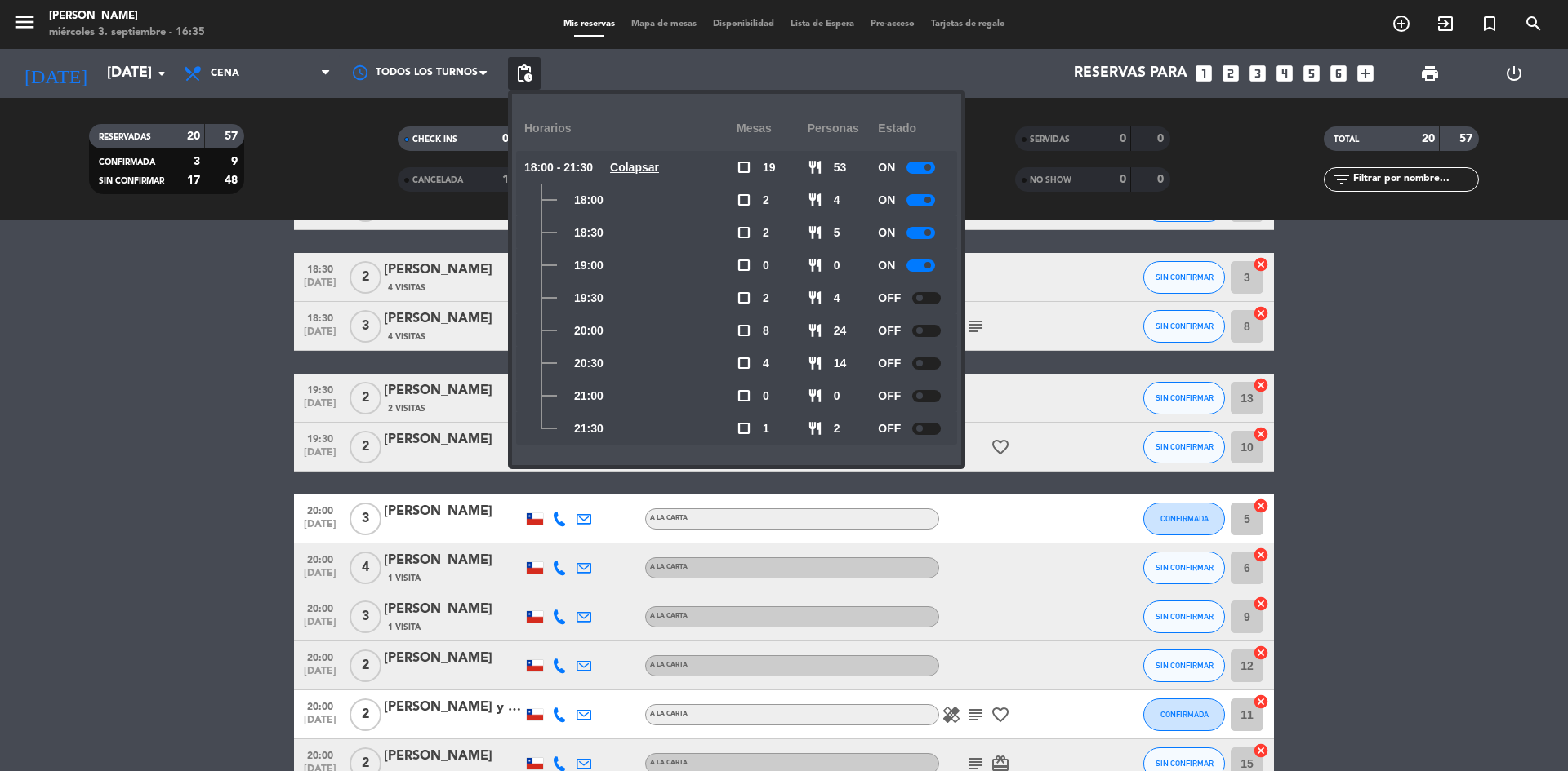
click at [64, 435] on bookings-row "18:00 [DATE] 2 [PERSON_NAME] A LA CARTA card_giftcard SIN CONFIRMAR 9 cancel 18…" at bounding box center [784, 678] width 1568 height 1094
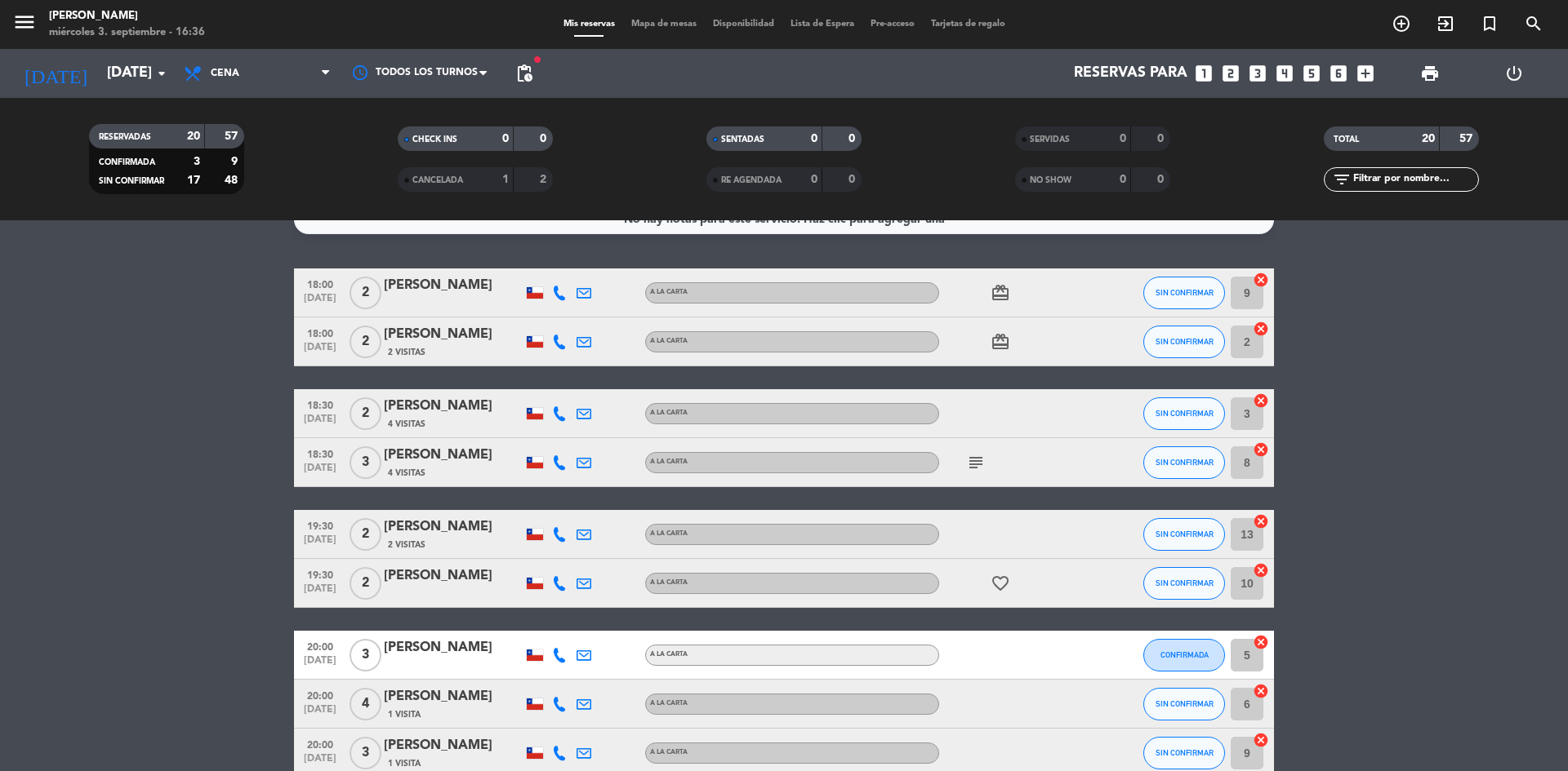
scroll to position [0, 0]
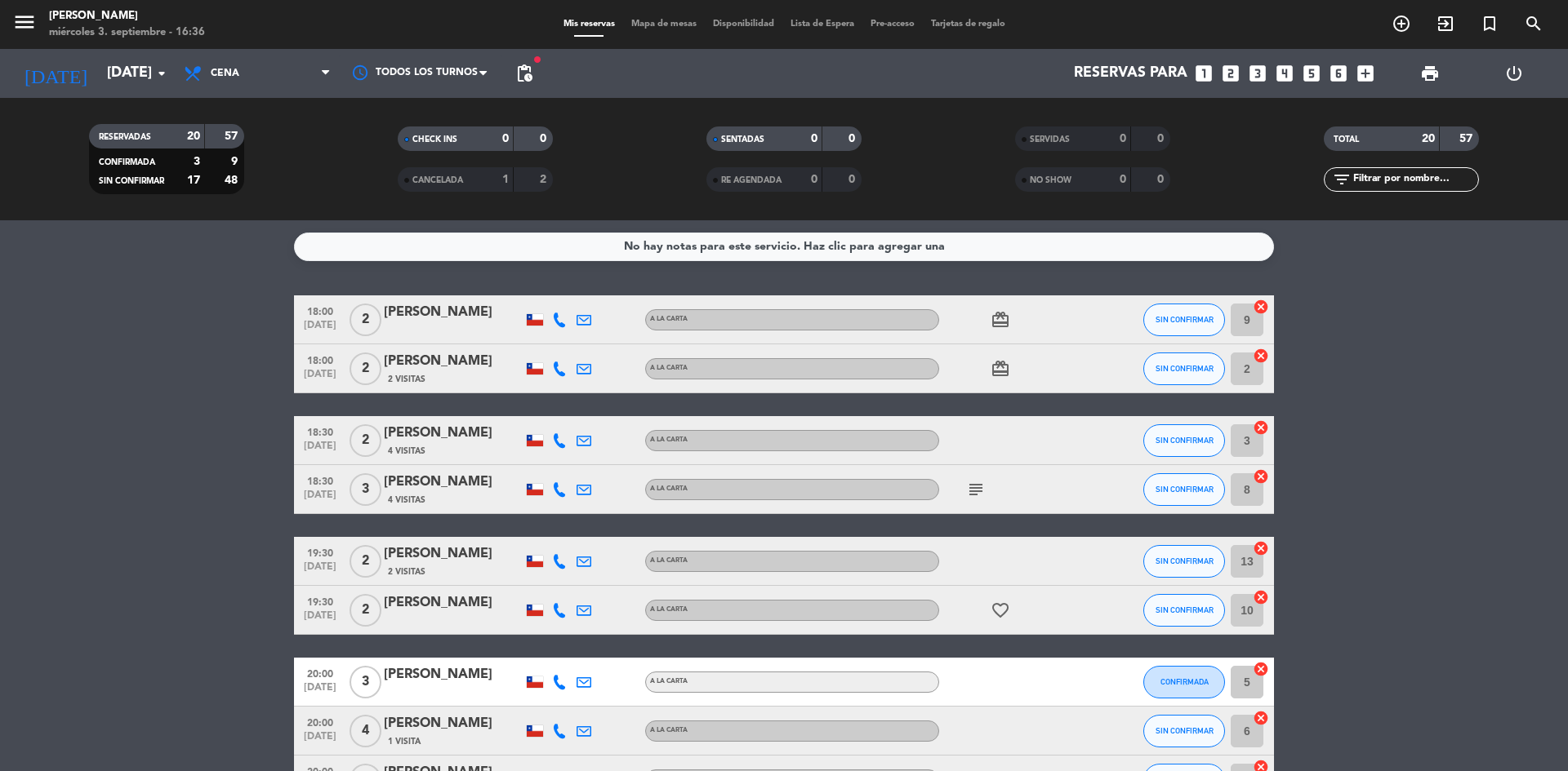
click at [462, 363] on div "[PERSON_NAME]" at bounding box center [453, 361] width 139 height 21
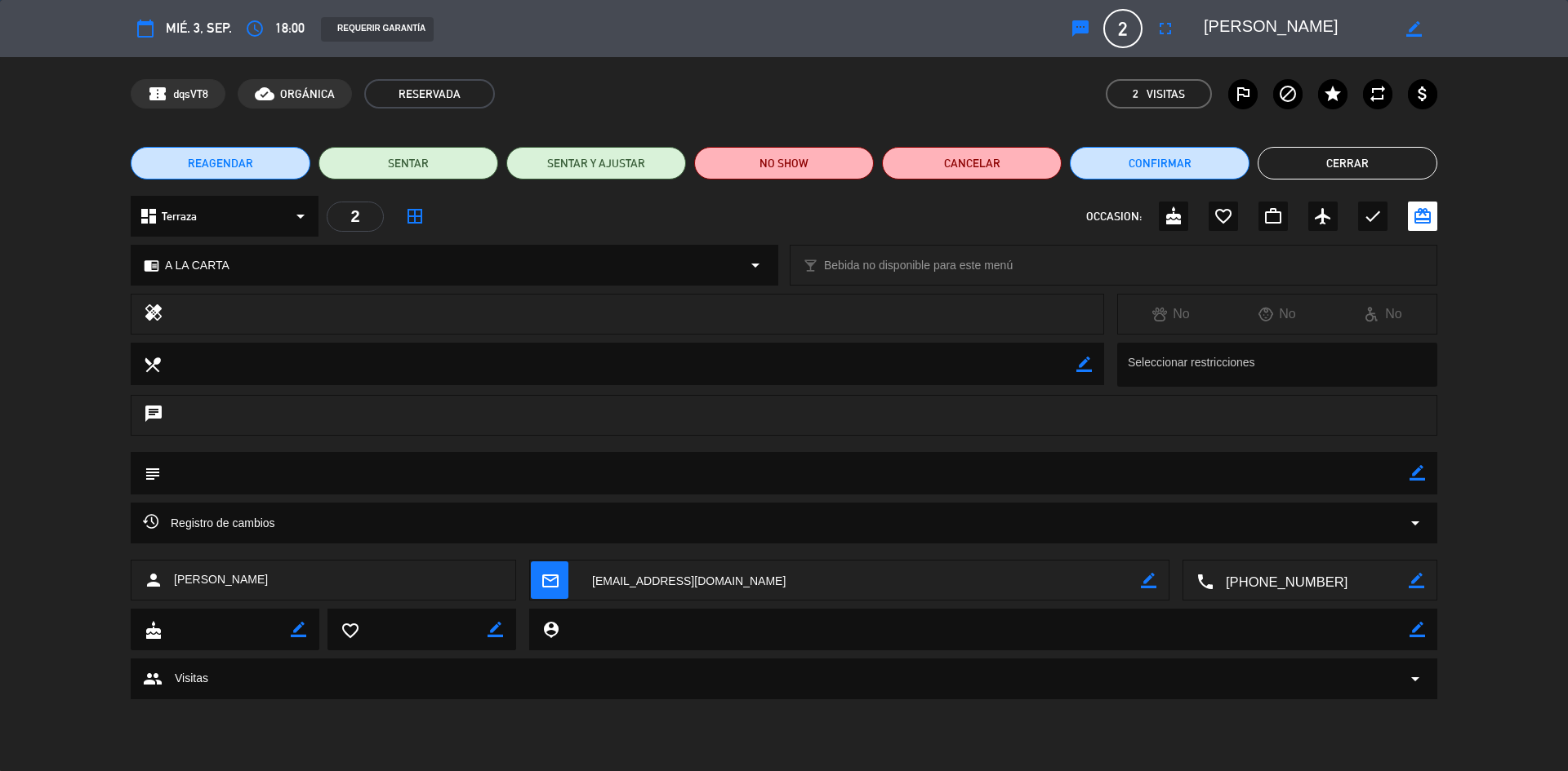
click at [1362, 156] on button "Cerrar" at bounding box center [1347, 163] width 180 height 32
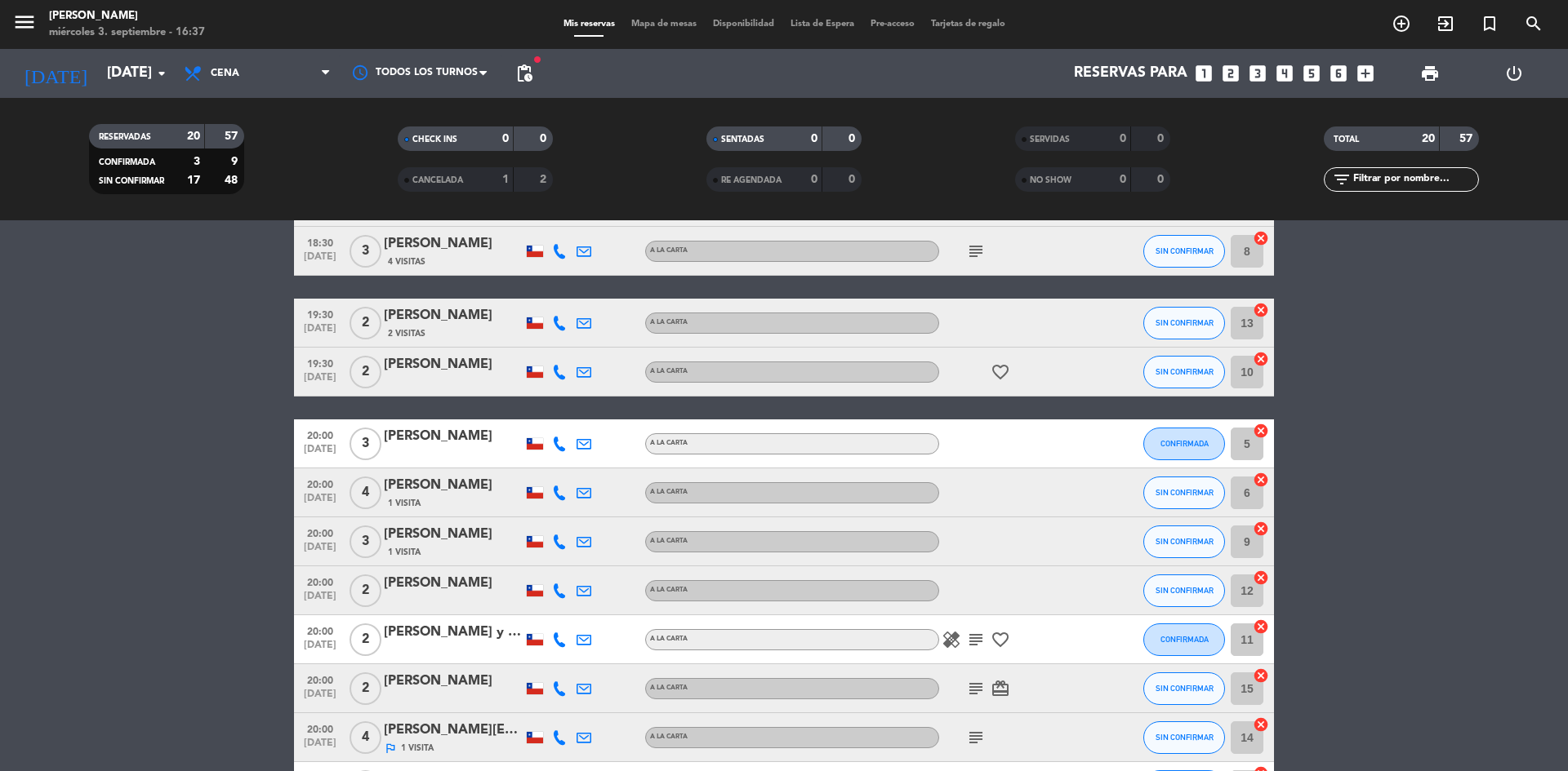
scroll to position [47, 0]
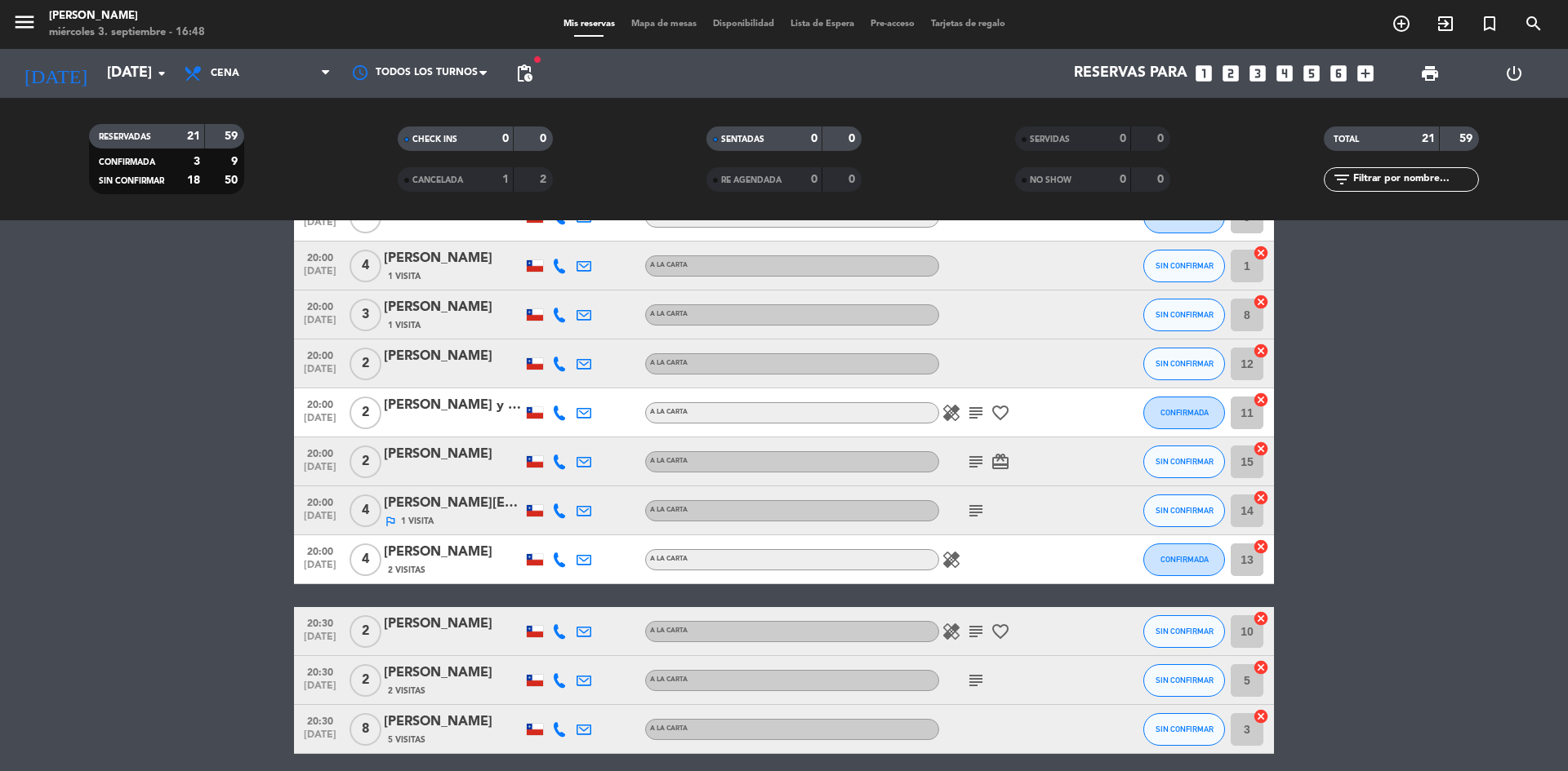
scroll to position [749, 0]
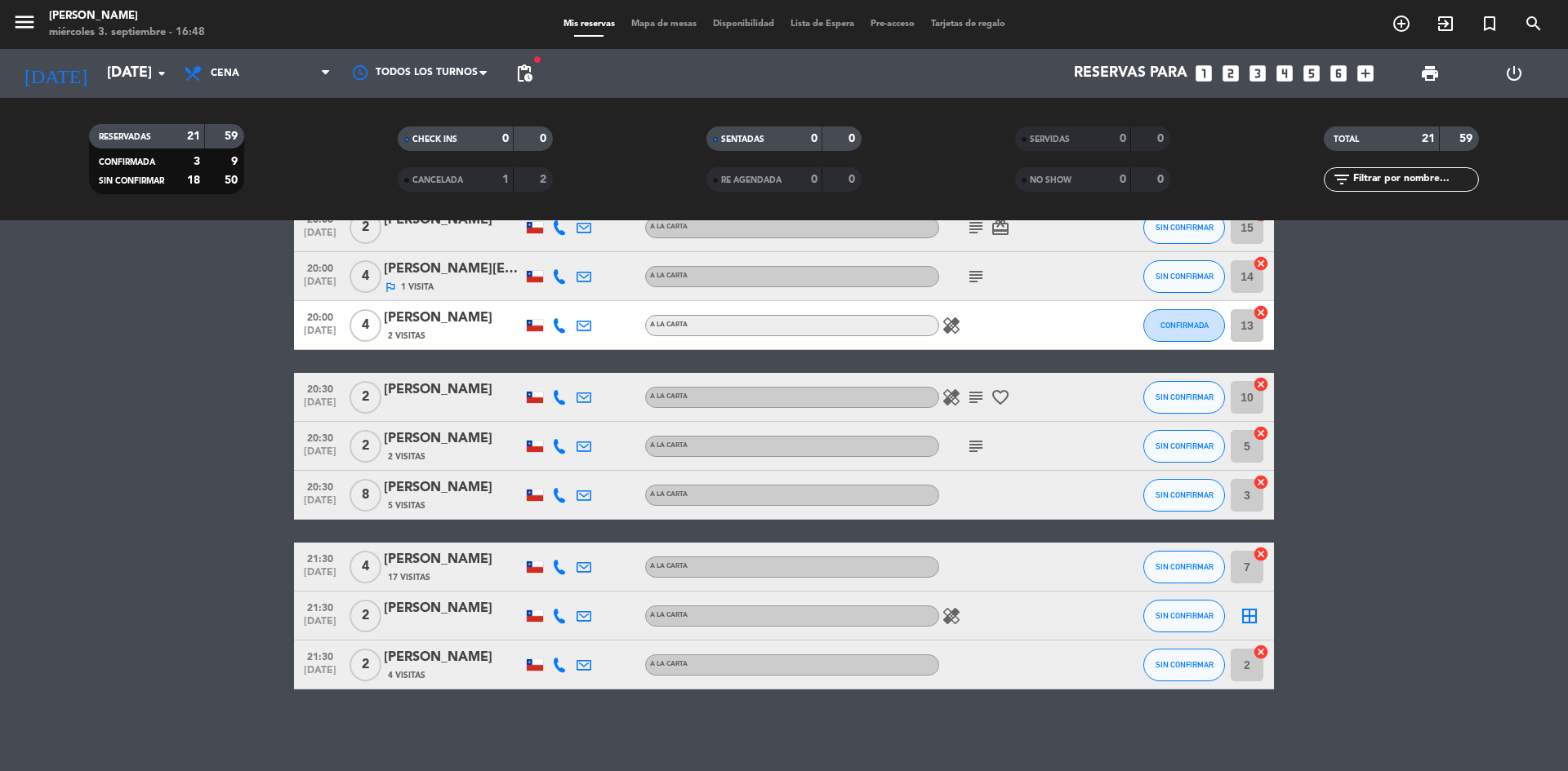
click at [423, 562] on div "[PERSON_NAME]" at bounding box center [453, 560] width 139 height 21
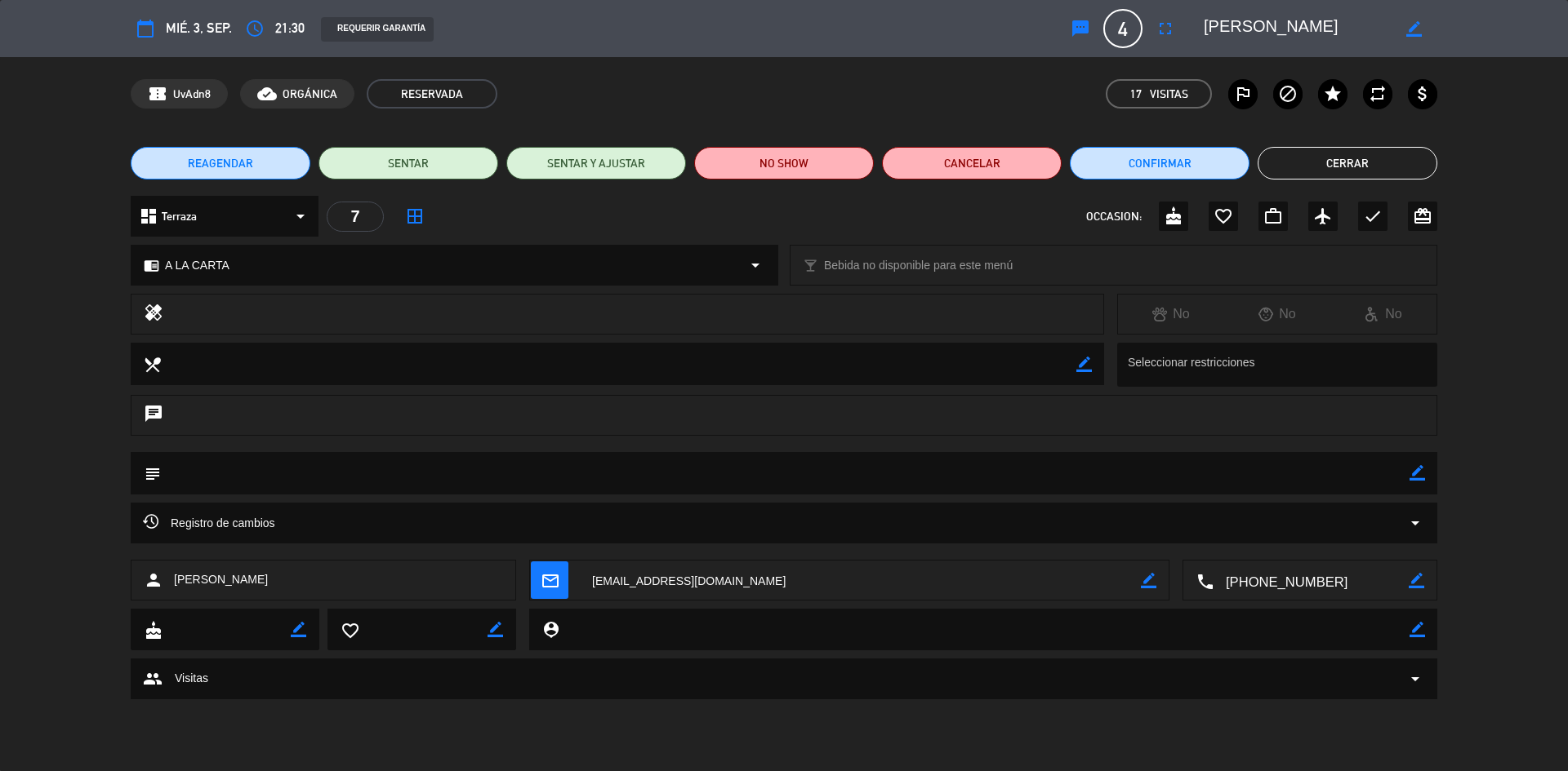
click at [1312, 169] on button "Cerrar" at bounding box center [1347, 163] width 180 height 32
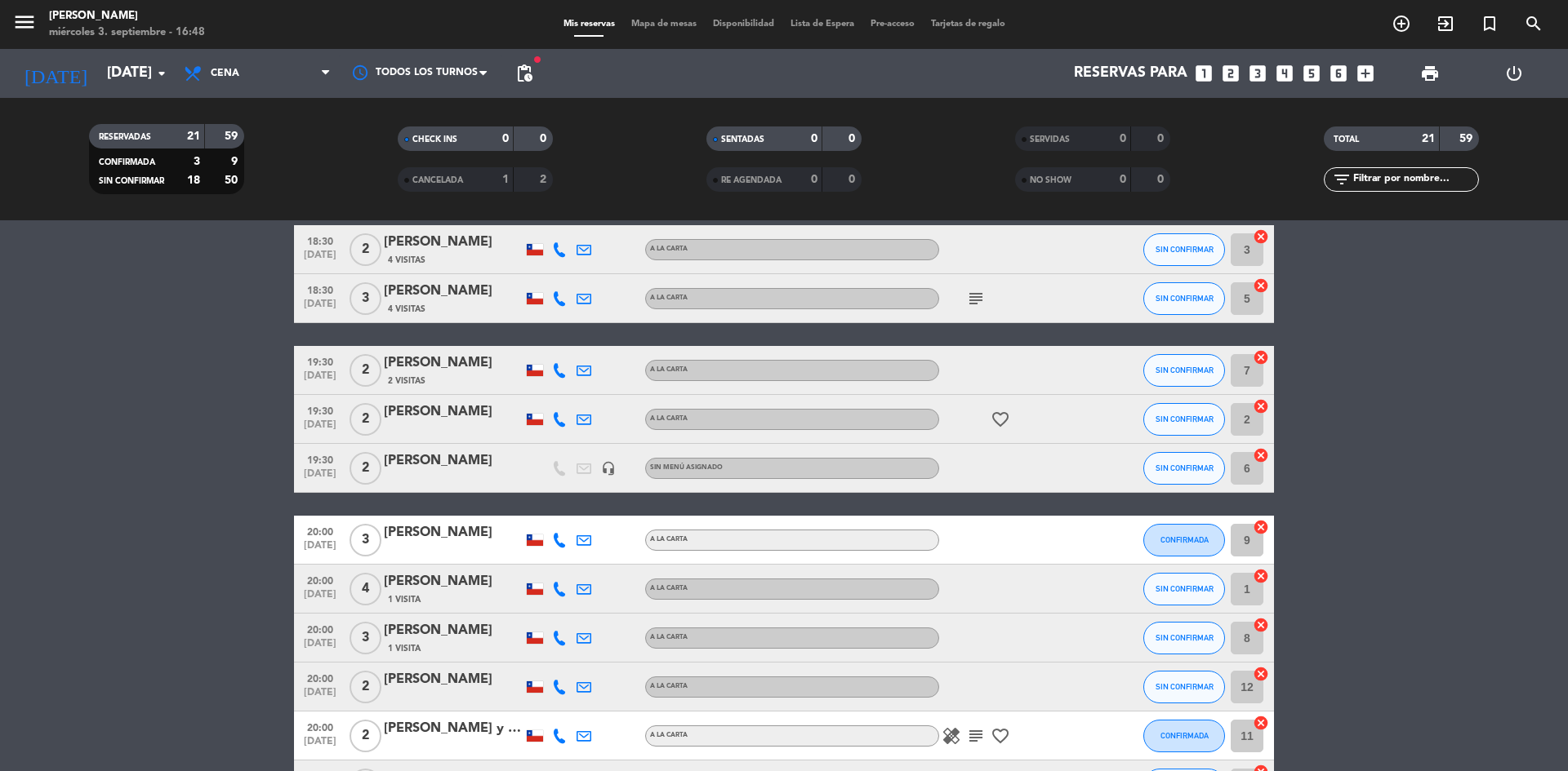
scroll to position [177, 0]
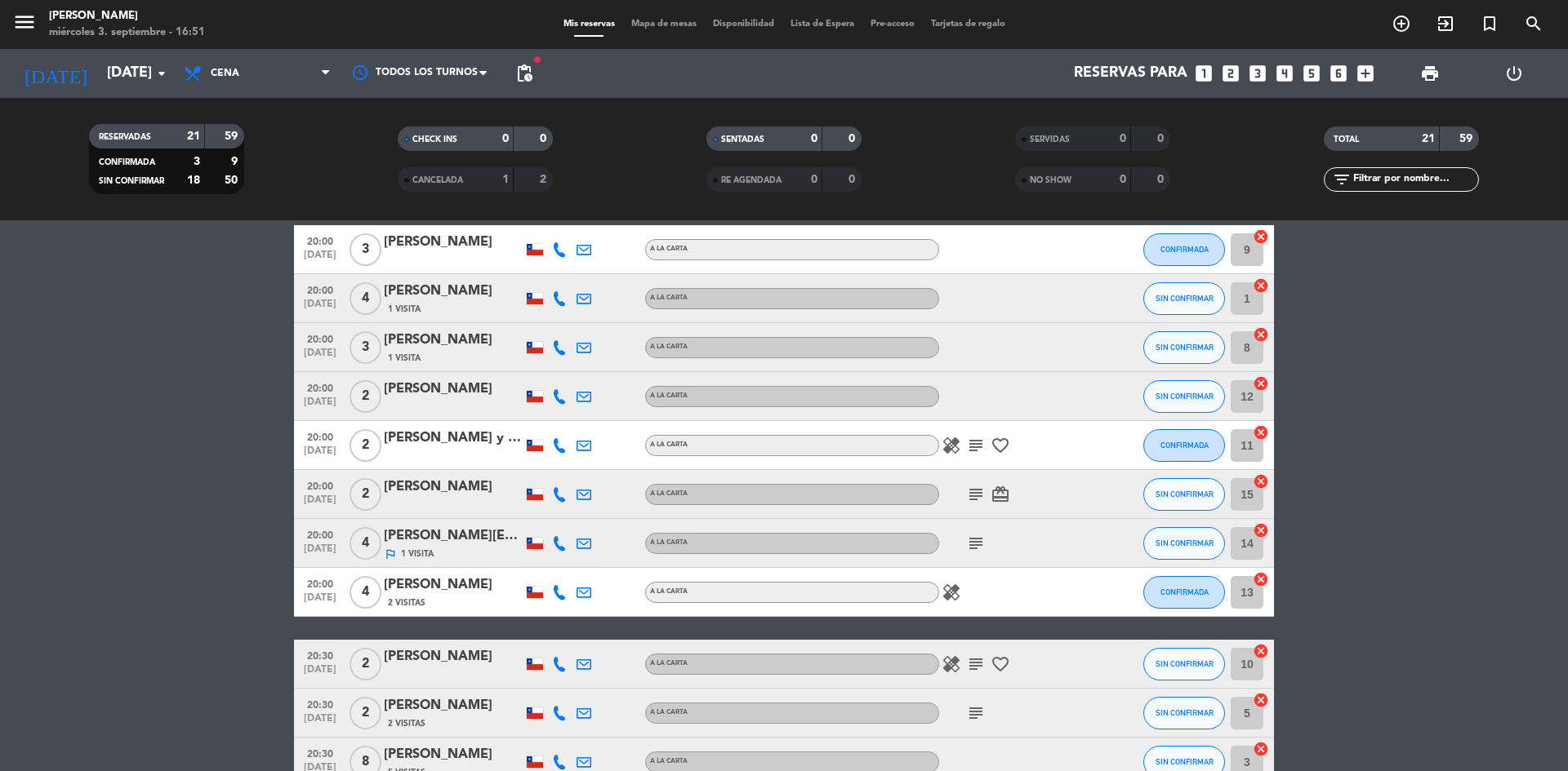
drag, startPoint x: 467, startPoint y: 589, endPoint x: 0, endPoint y: 810, distance: 516.7
click at [0, 771] on html "close × Sumoku Nikkei × chrome_reader_mode Listado de Reservas account_box Clie…" at bounding box center [784, 385] width 1568 height 771
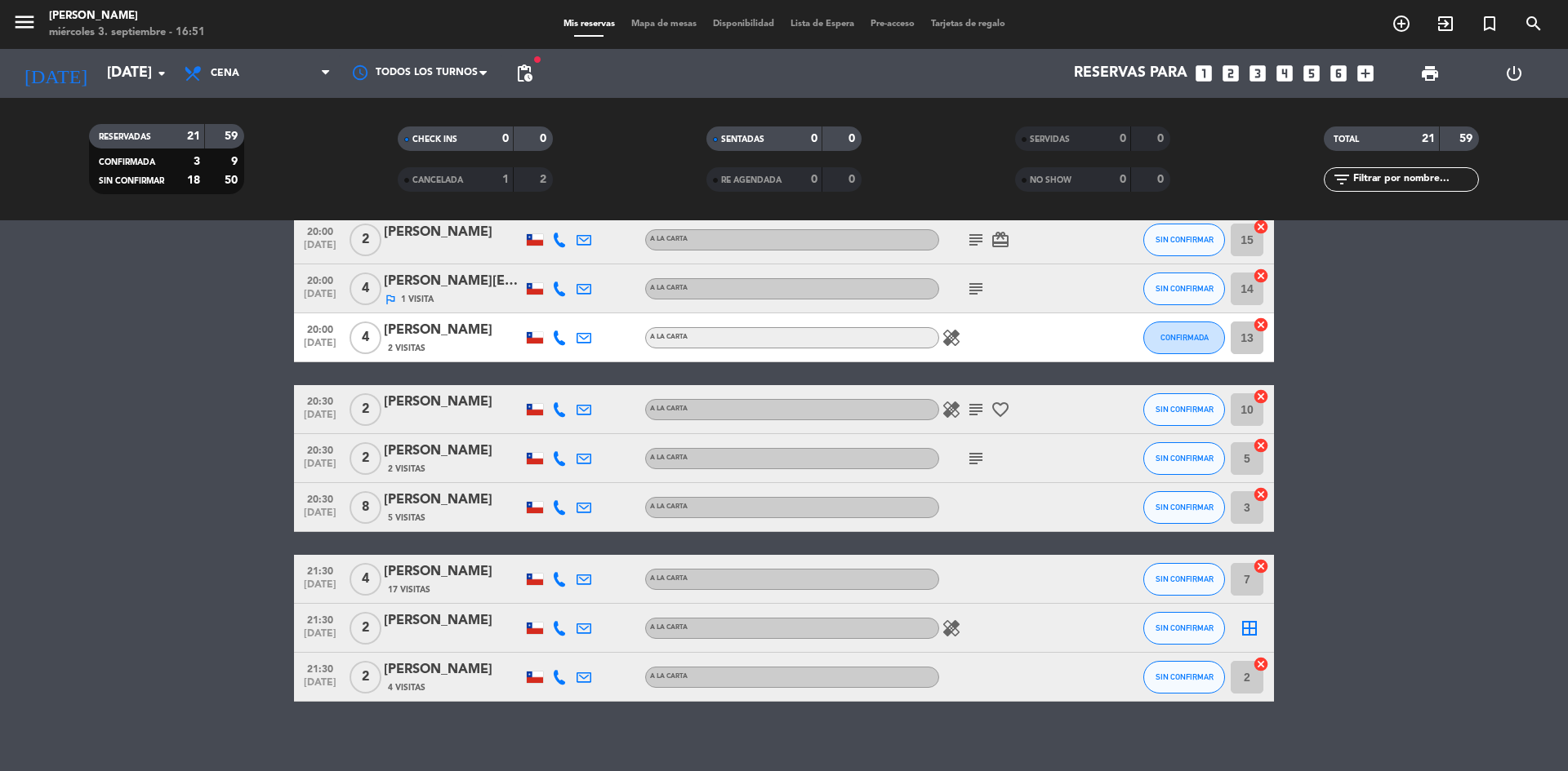
click at [1450, 388] on bookings-row "18:00 [DATE] 2 [PERSON_NAME] A LA CARTA card_giftcard SIN CONFIRMAR 12 cancel 1…" at bounding box center [784, 131] width 1568 height 1143
drag, startPoint x: 519, startPoint y: 66, endPoint x: 528, endPoint y: 79, distance: 15.8
click at [519, 67] on span "pending_actions" at bounding box center [524, 74] width 20 height 20
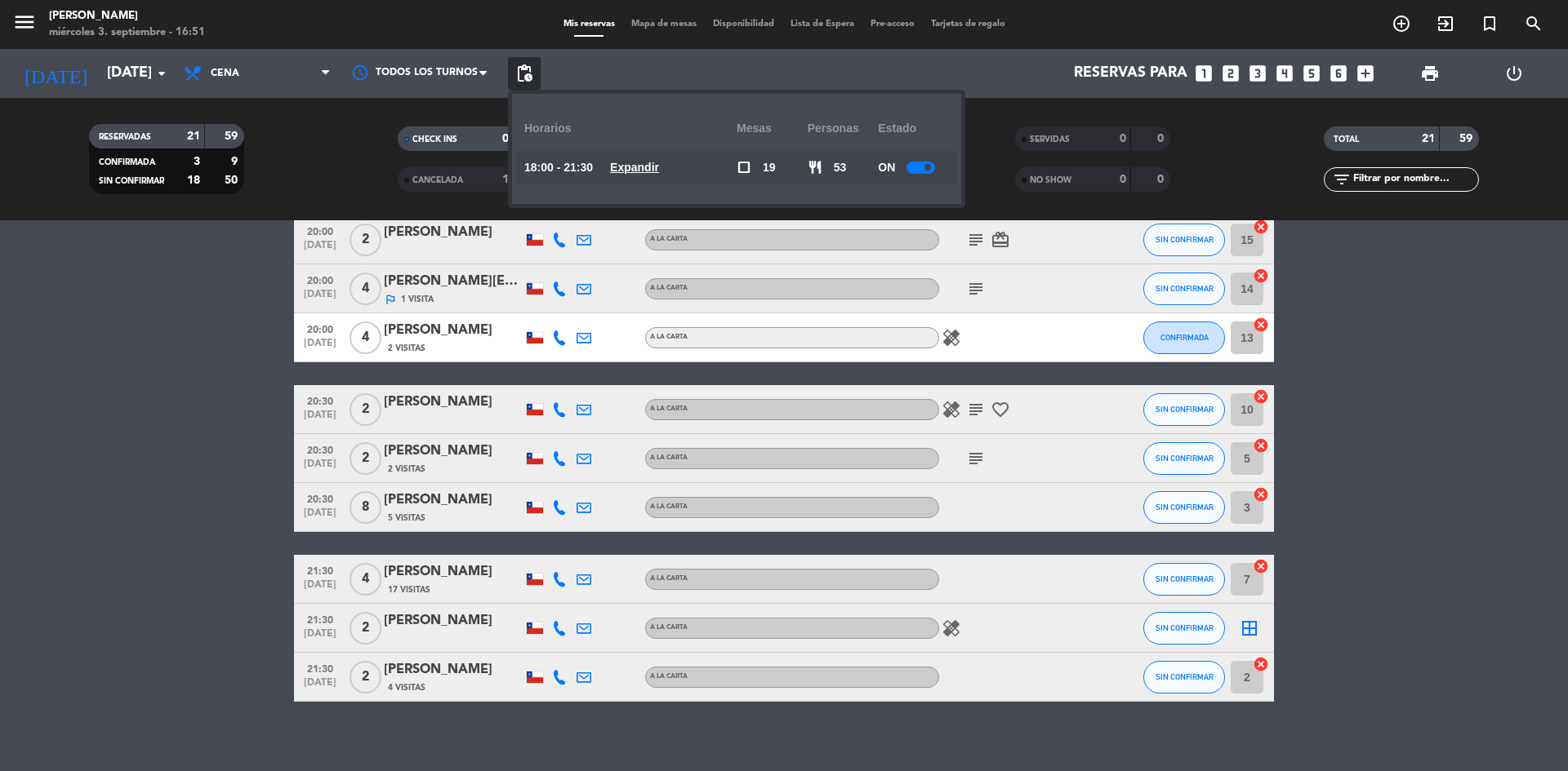
click at [631, 170] on u "Expandir" at bounding box center [634, 167] width 49 height 13
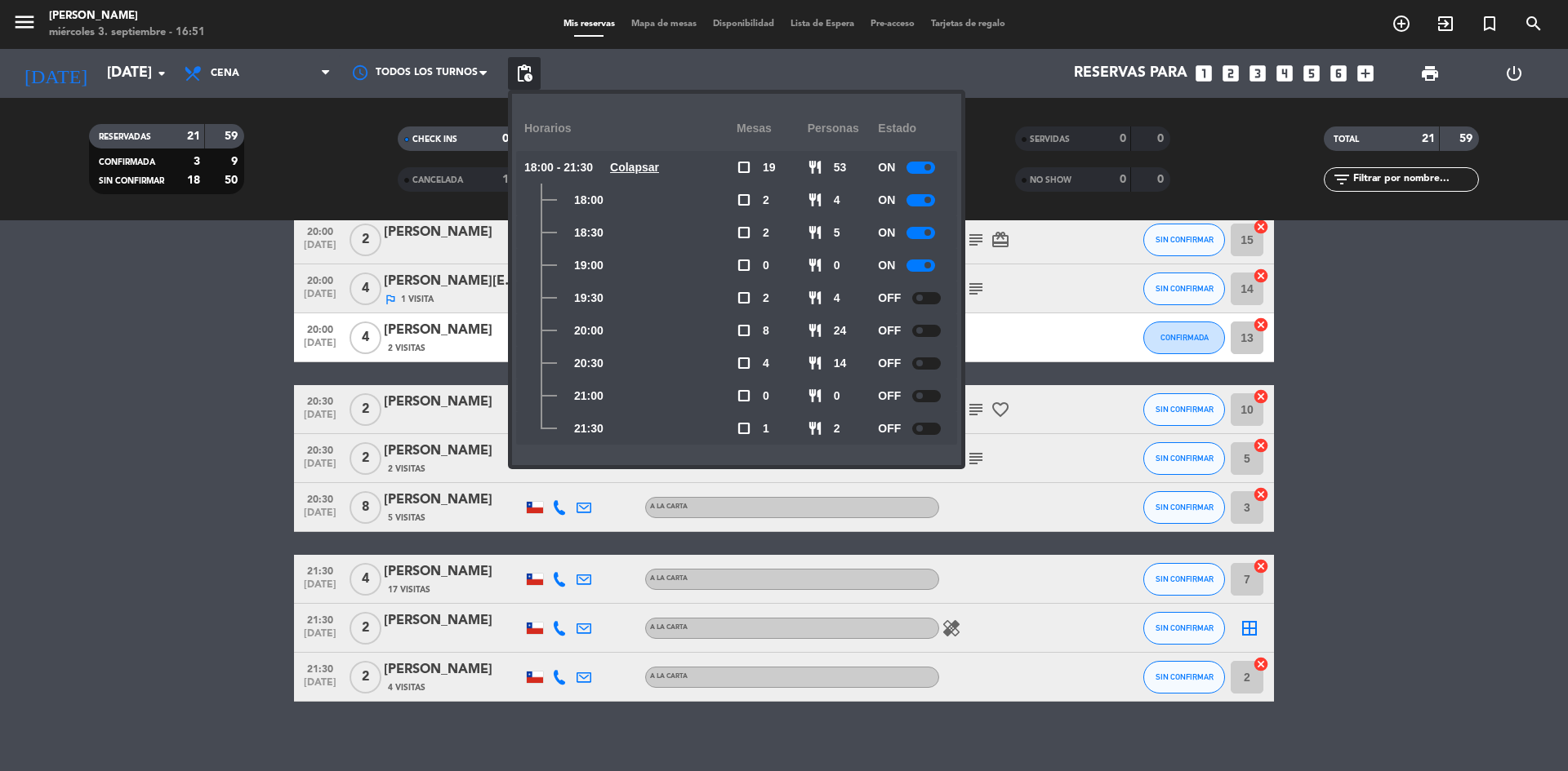
click at [1395, 398] on bookings-row "18:00 [DATE] 2 [PERSON_NAME] A LA CARTA card_giftcard SIN CONFIRMAR 12 cancel 1…" at bounding box center [784, 131] width 1568 height 1143
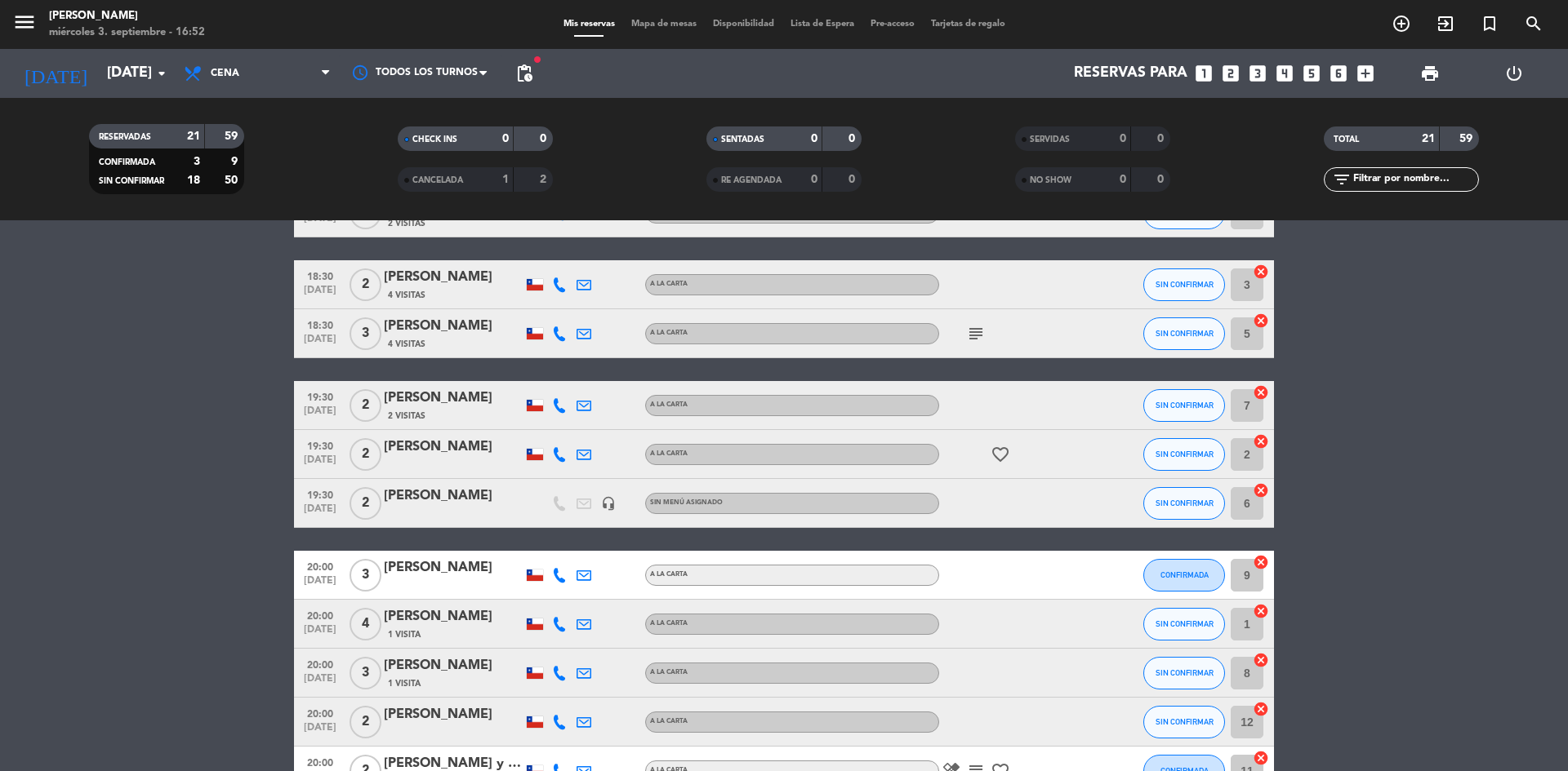
scroll to position [163, 0]
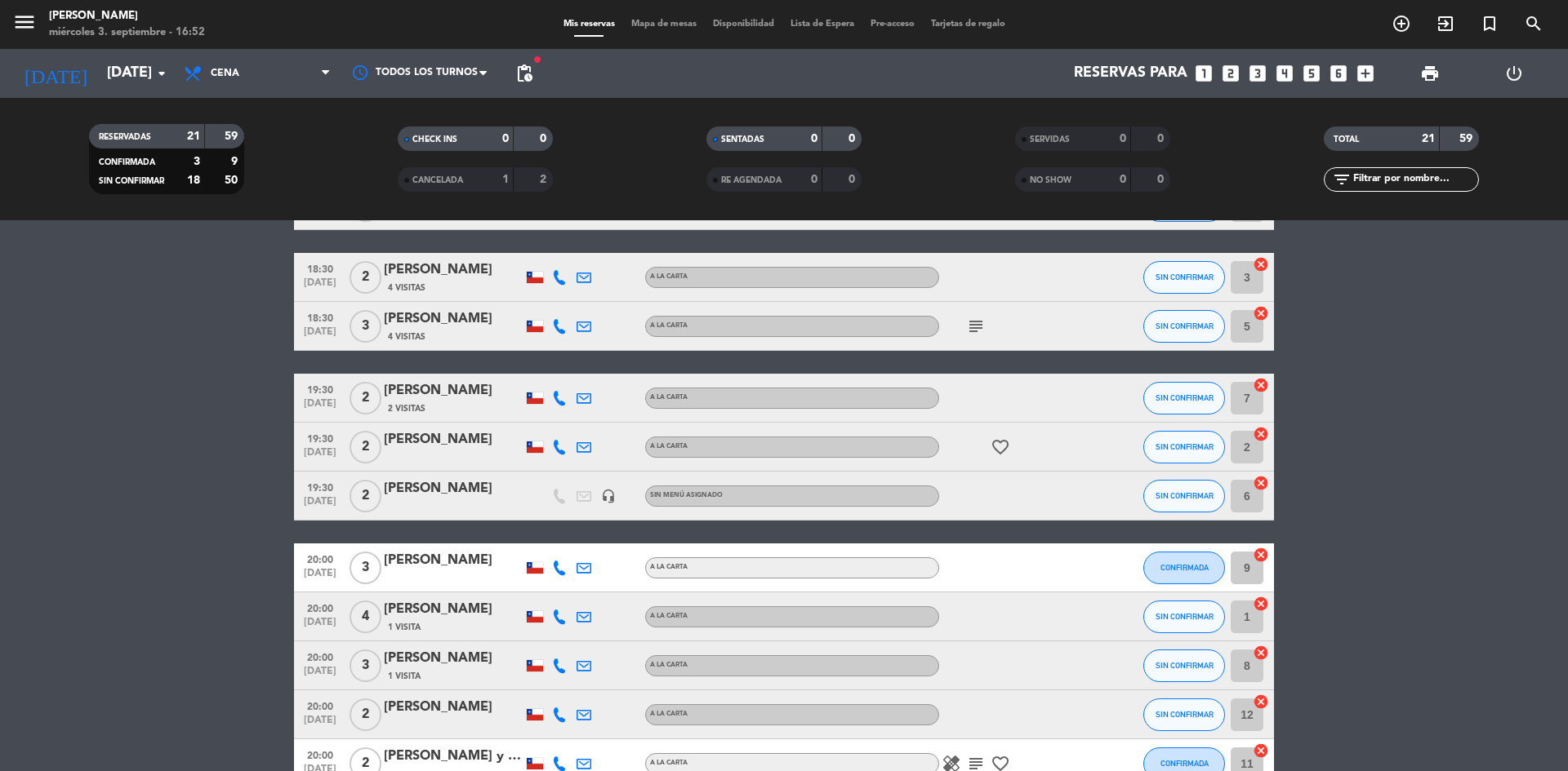
click at [422, 496] on div "[PERSON_NAME]" at bounding box center [453, 489] width 139 height 21
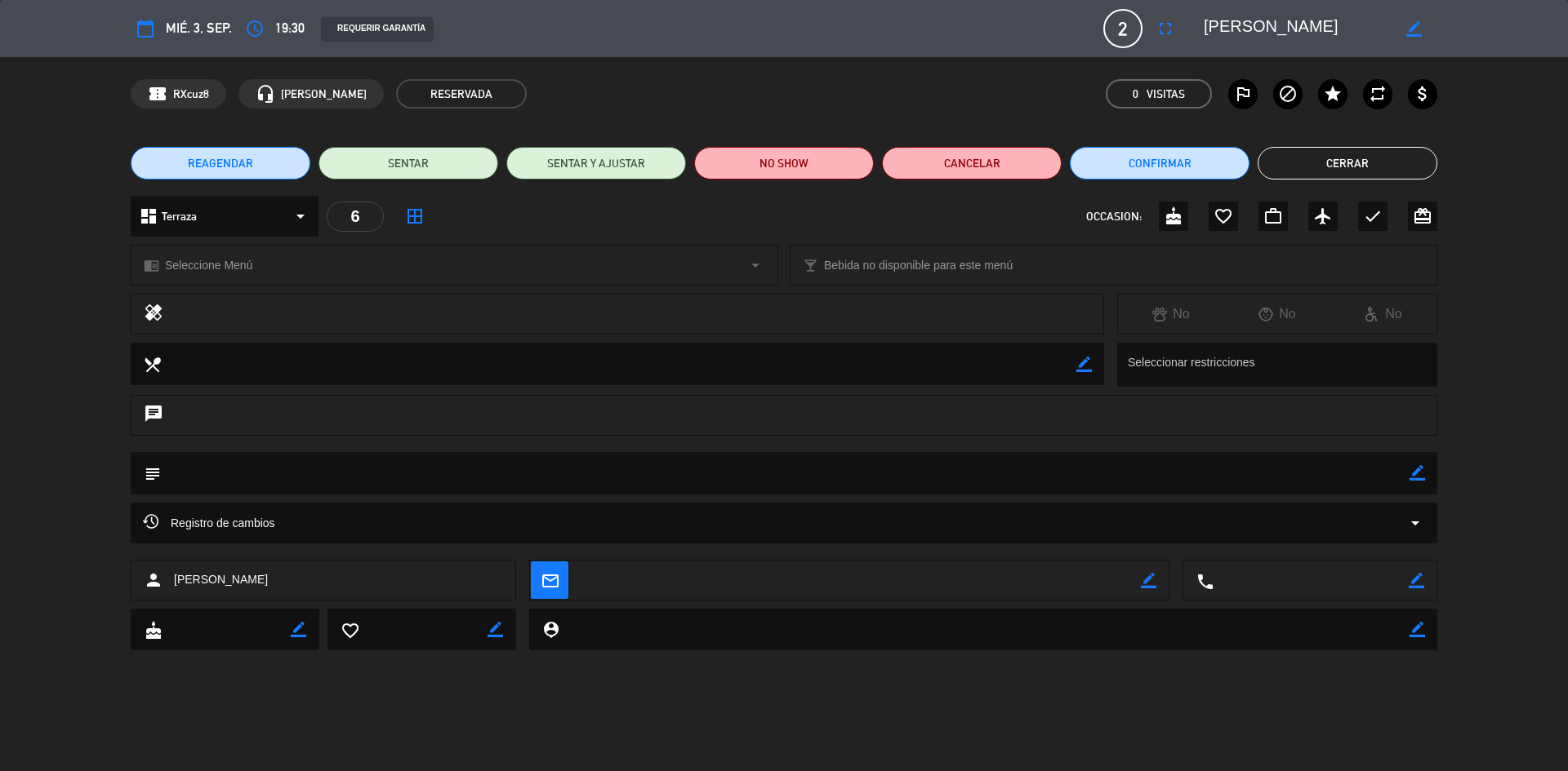
click at [1309, 157] on button "Cerrar" at bounding box center [1347, 163] width 180 height 32
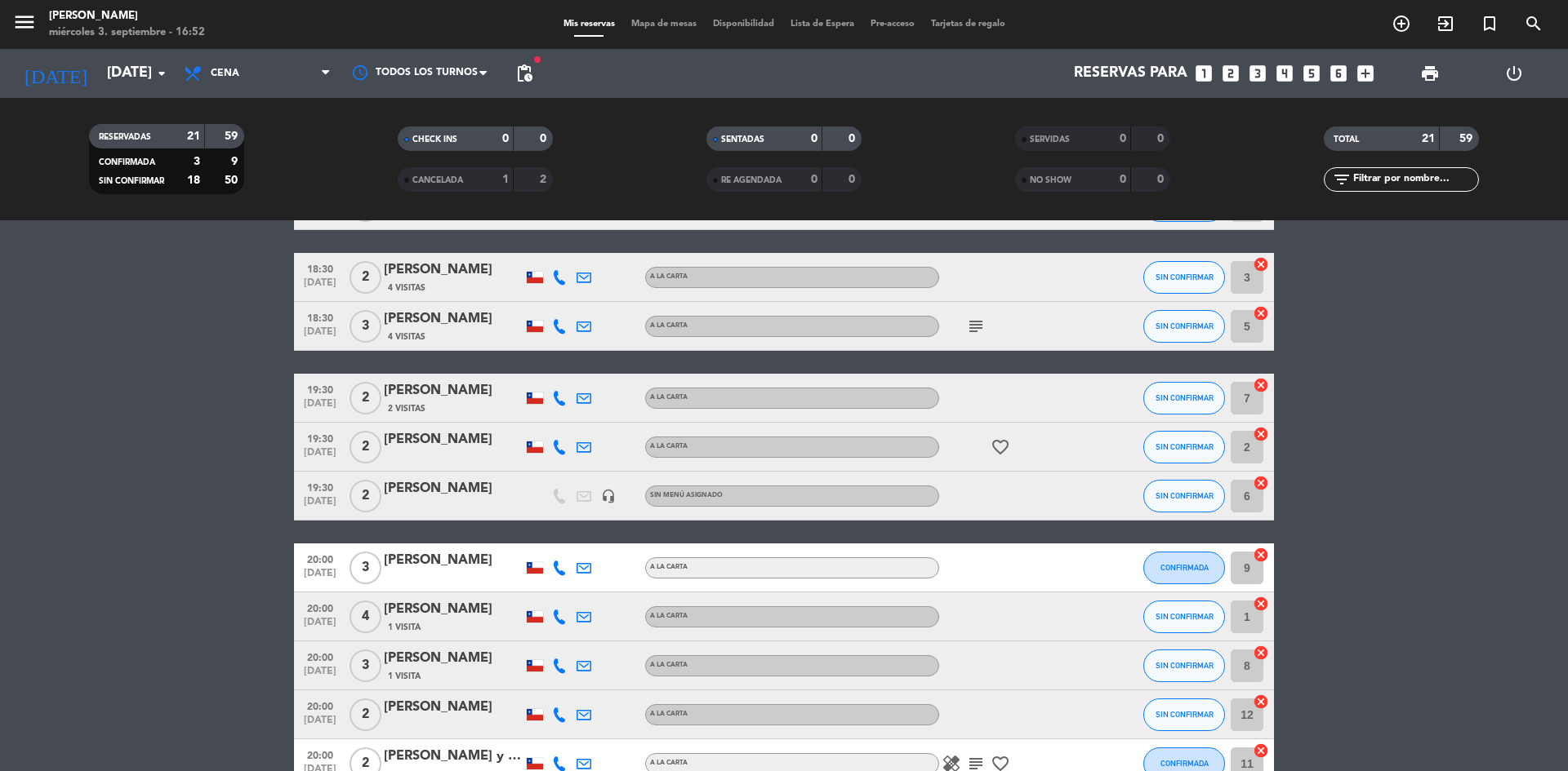
click at [972, 323] on icon "subject" at bounding box center [976, 327] width 20 height 20
click at [1377, 443] on bookings-row "18:00 [DATE] 2 [PERSON_NAME] A LA CARTA card_giftcard SIN CONFIRMAR 12 cancel 1…" at bounding box center [784, 703] width 1568 height 1143
click at [528, 74] on span "pending_actions" at bounding box center [524, 74] width 20 height 20
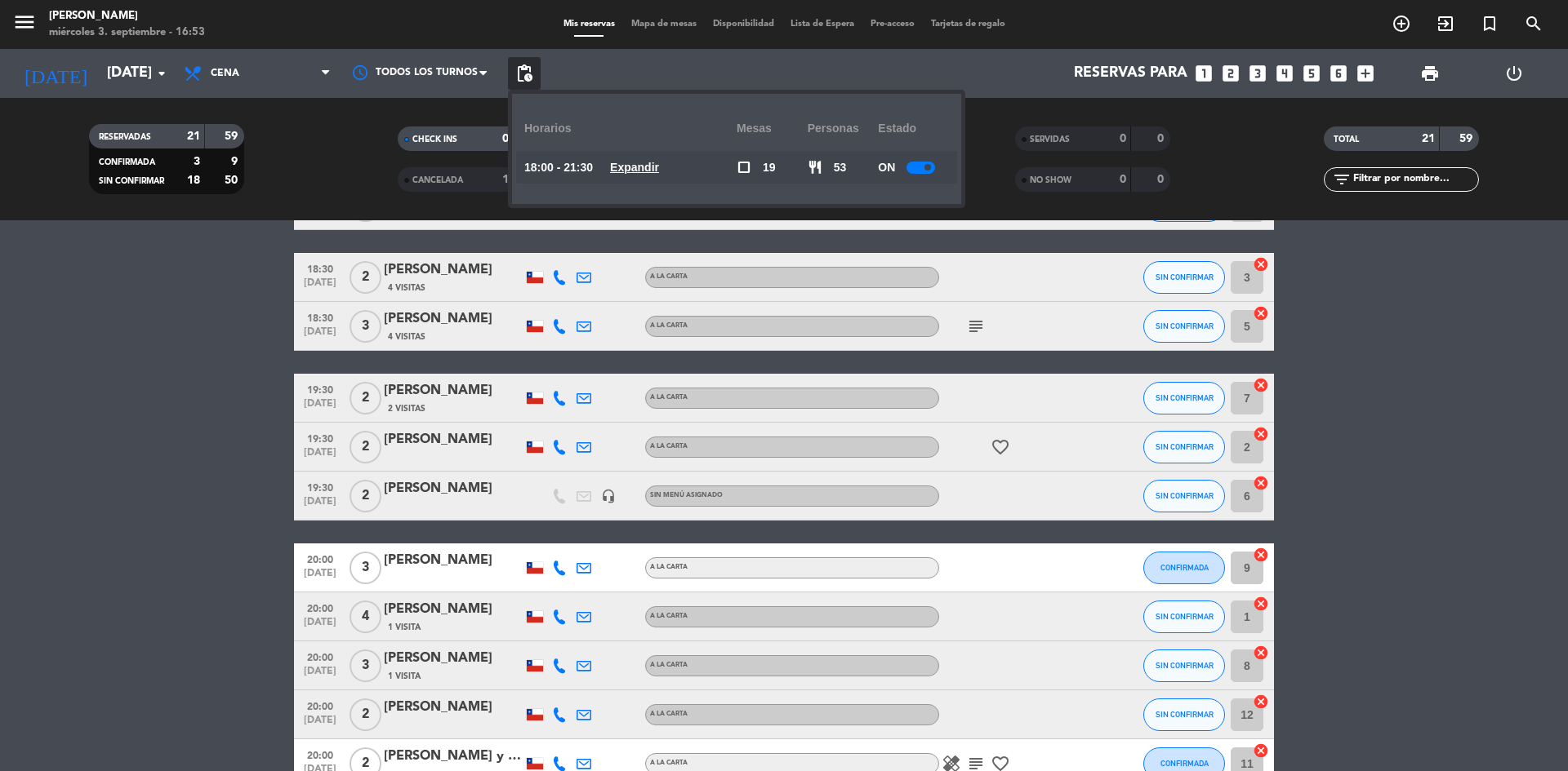
click at [634, 161] on u "Expandir" at bounding box center [634, 167] width 49 height 13
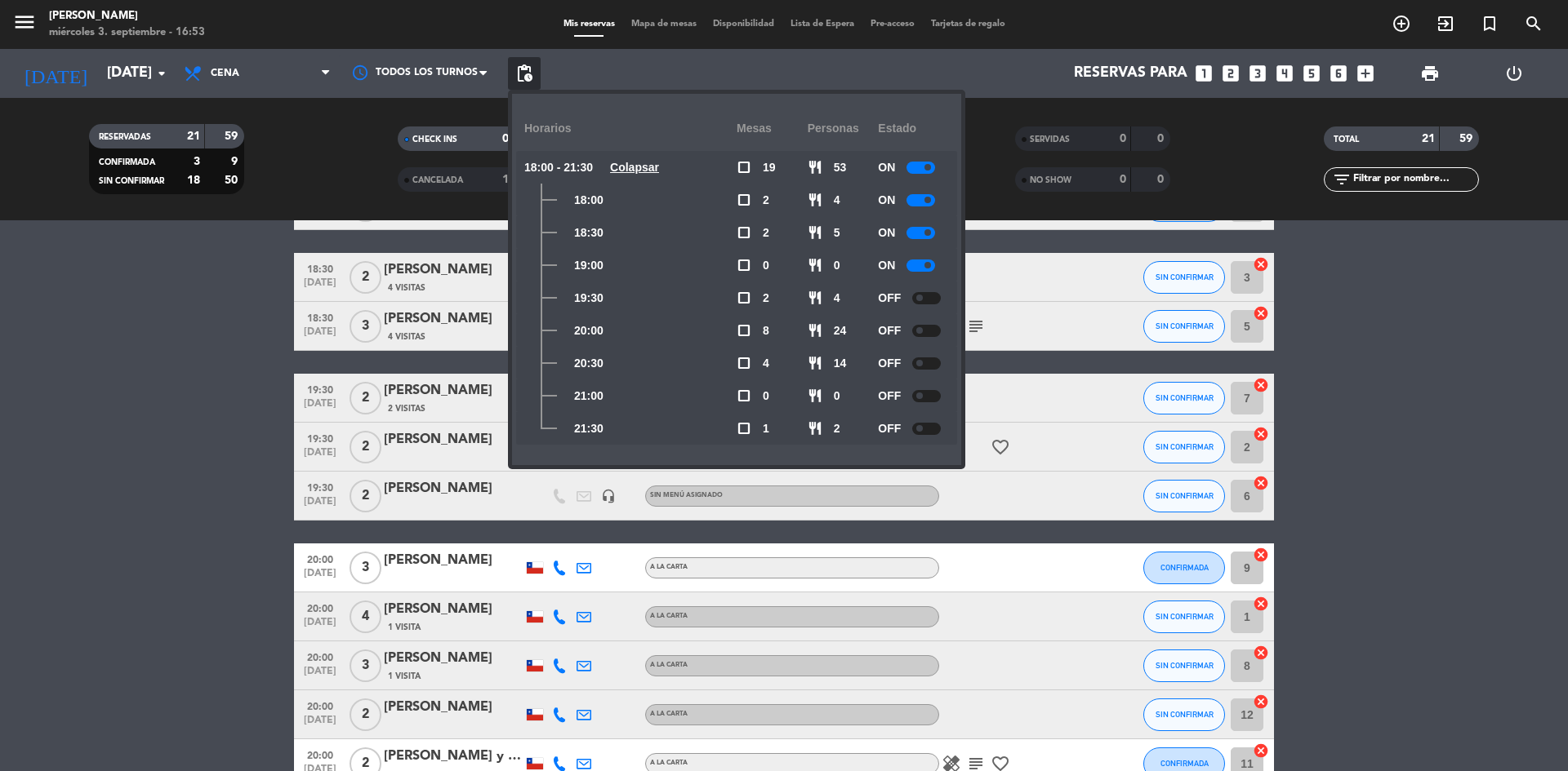
click at [1339, 371] on bookings-row "18:00 [DATE] 2 [PERSON_NAME] A LA CARTA card_giftcard SIN CONFIRMAR 12 cancel 1…" at bounding box center [784, 703] width 1568 height 1143
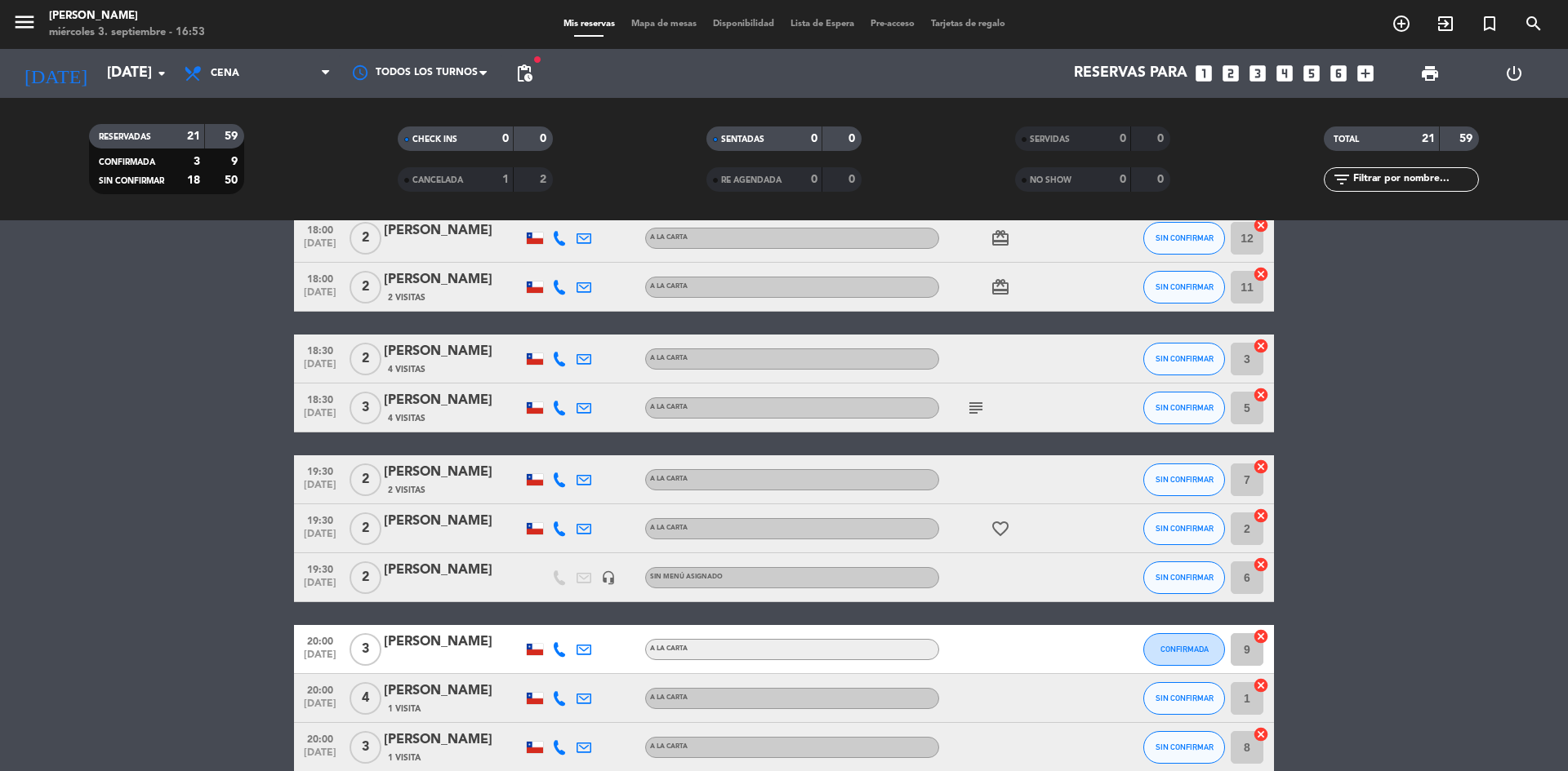
scroll to position [571, 0]
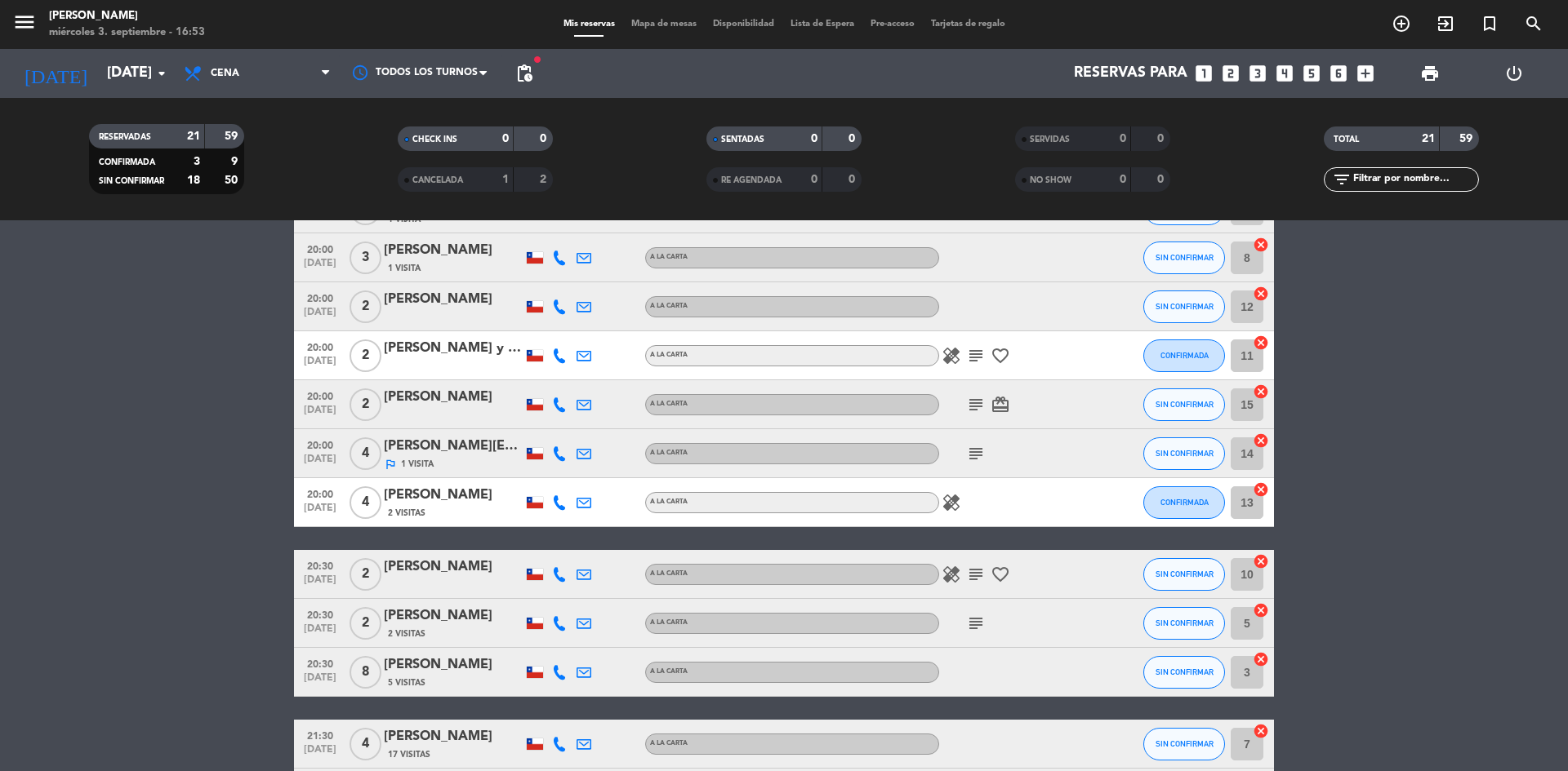
click at [975, 450] on icon "subject" at bounding box center [976, 454] width 20 height 20
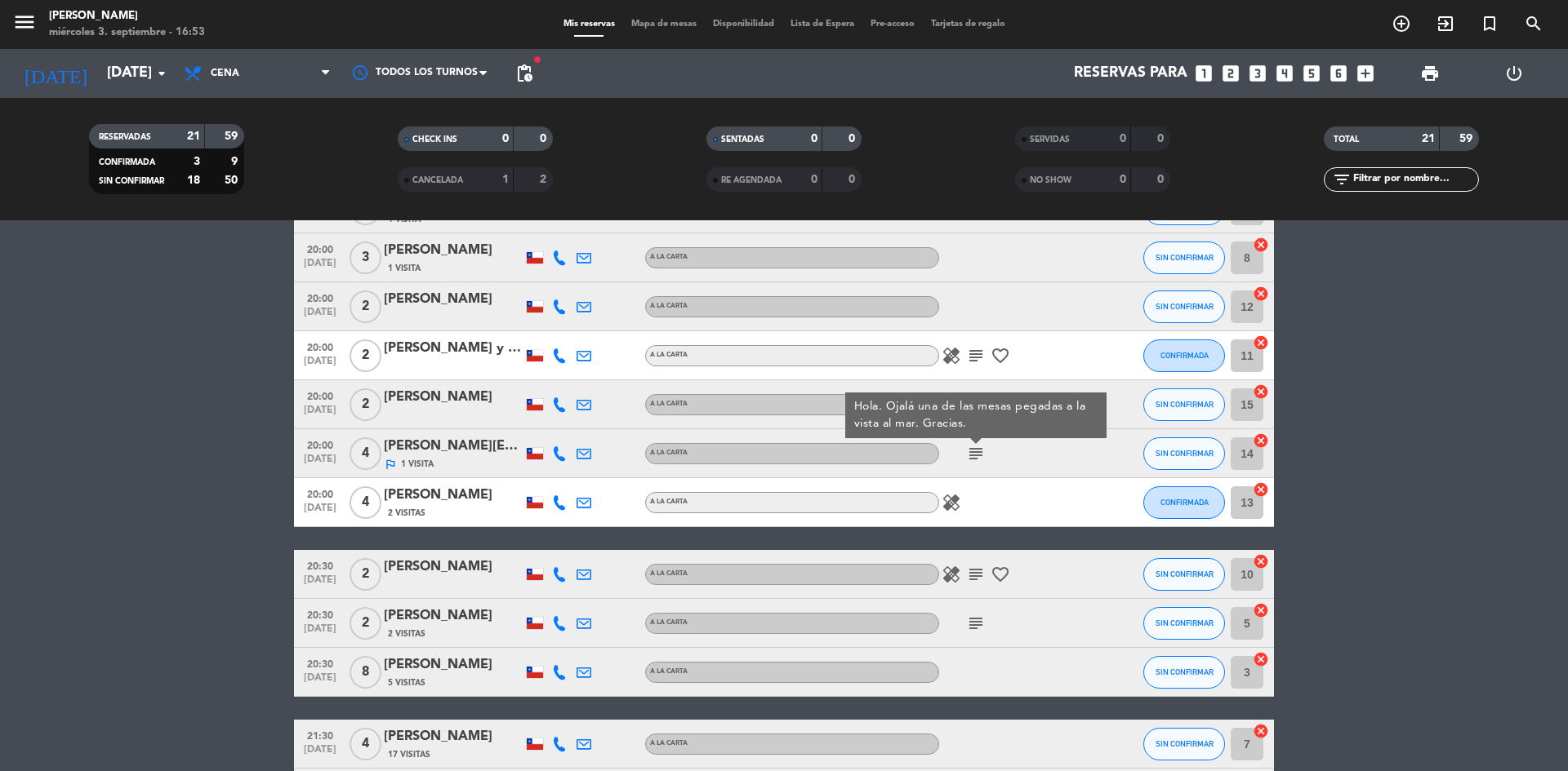
click at [1441, 407] on bookings-row "18:00 [DATE] 2 [PERSON_NAME] A LA CARTA card_giftcard SIN CONFIRMAR 12 cancel 1…" at bounding box center [784, 295] width 1568 height 1143
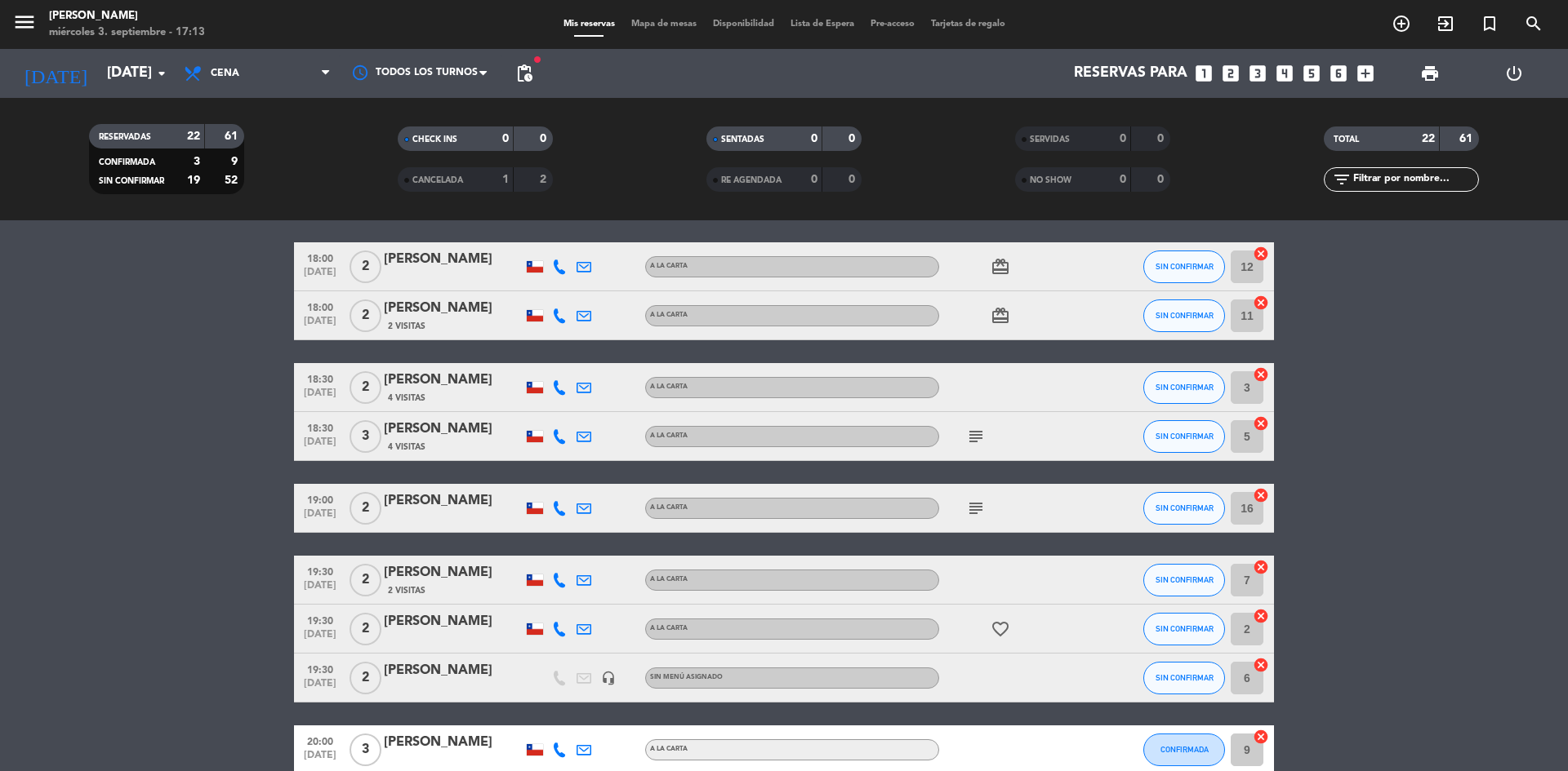
scroll to position [0, 0]
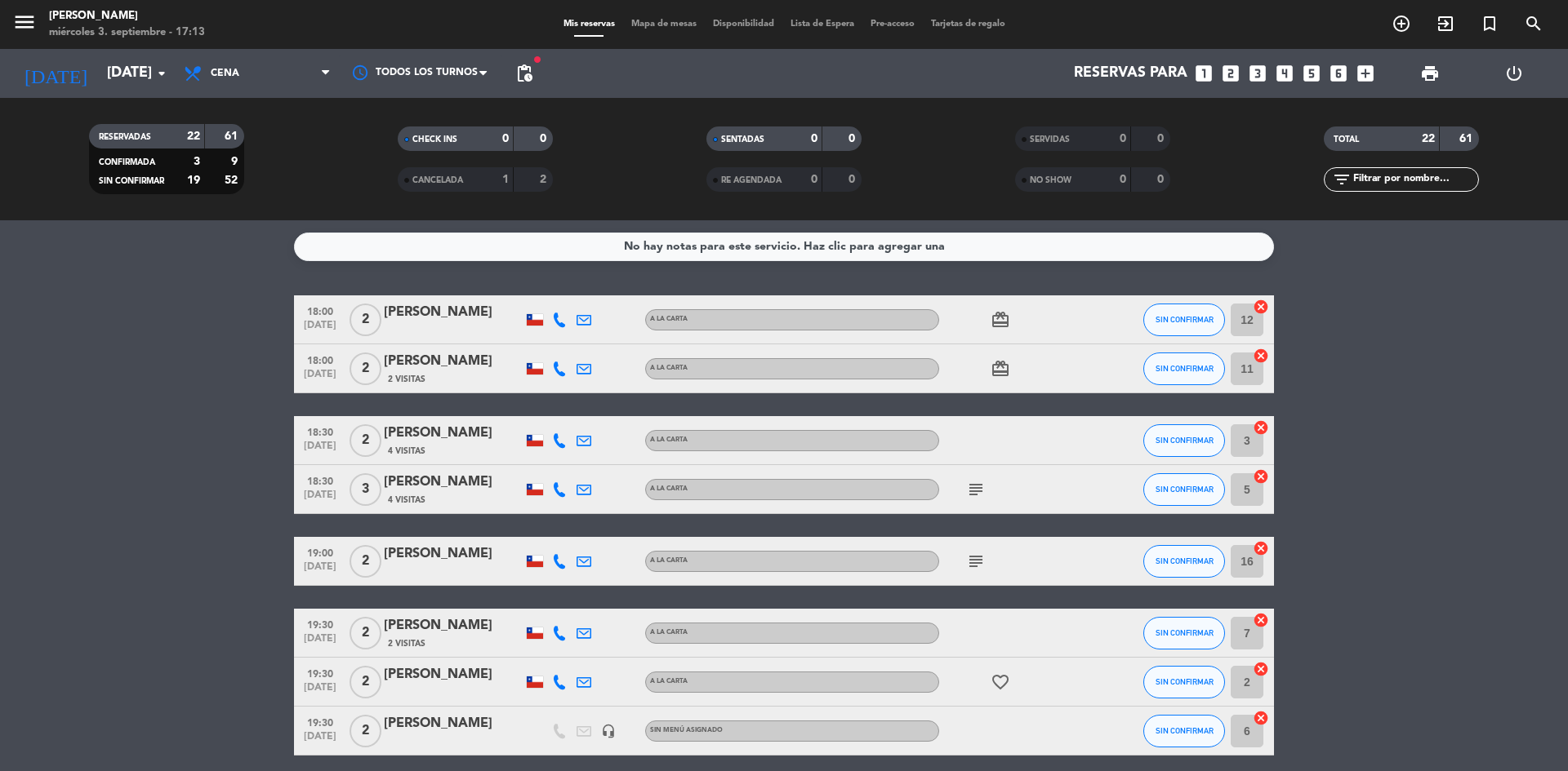
click at [426, 487] on div "[PERSON_NAME]" at bounding box center [453, 482] width 139 height 21
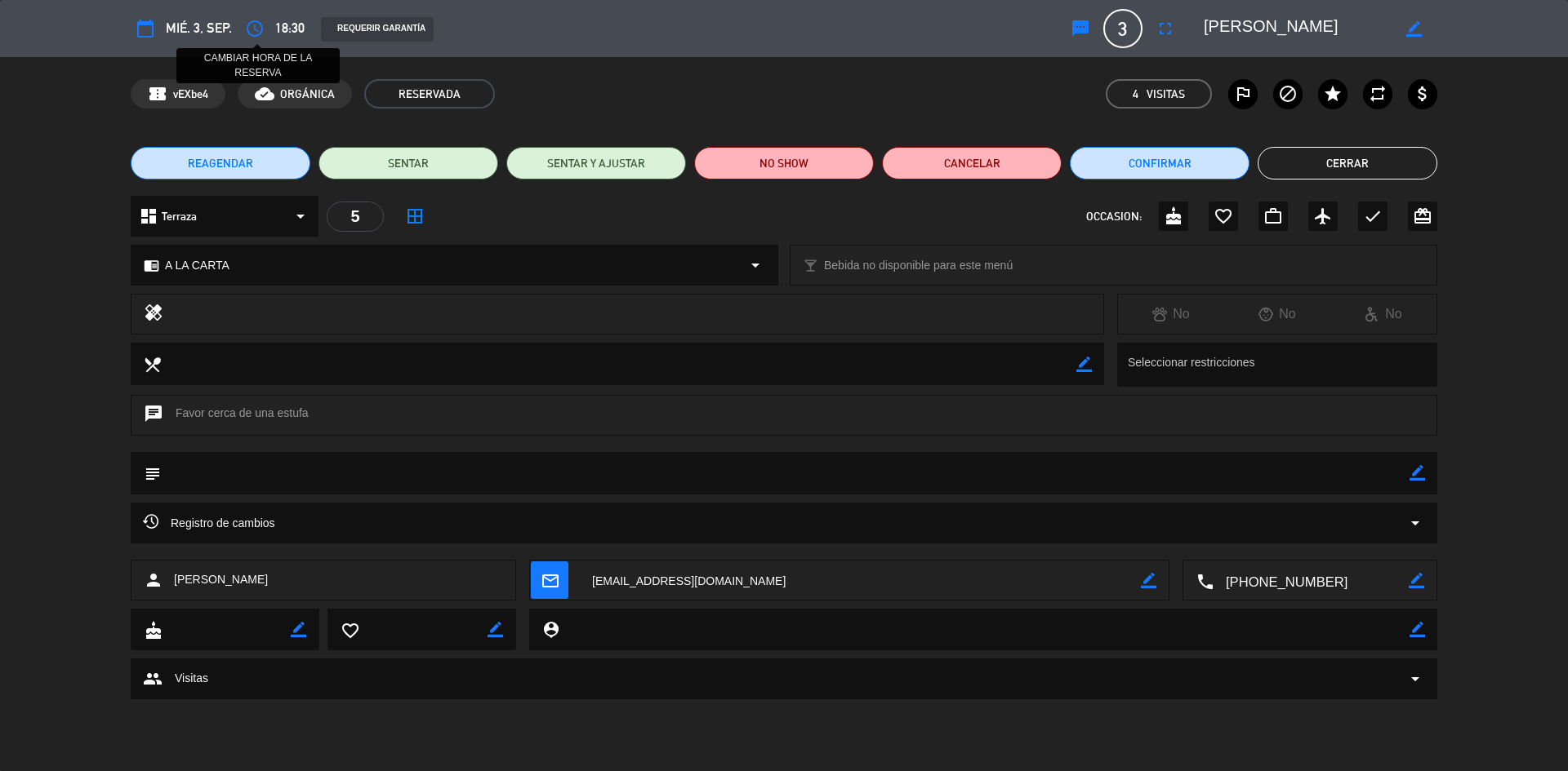
click at [261, 35] on icon "access_time" at bounding box center [254, 29] width 20 height 20
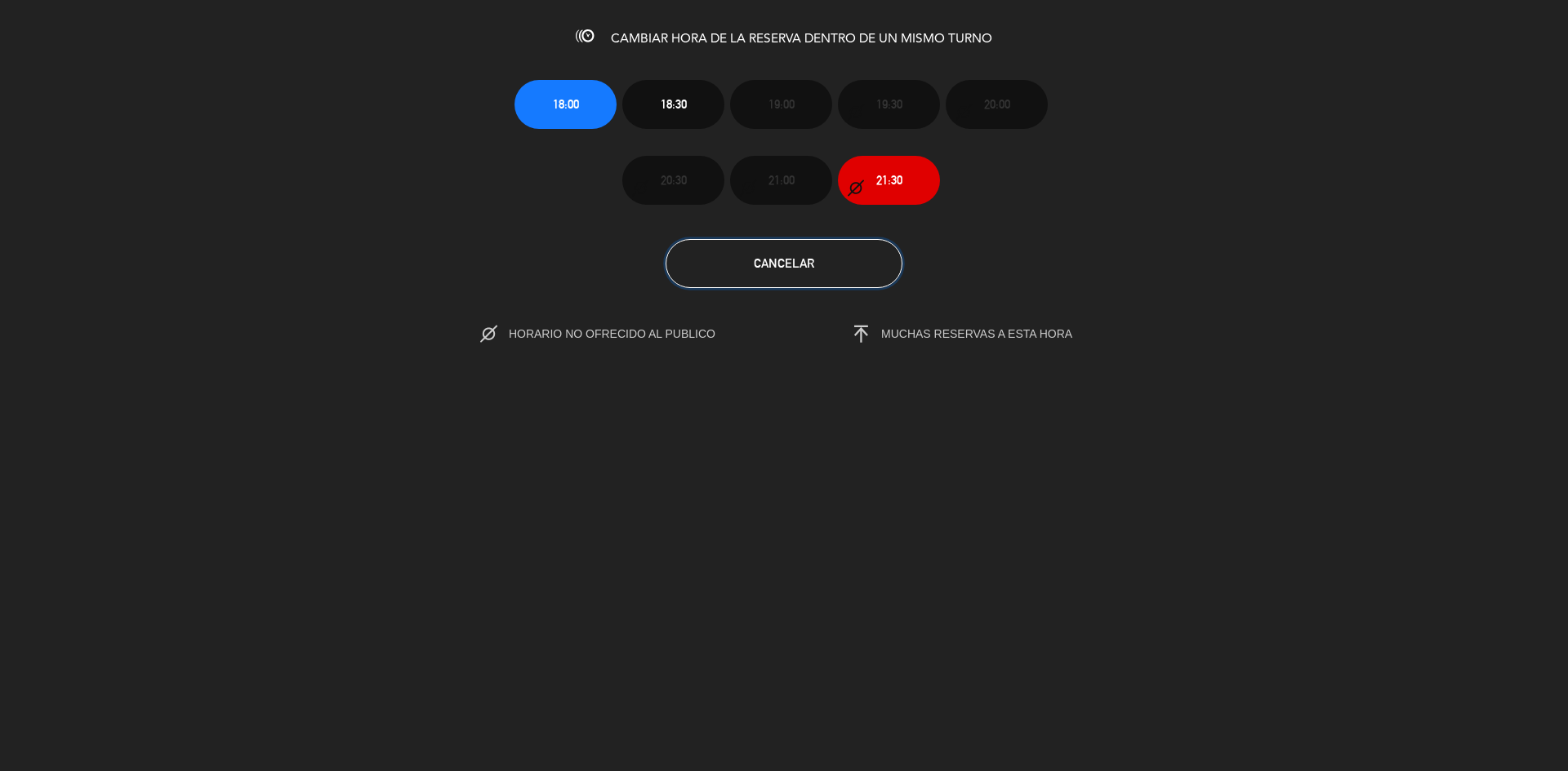
click at [769, 276] on button "Cancelar" at bounding box center [784, 263] width 237 height 49
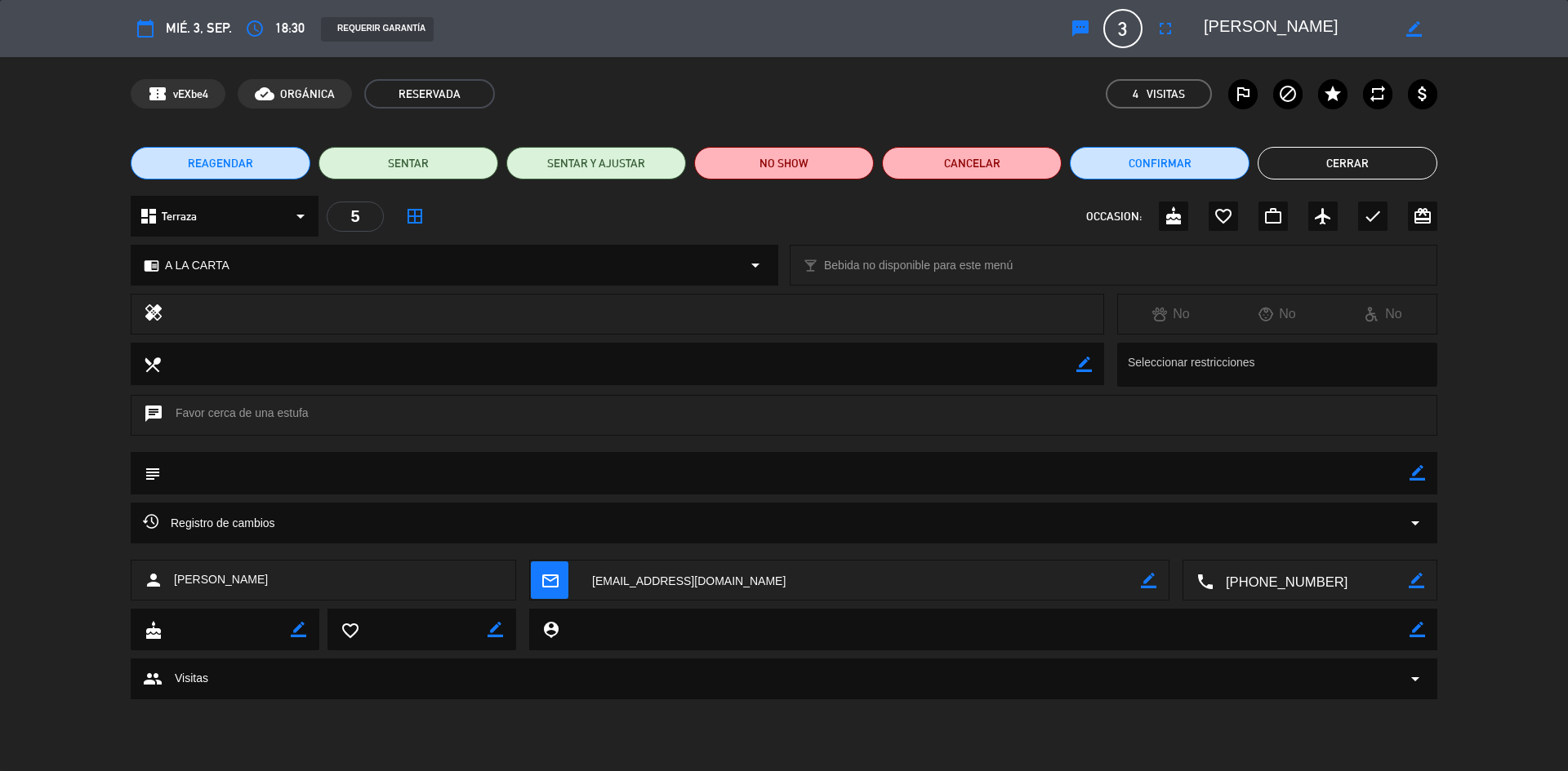
click at [1356, 159] on button "Cerrar" at bounding box center [1347, 163] width 180 height 32
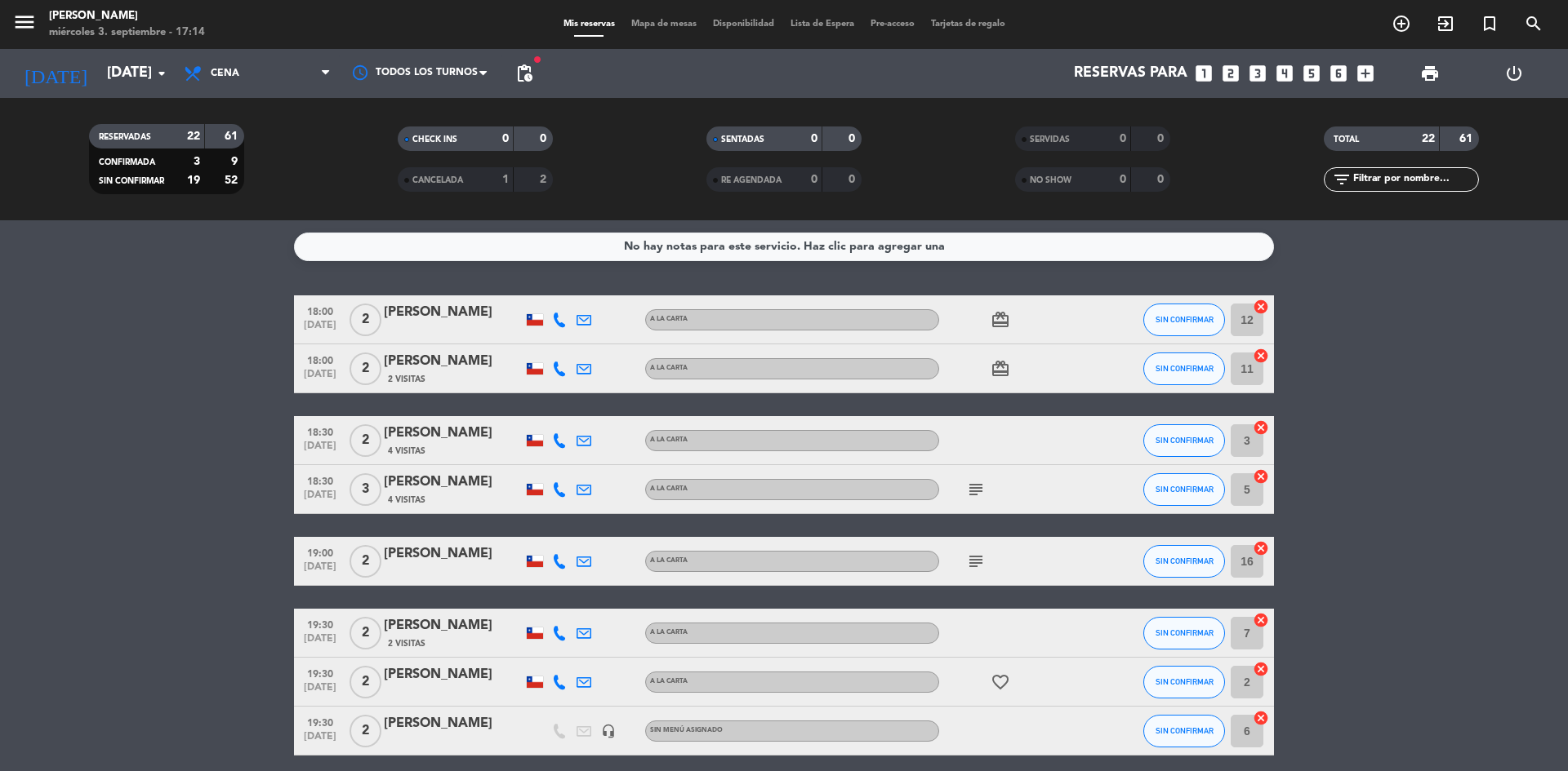
click at [397, 485] on div "[PERSON_NAME]" at bounding box center [453, 482] width 139 height 21
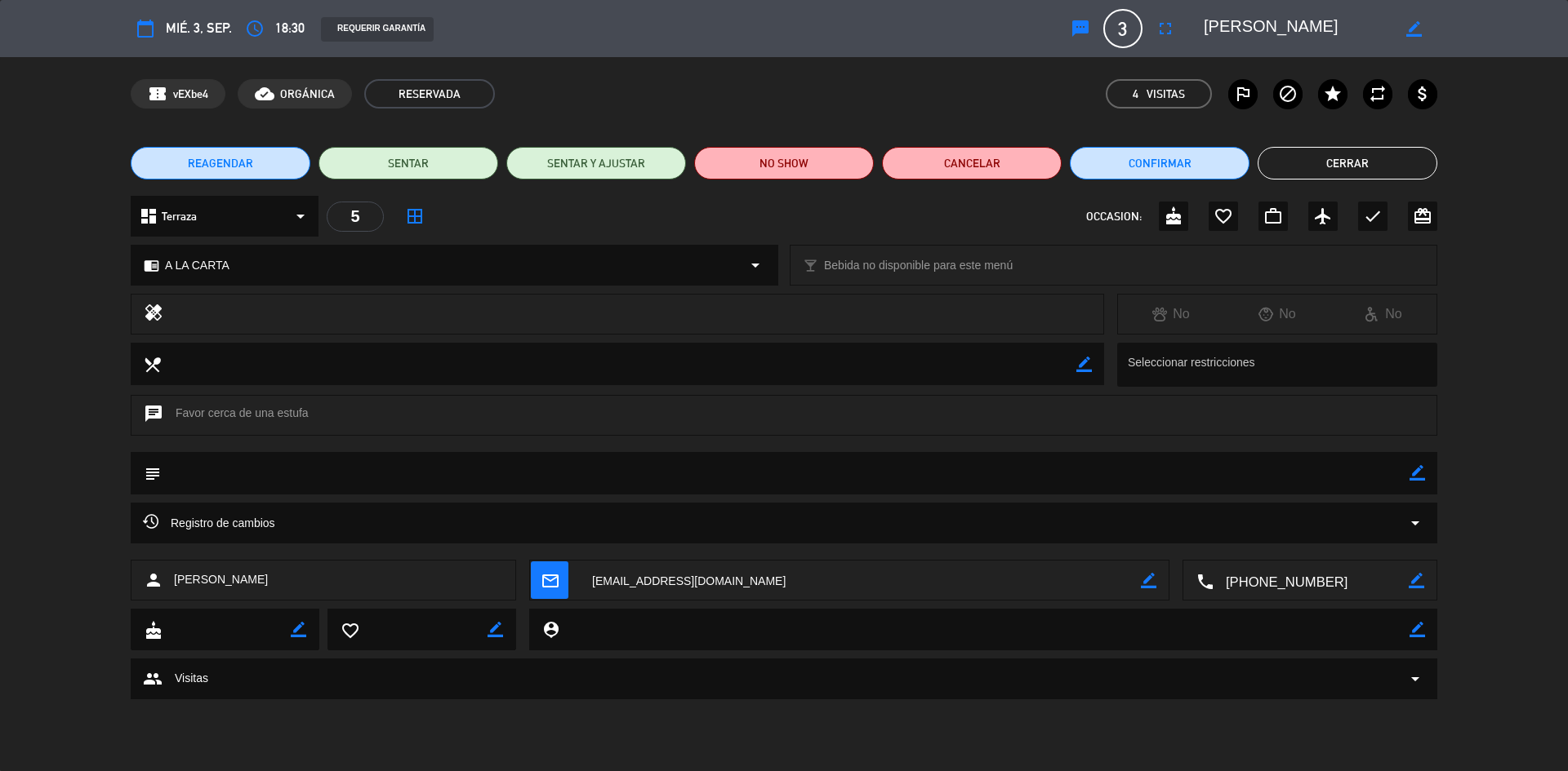
click at [1333, 154] on button "Cerrar" at bounding box center [1347, 163] width 180 height 32
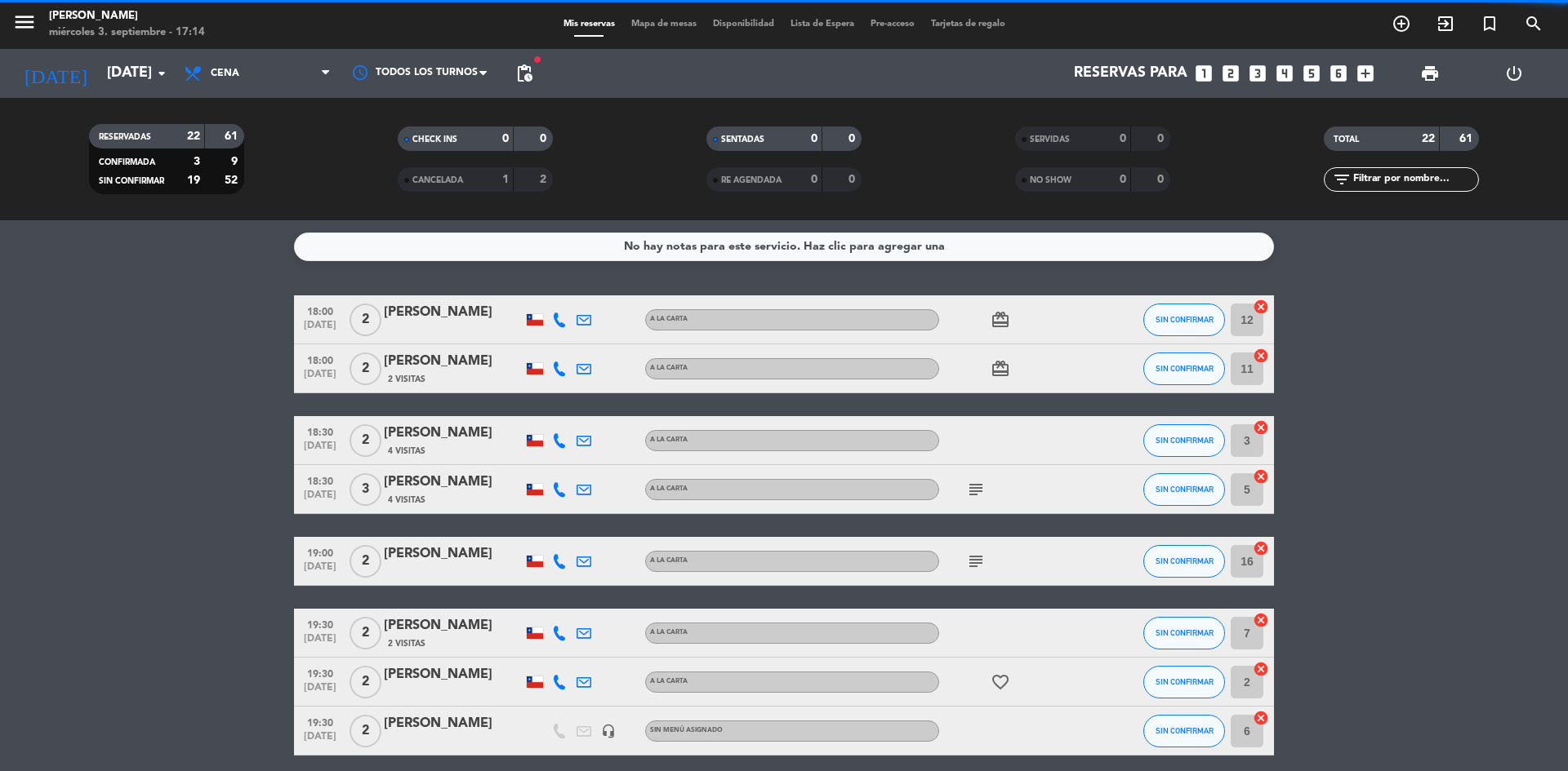
click at [412, 476] on div "[PERSON_NAME]" at bounding box center [453, 482] width 139 height 21
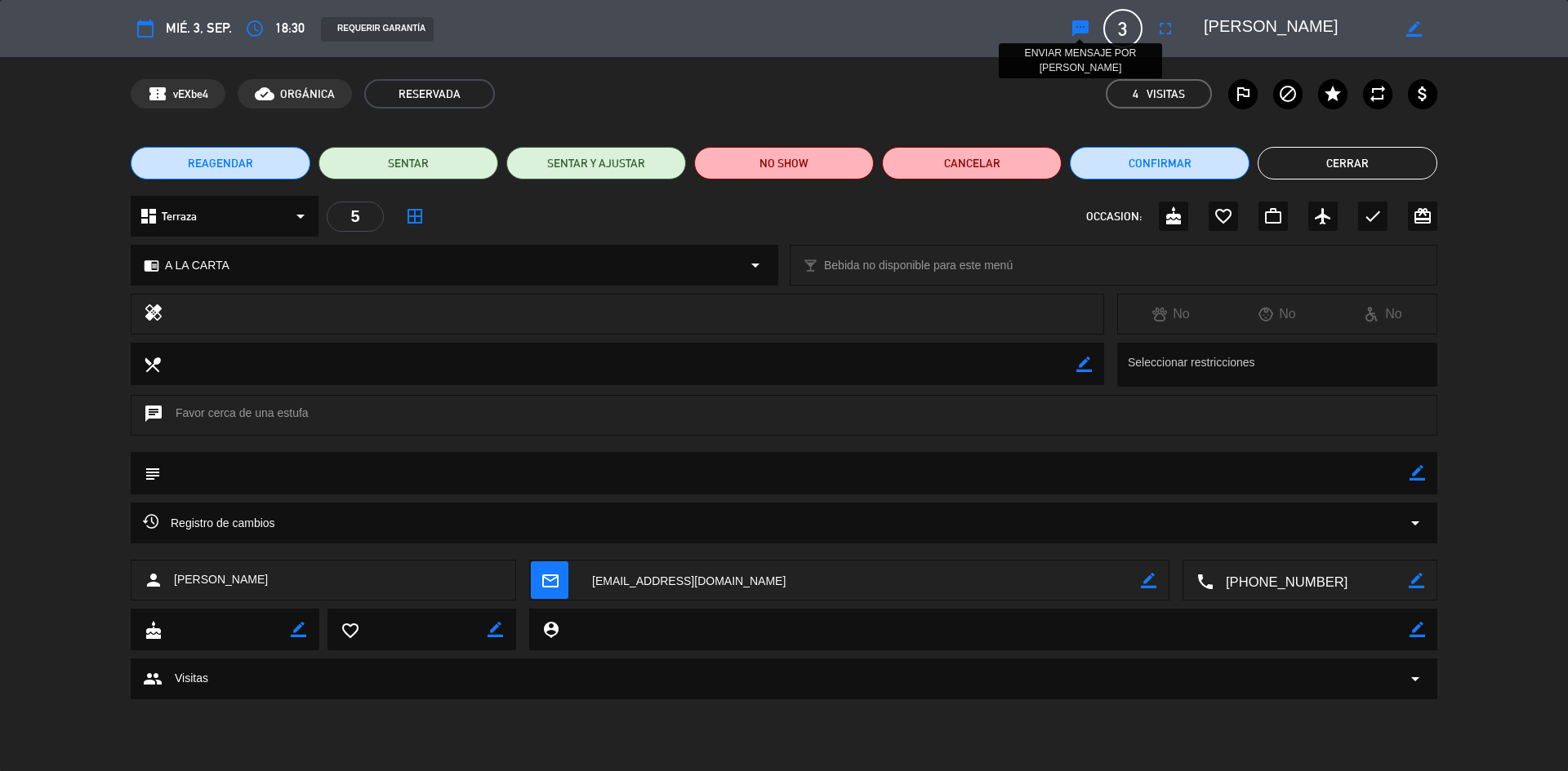
click at [1080, 25] on icon "sms" at bounding box center [1080, 29] width 20 height 20
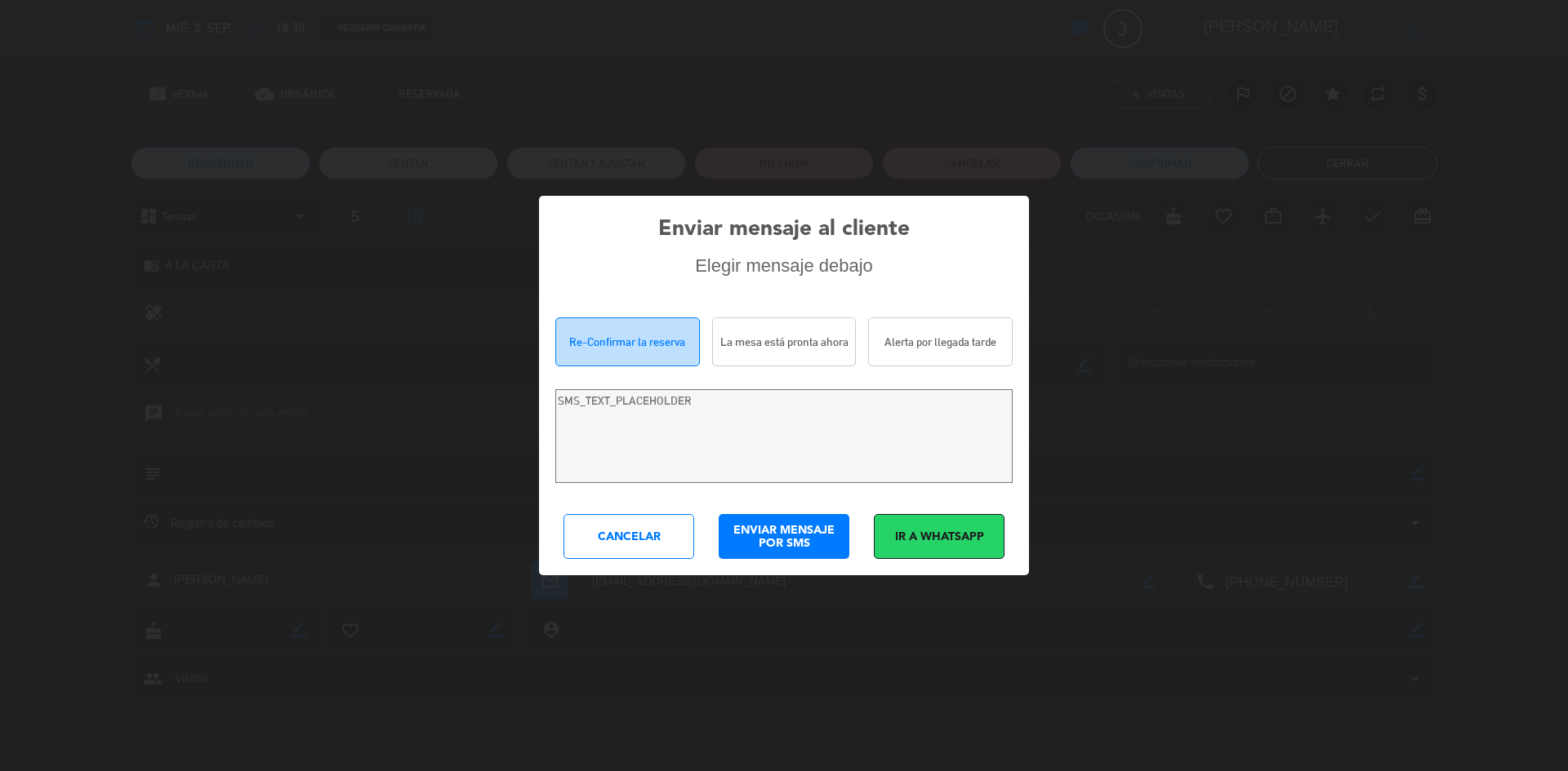
type textarea "[PERSON_NAME]! Estamos escribiendo para re-confirmar su reserva en [GEOGRAPHIC_…"
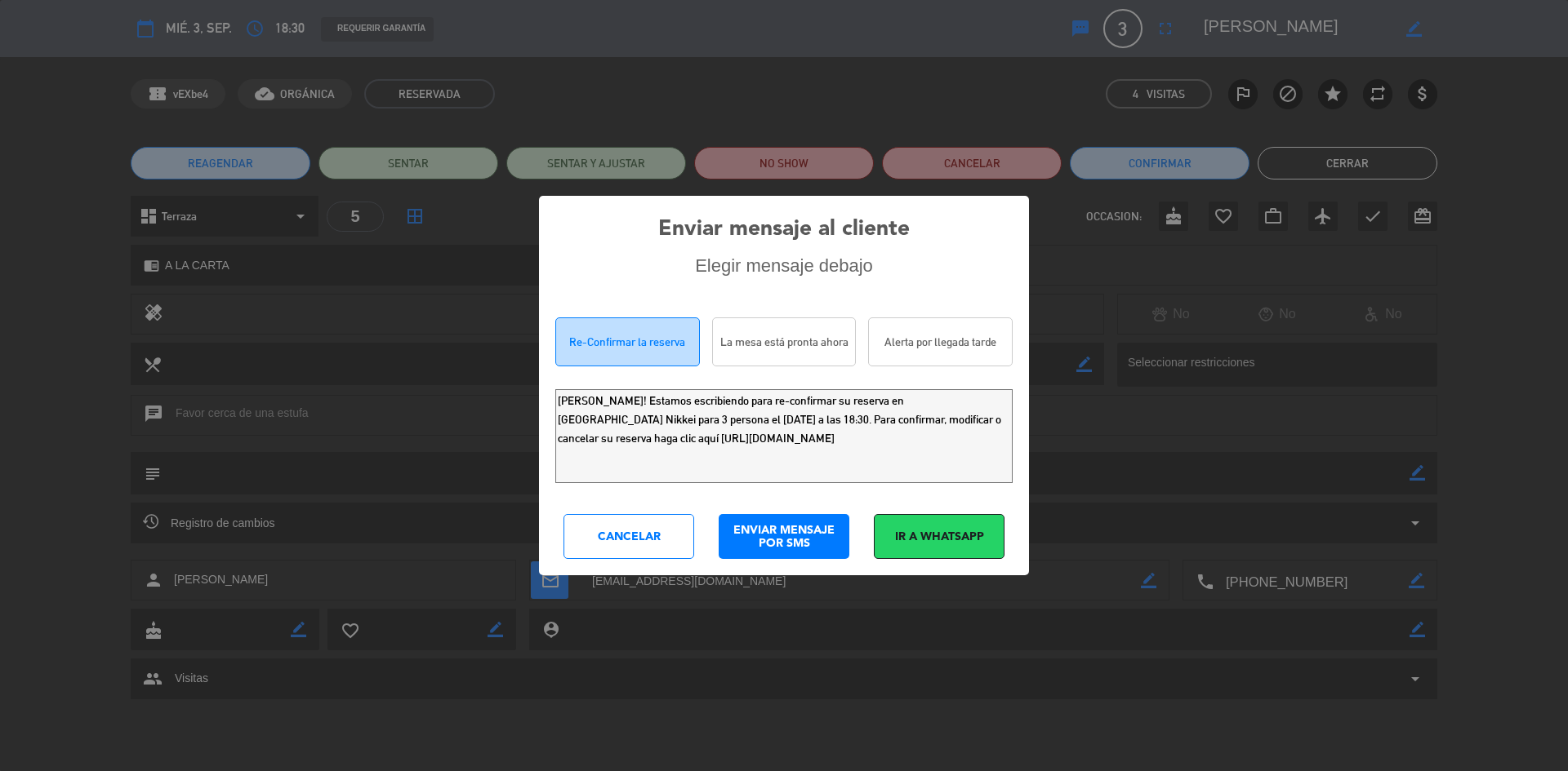
click at [649, 531] on div "Cancelar" at bounding box center [629, 536] width 131 height 45
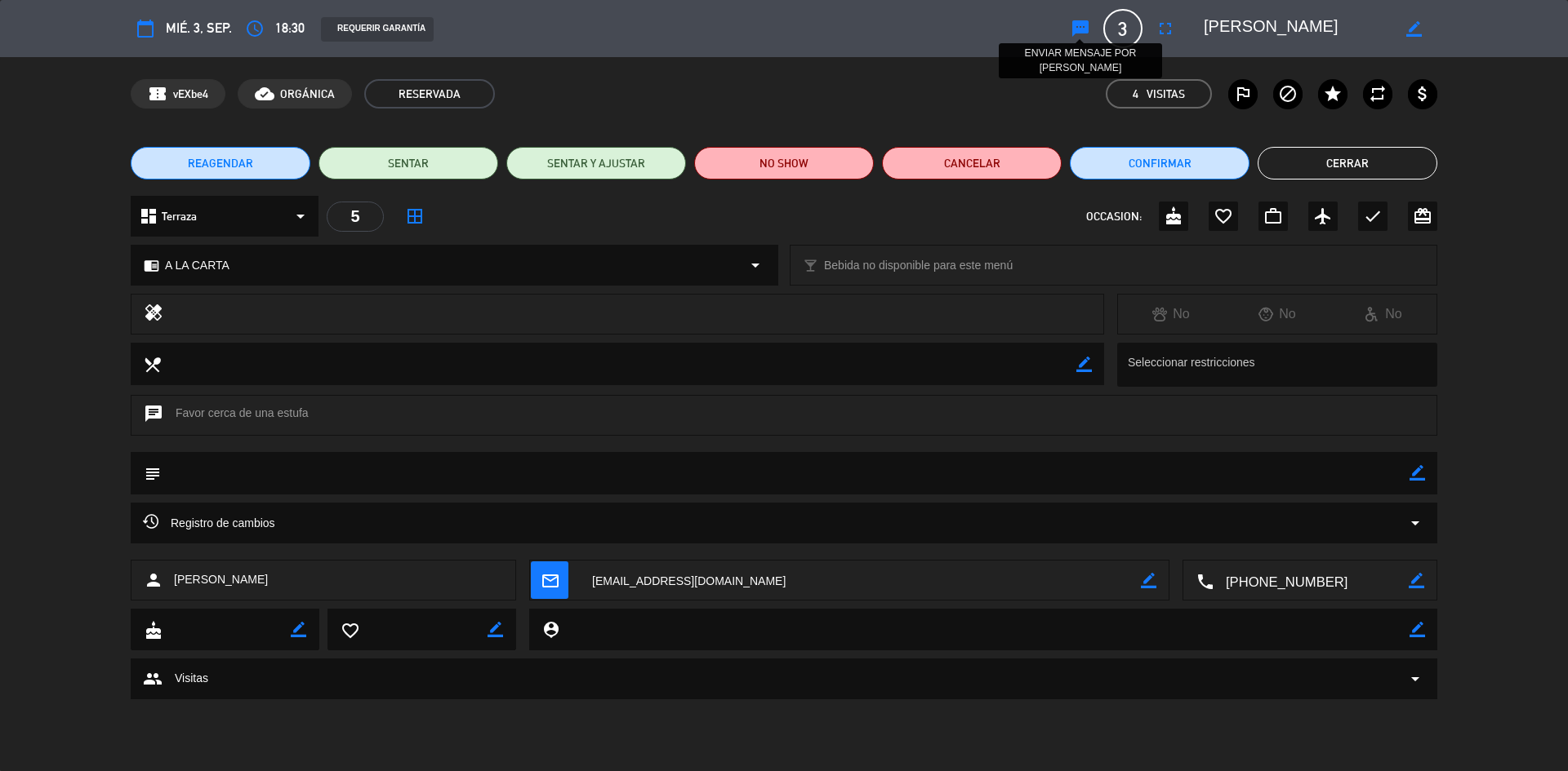
click at [1077, 32] on icon "sms" at bounding box center [1080, 29] width 20 height 20
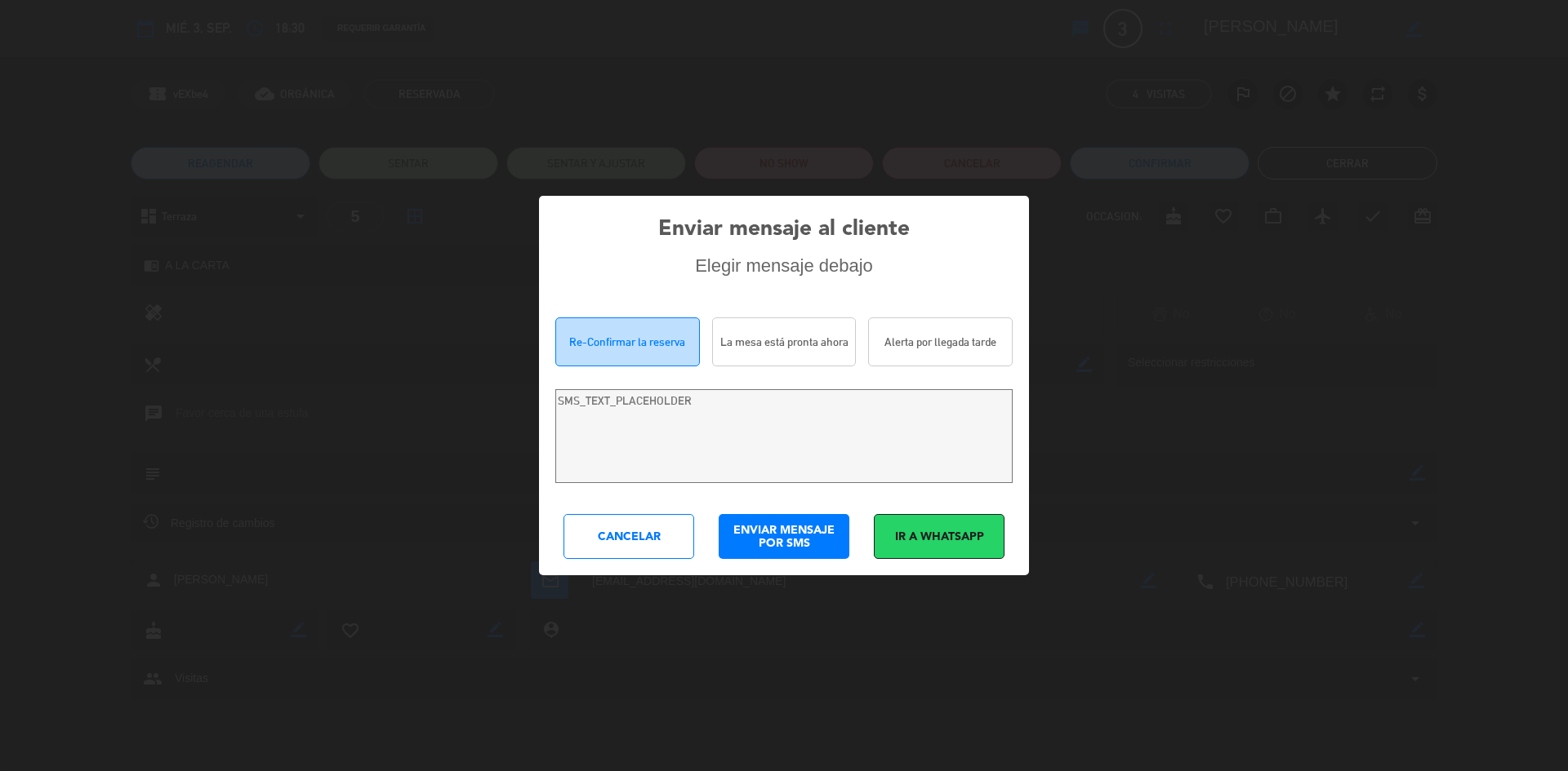
type textarea "[PERSON_NAME]! Estamos escribiendo para re-confirmar su reserva en [GEOGRAPHIC_…"
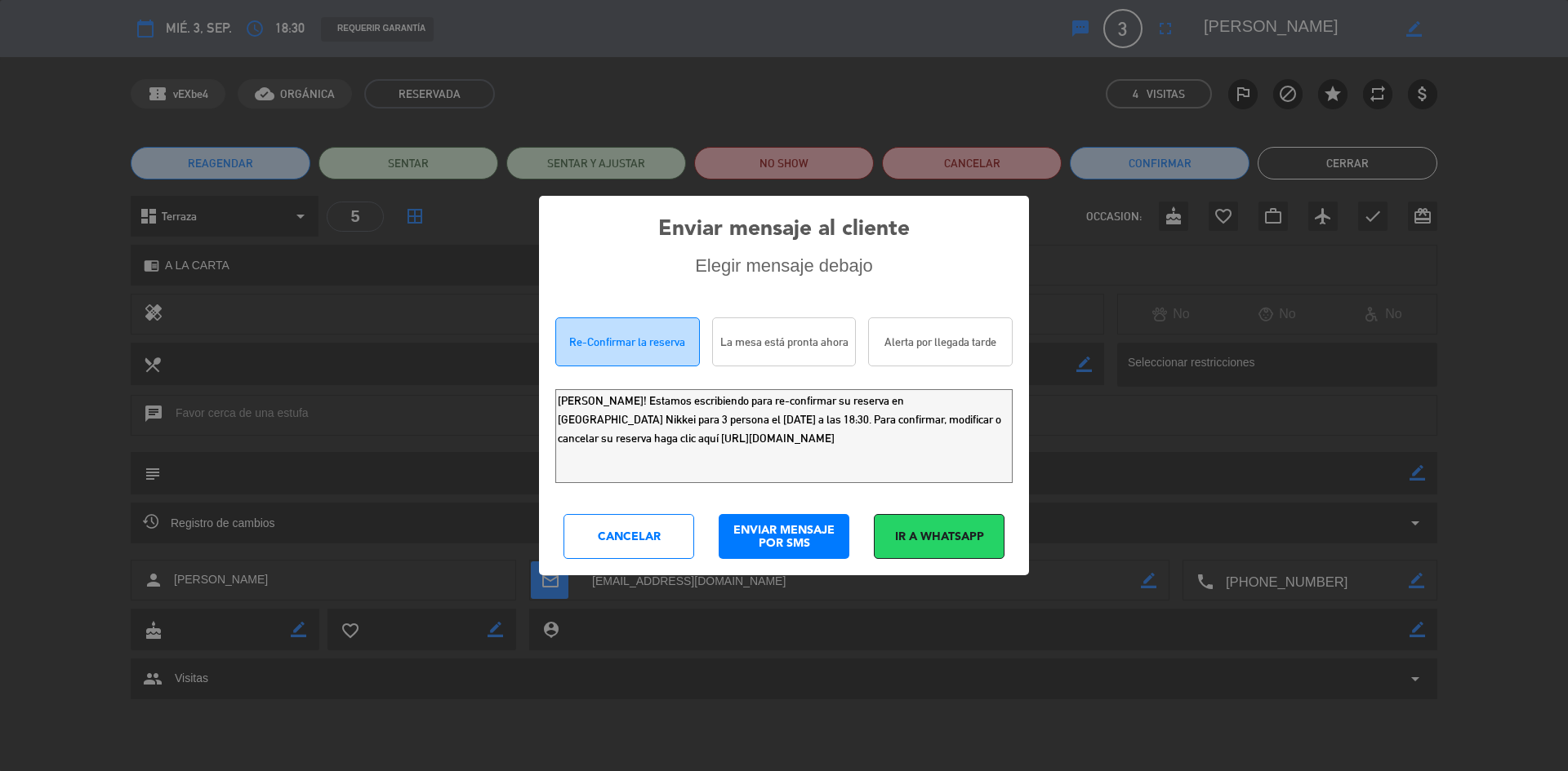
click at [593, 539] on div "Cancelar" at bounding box center [629, 536] width 131 height 45
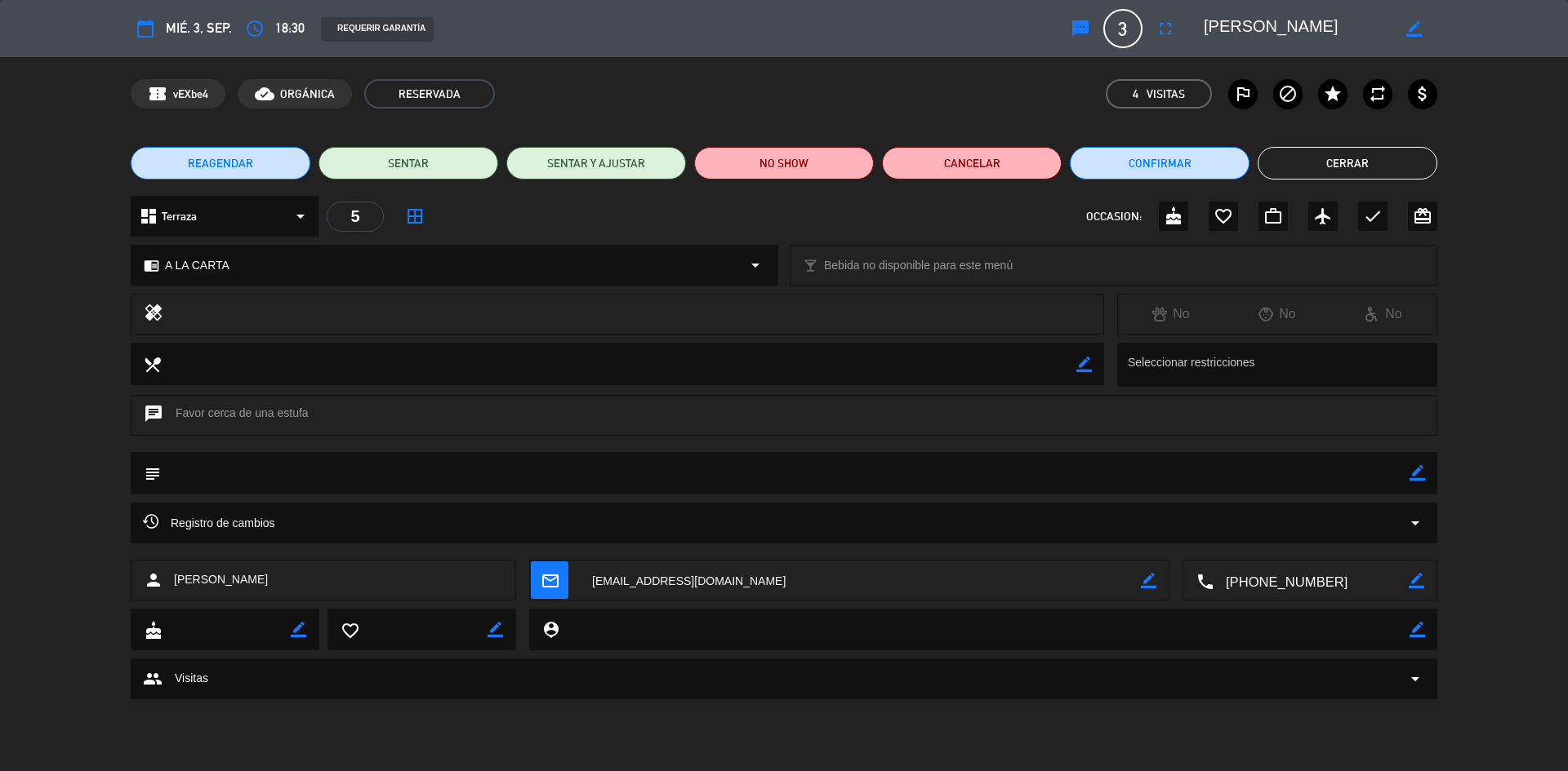
click at [1529, 332] on div "healing No No No" at bounding box center [784, 318] width 1568 height 49
click at [1309, 161] on button "Cerrar" at bounding box center [1347, 163] width 180 height 32
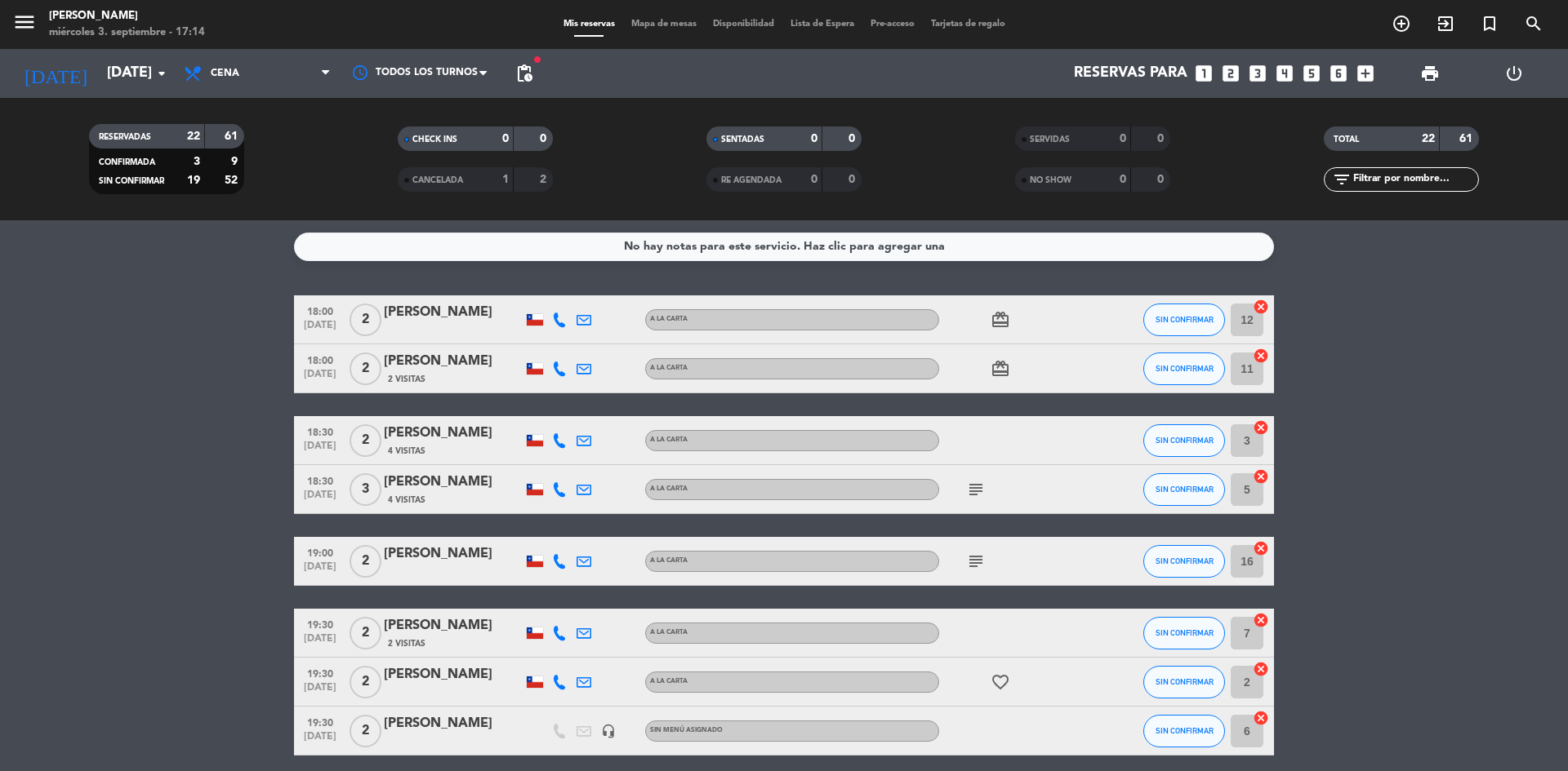
click at [535, 70] on span "pending_actions" at bounding box center [524, 74] width 32 height 32
click at [534, 63] on span "fiber_manual_record" at bounding box center [537, 59] width 10 height 10
click at [521, 78] on span "pending_actions" at bounding box center [524, 74] width 20 height 20
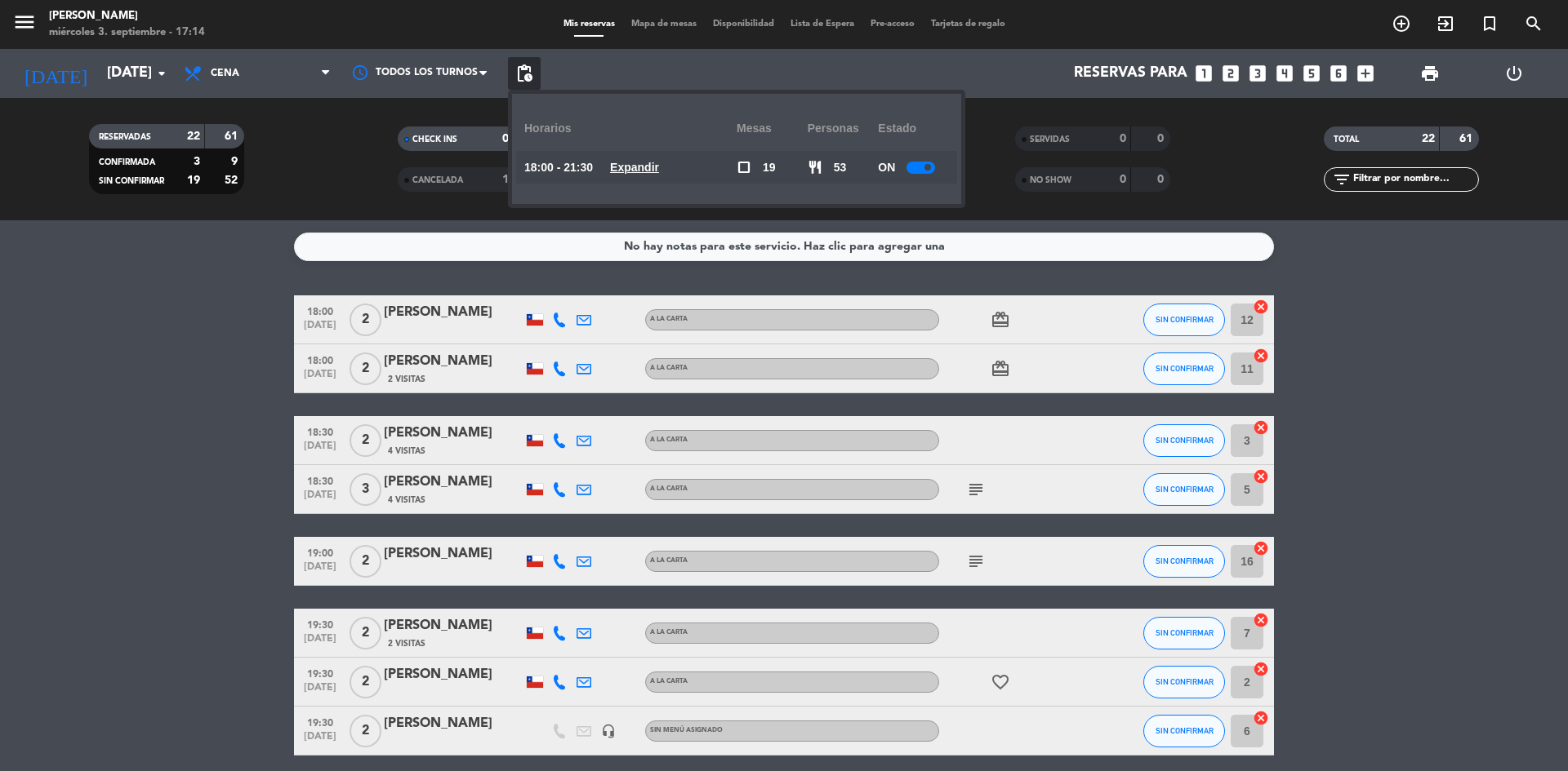
click at [659, 177] on span "Expandir" at bounding box center [634, 168] width 49 height 19
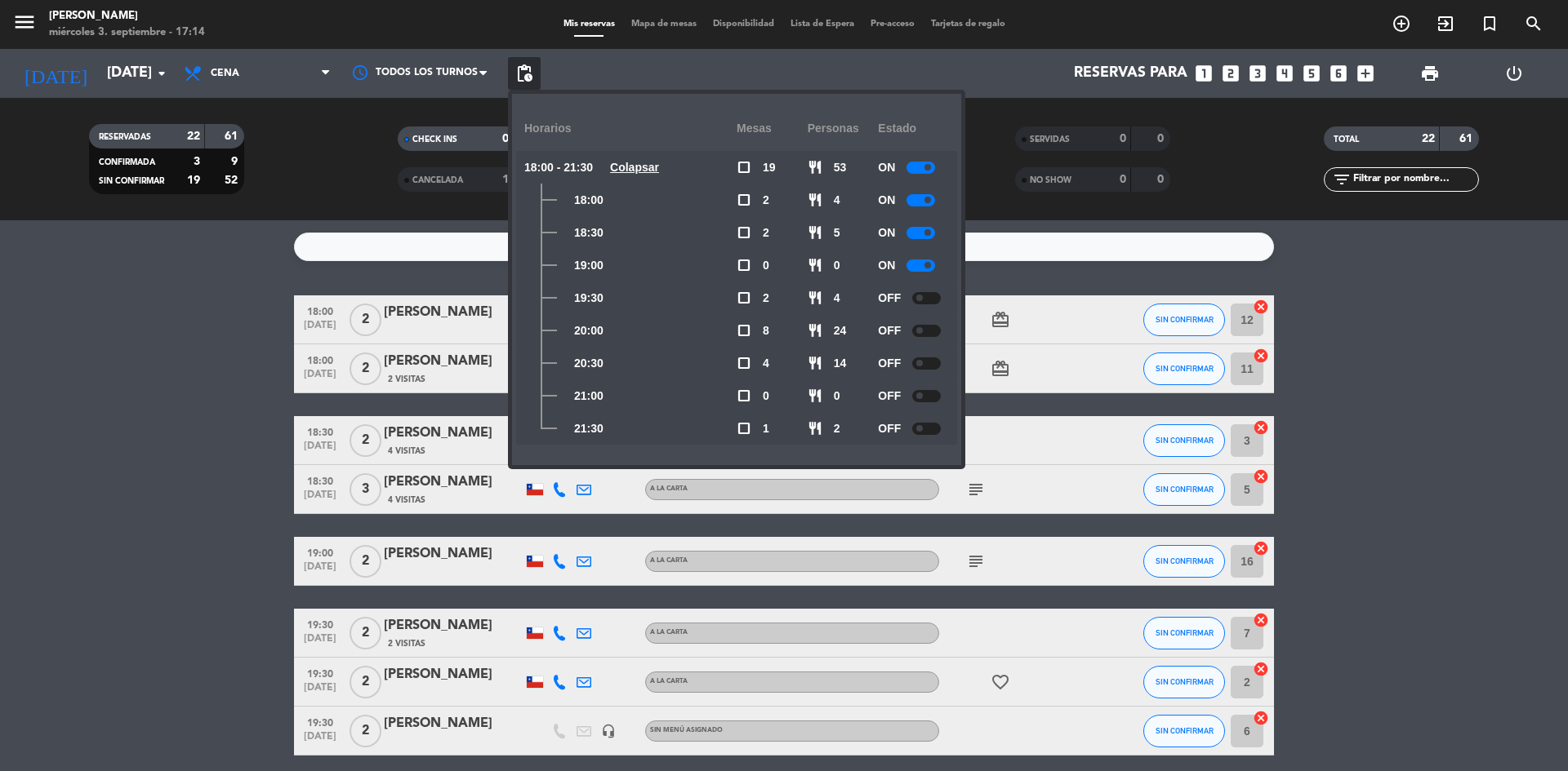
click at [916, 262] on div at bounding box center [920, 266] width 29 height 12
click at [979, 560] on icon "subject" at bounding box center [976, 562] width 20 height 20
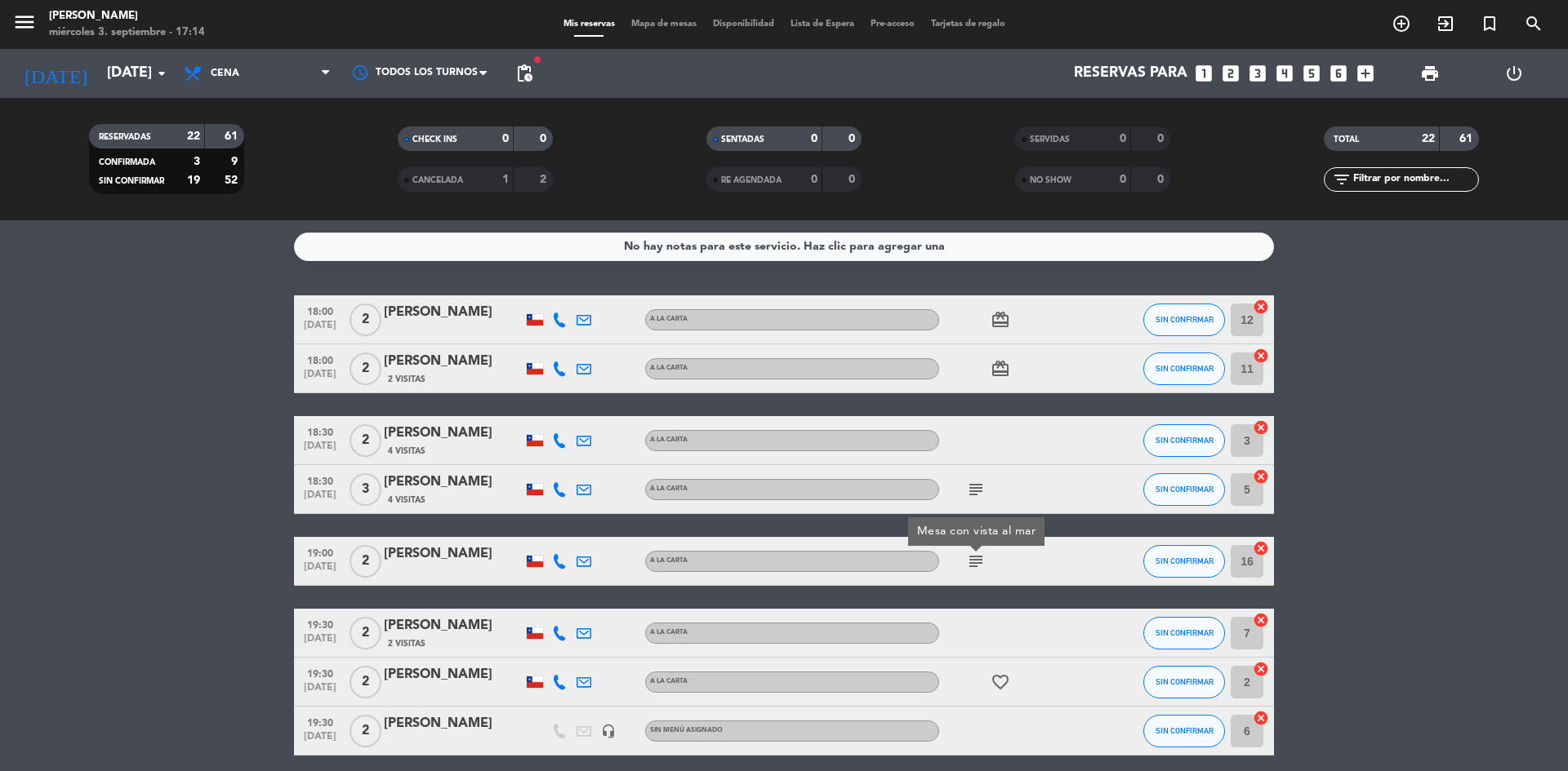
click at [526, 71] on span "pending_actions" at bounding box center [524, 74] width 20 height 20
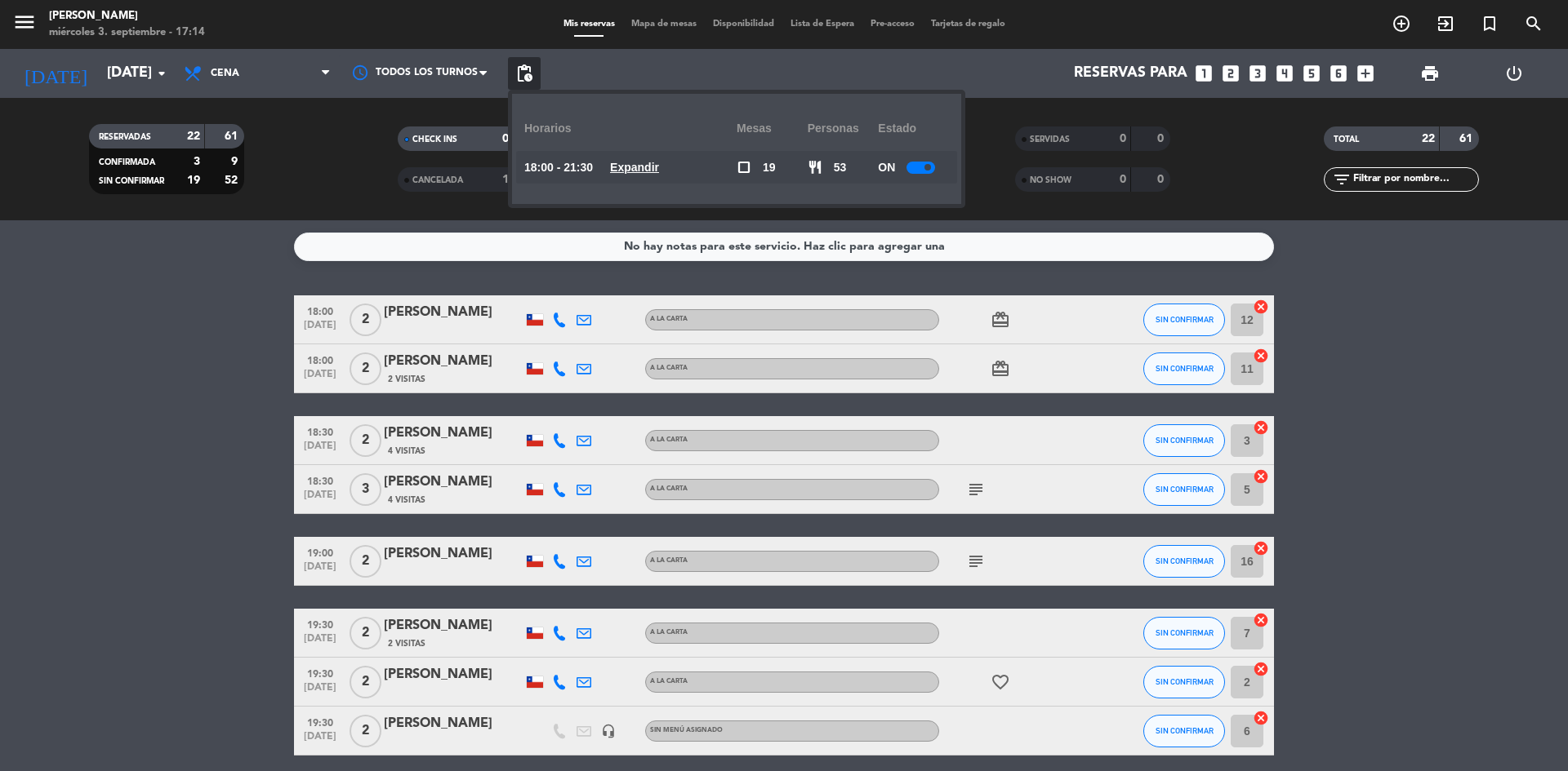
click at [659, 172] on u "Expandir" at bounding box center [634, 167] width 49 height 13
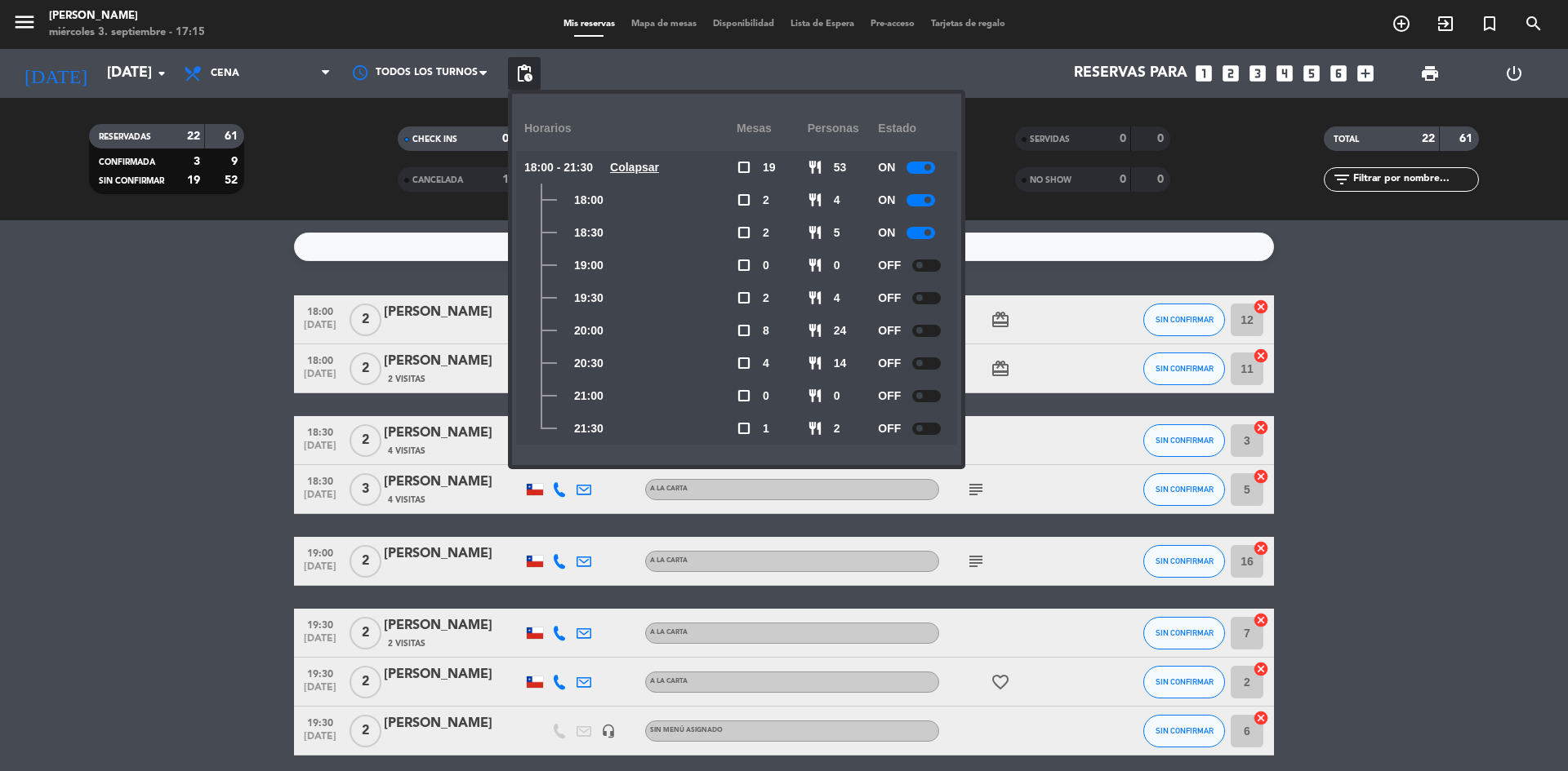
click at [554, 497] on div at bounding box center [559, 489] width 25 height 48
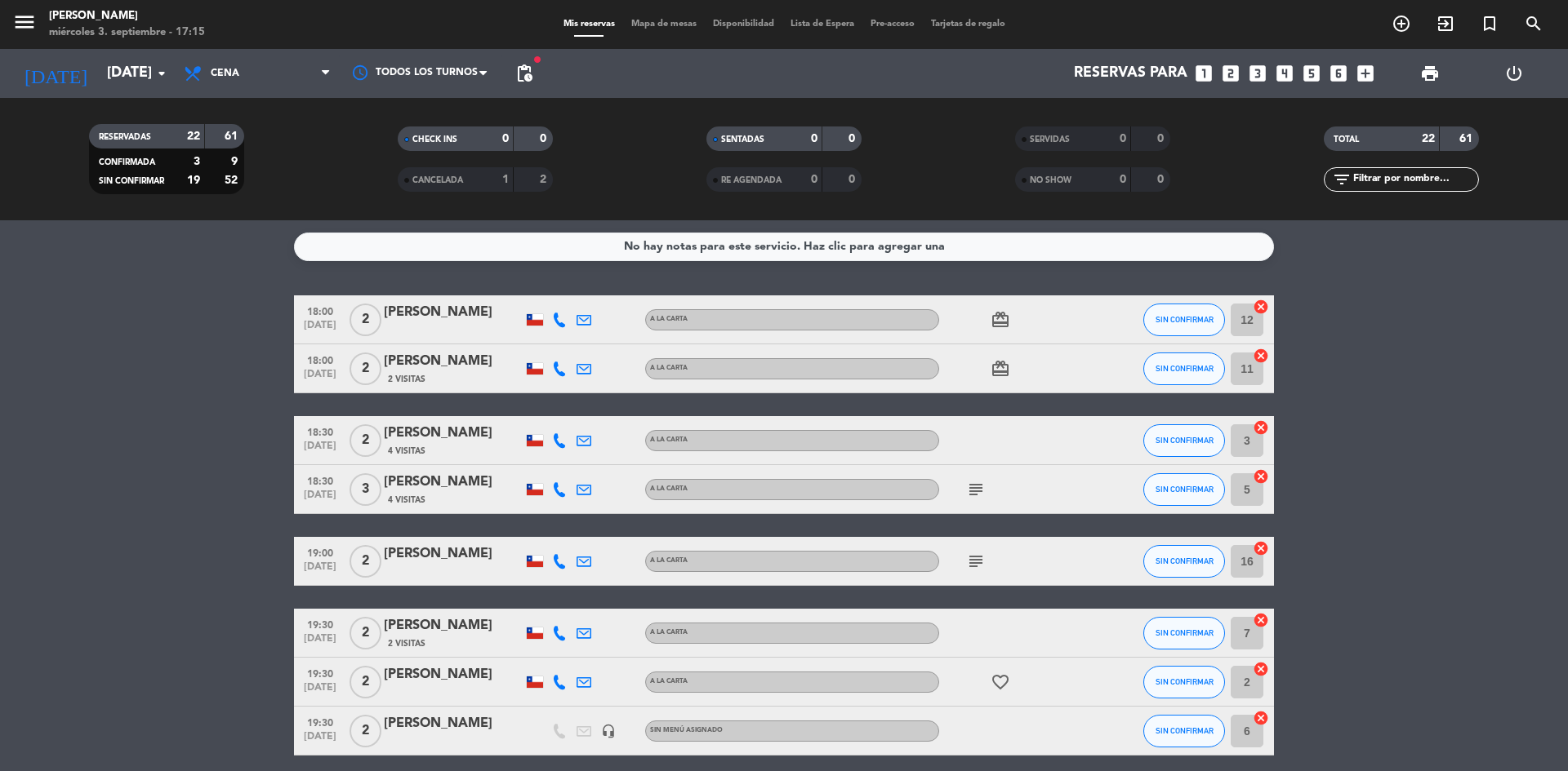
click at [557, 491] on icon at bounding box center [559, 489] width 14 height 14
click at [518, 71] on span "pending_actions" at bounding box center [524, 74] width 20 height 20
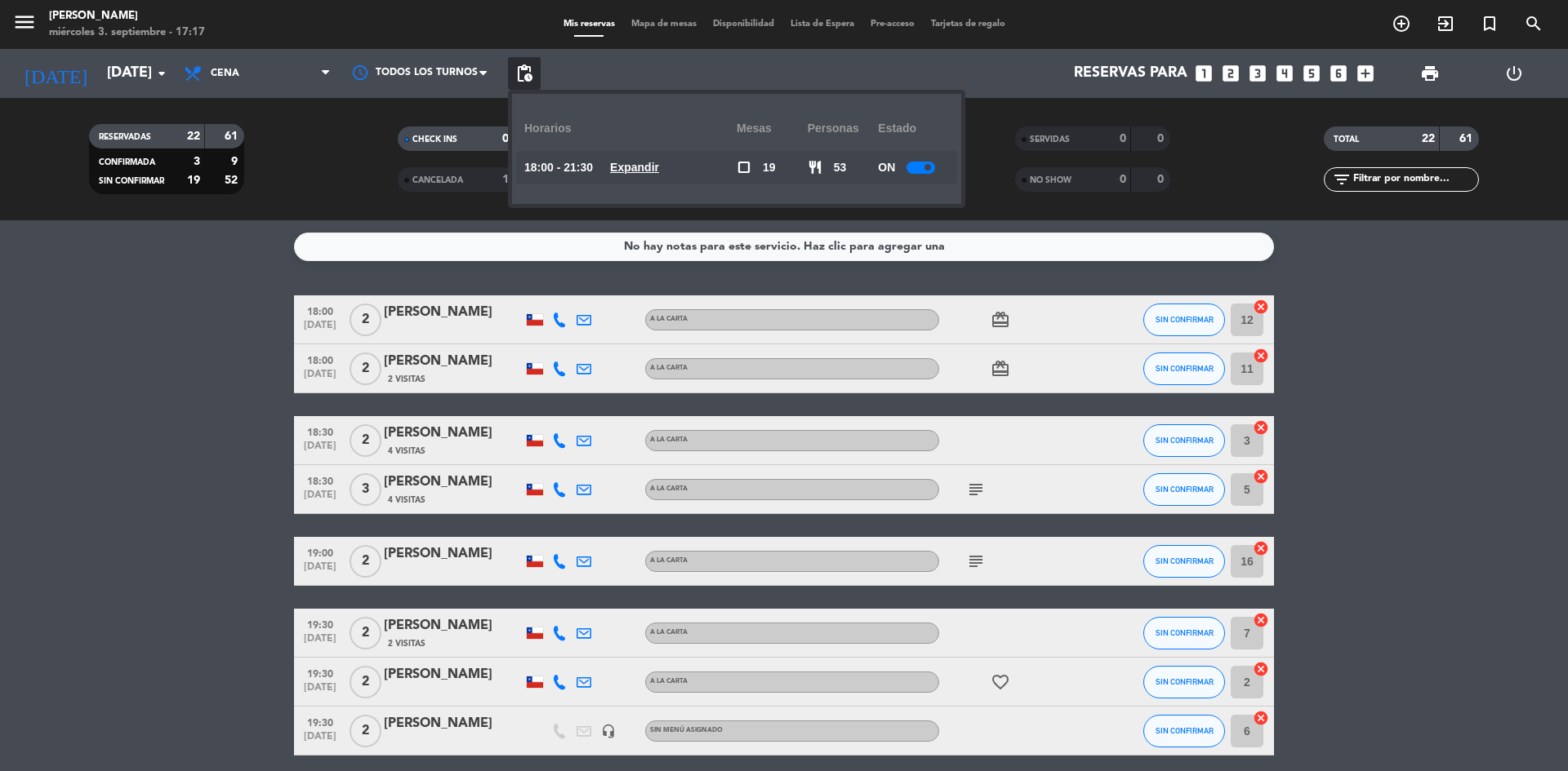
click at [634, 161] on u "Expandir" at bounding box center [634, 167] width 49 height 13
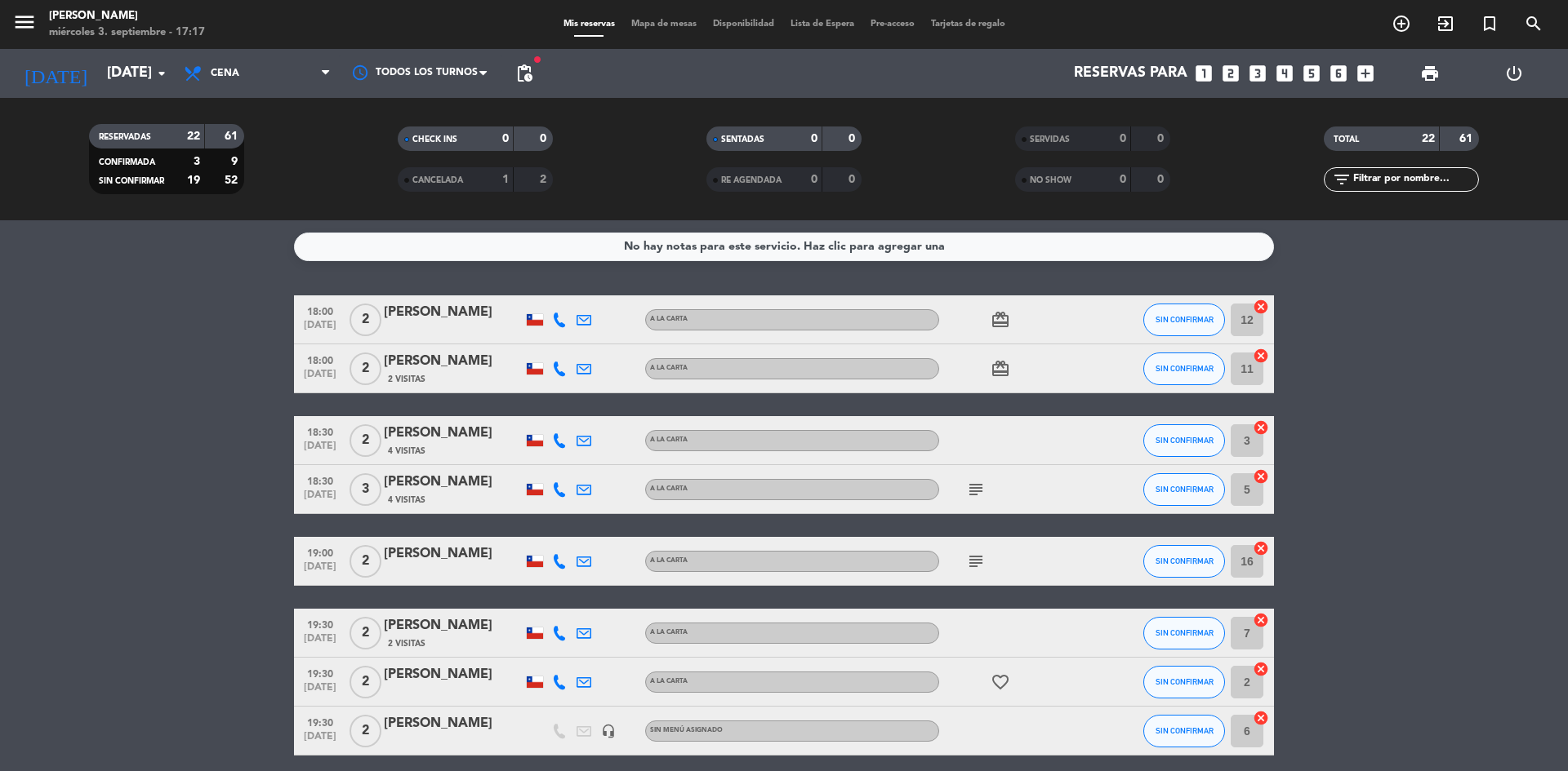
click at [318, 499] on span "[DATE]" at bounding box center [320, 500] width 41 height 19
click at [413, 497] on span "4 Visitas" at bounding box center [406, 501] width 37 height 13
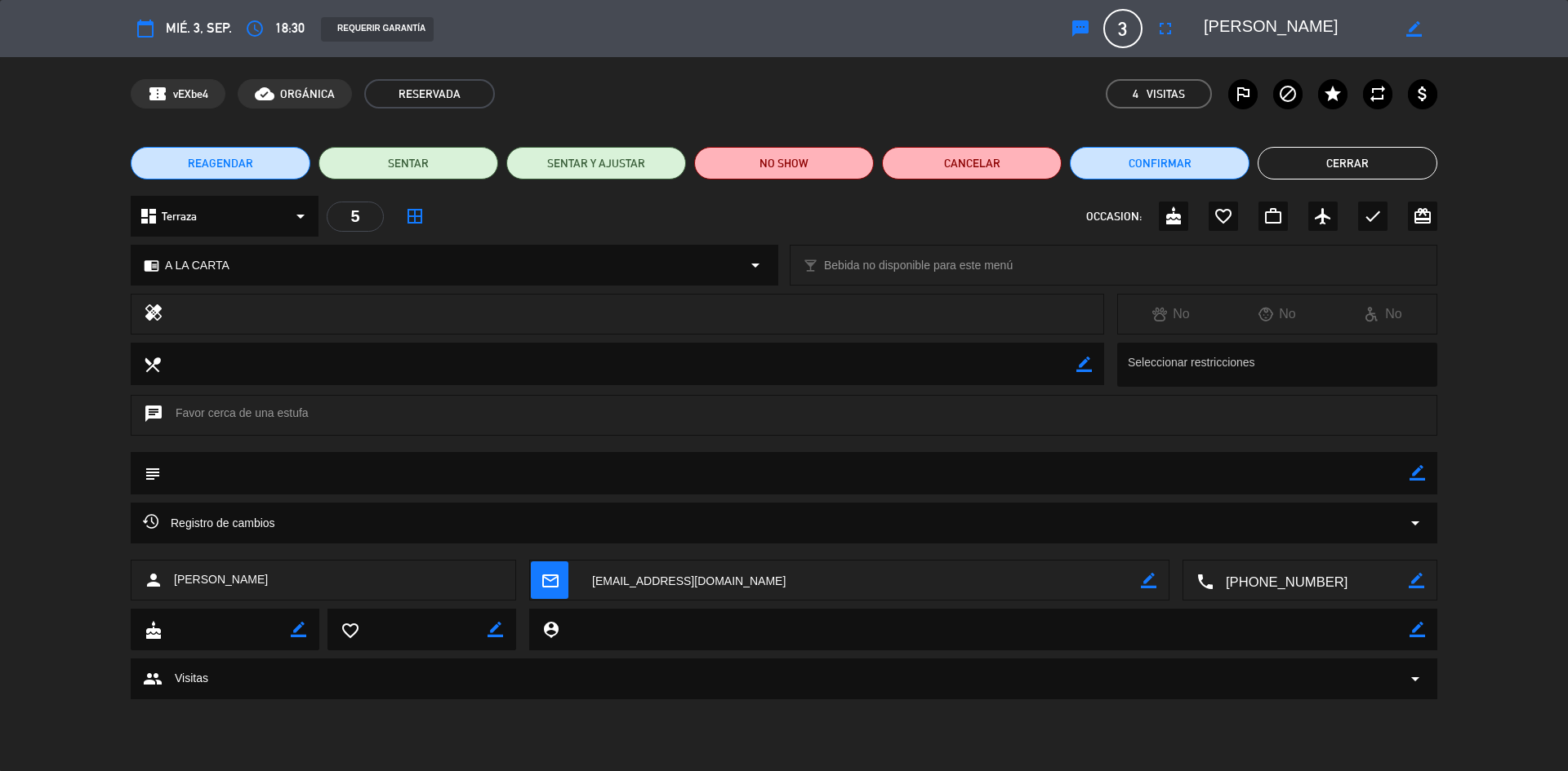
click at [1418, 462] on div "border_color" at bounding box center [1417, 473] width 15 height 42
click at [1416, 468] on icon "border_color" at bounding box center [1417, 473] width 15 height 15
click at [820, 469] on textarea at bounding box center [784, 473] width 1248 height 42
type textarea "llega a las 19:30, solo hay lugar adentro"
click at [1422, 472] on icon at bounding box center [1417, 473] width 15 height 15
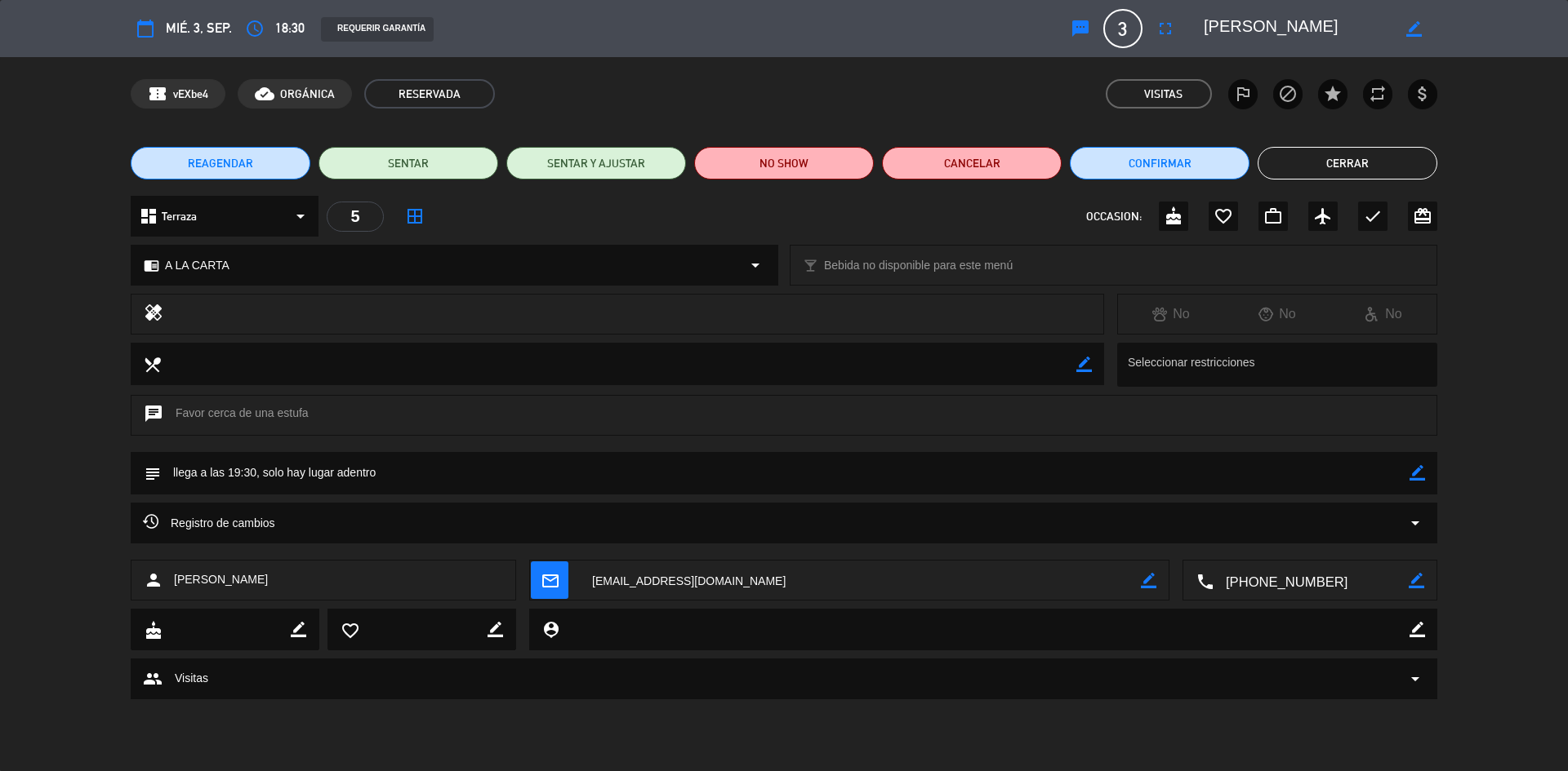
click at [1335, 145] on div "REAGENDAR SENTAR SENTAR Y AJUSTAR NO SHOW Cancelar Confirmar Cerrar" at bounding box center [784, 163] width 1568 height 65
click at [1338, 157] on button "Cerrar" at bounding box center [1347, 163] width 180 height 32
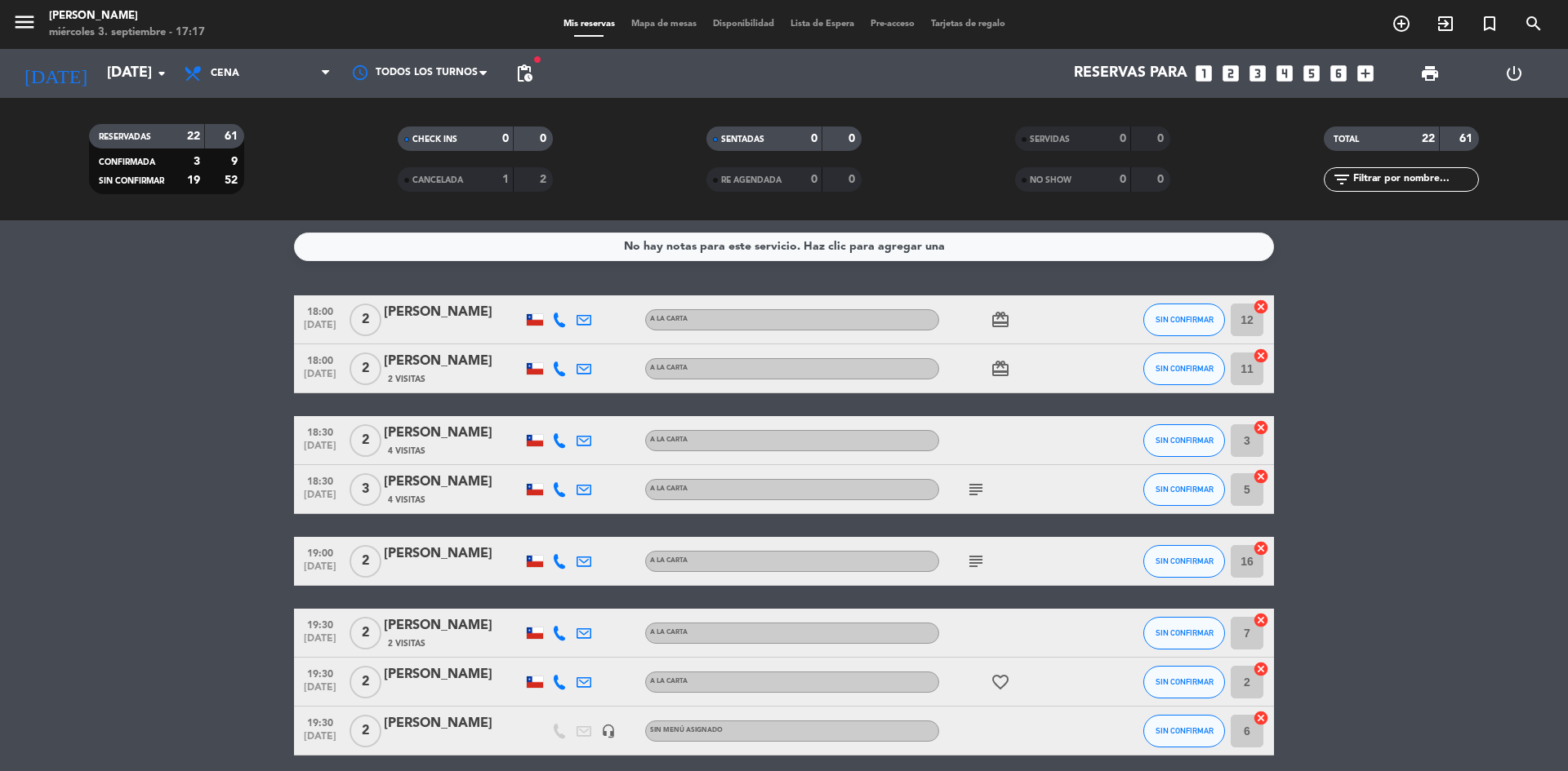
click at [974, 497] on icon "subject" at bounding box center [976, 489] width 20 height 20
click at [425, 492] on div "[PERSON_NAME]" at bounding box center [453, 482] width 139 height 21
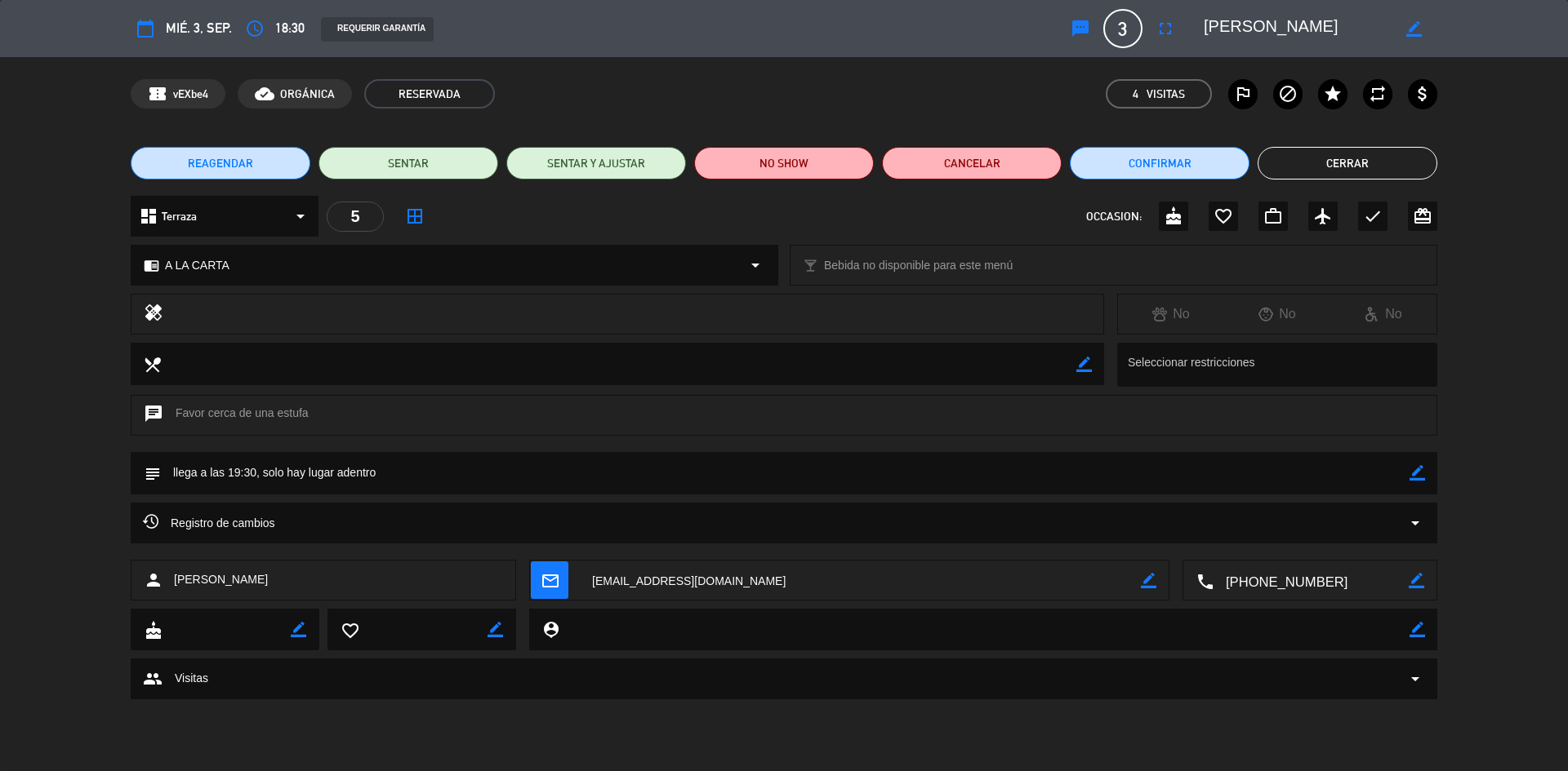
click at [1416, 469] on icon "border_color" at bounding box center [1417, 473] width 15 height 15
click at [541, 478] on textarea at bounding box center [784, 473] width 1248 height 42
click at [375, 473] on textarea at bounding box center [784, 473] width 1248 height 42
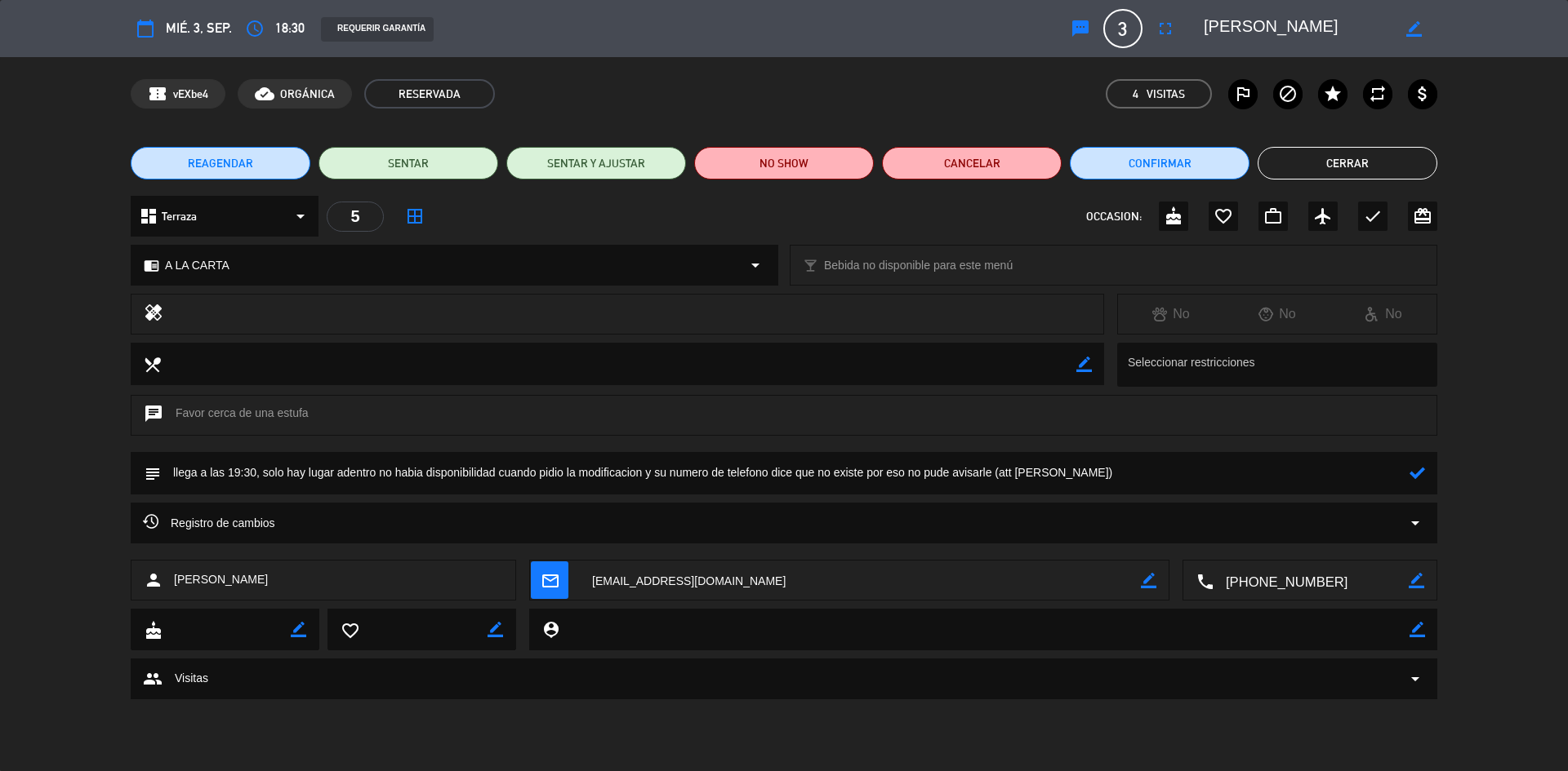
type textarea "llega a las 19:30, solo hay lugar adentro no habia disponibilidad cuando pidio …"
click at [1418, 465] on icon at bounding box center [1417, 473] width 15 height 15
click at [1341, 169] on button "Cerrar" at bounding box center [1347, 163] width 180 height 32
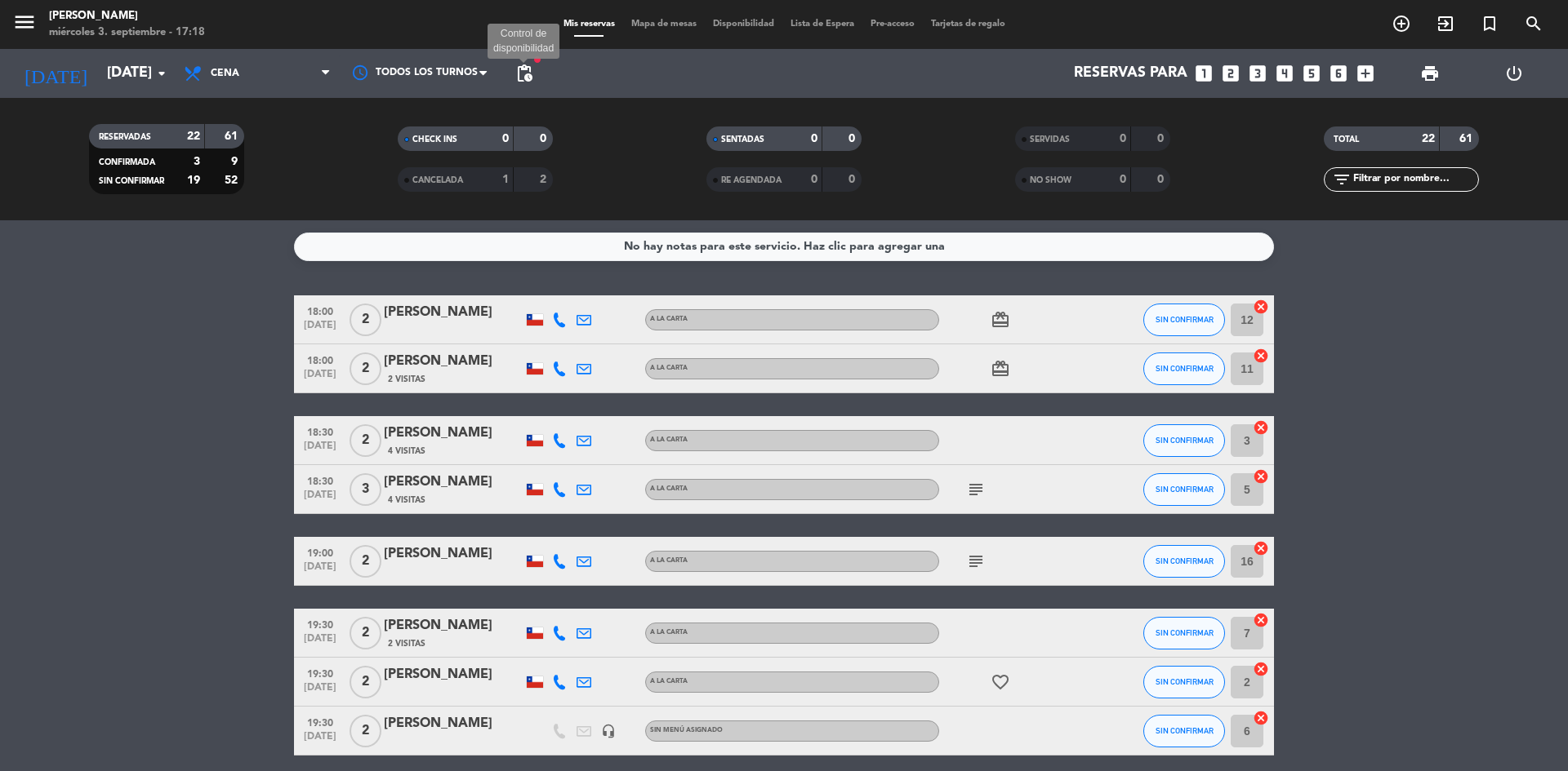
click at [530, 64] on span "pending_actions" at bounding box center [524, 74] width 20 height 20
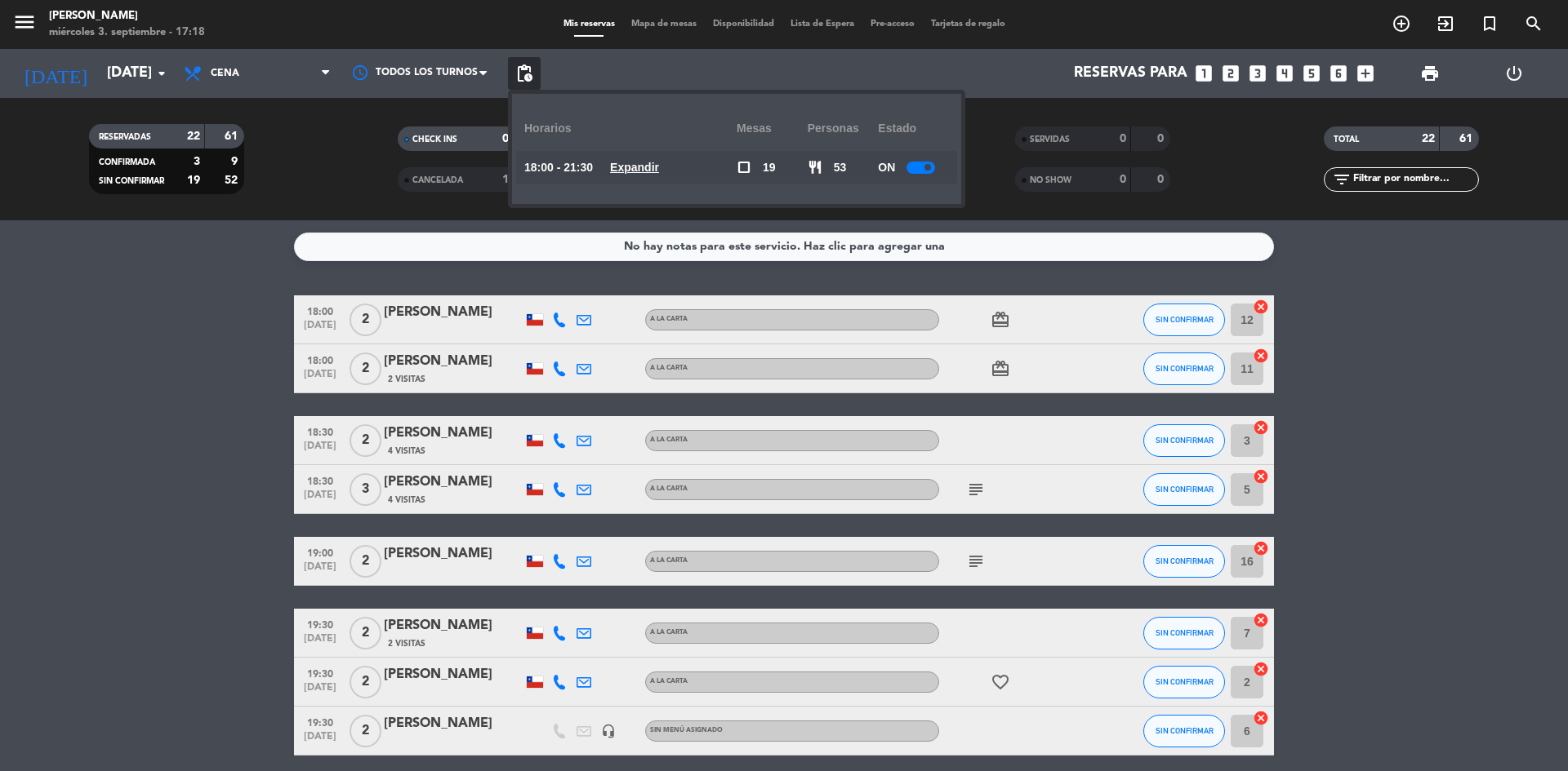
click at [648, 165] on u "Expandir" at bounding box center [634, 167] width 49 height 13
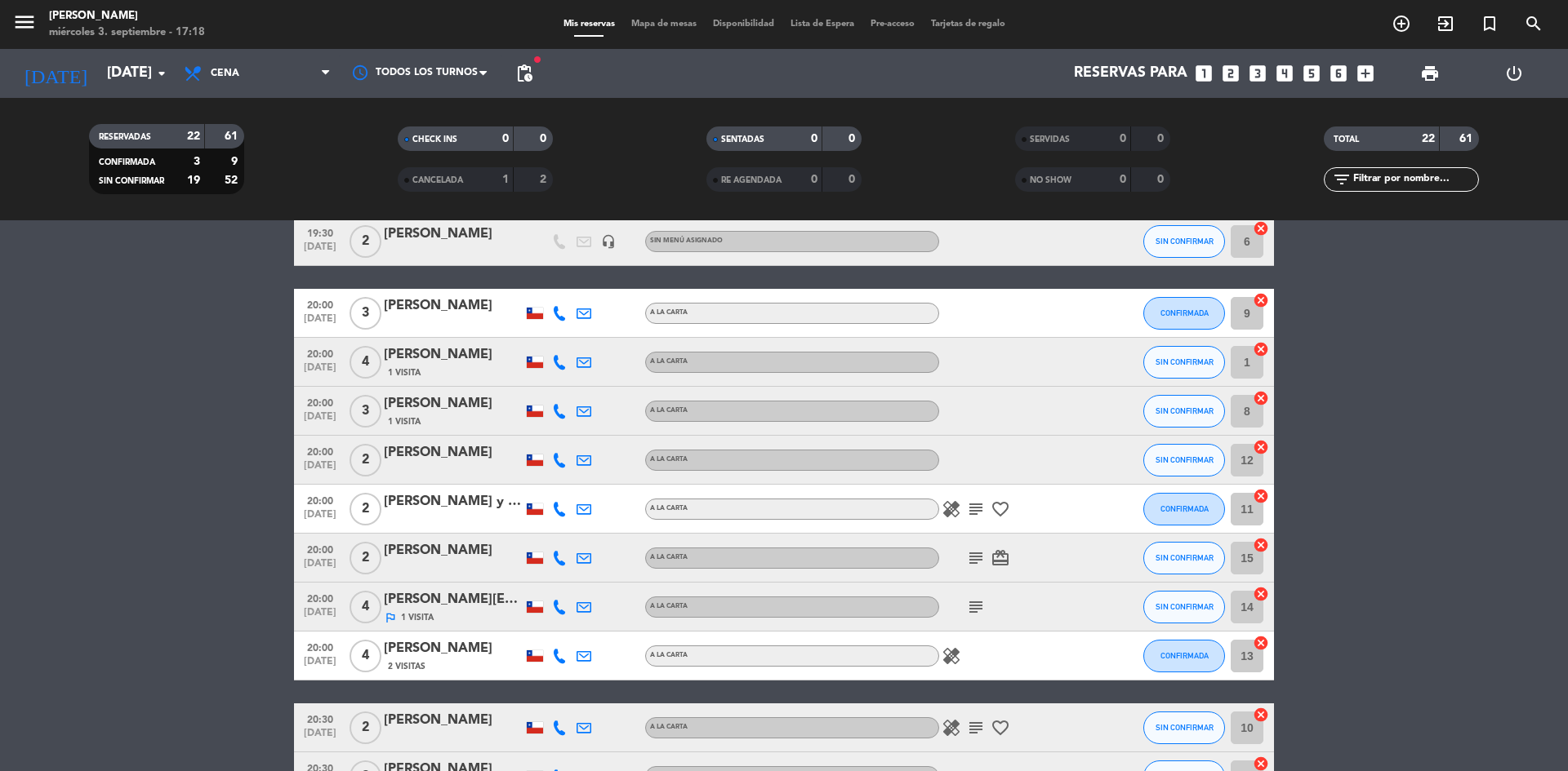
scroll to position [821, 0]
